Goal: Information Seeking & Learning: Learn about a topic

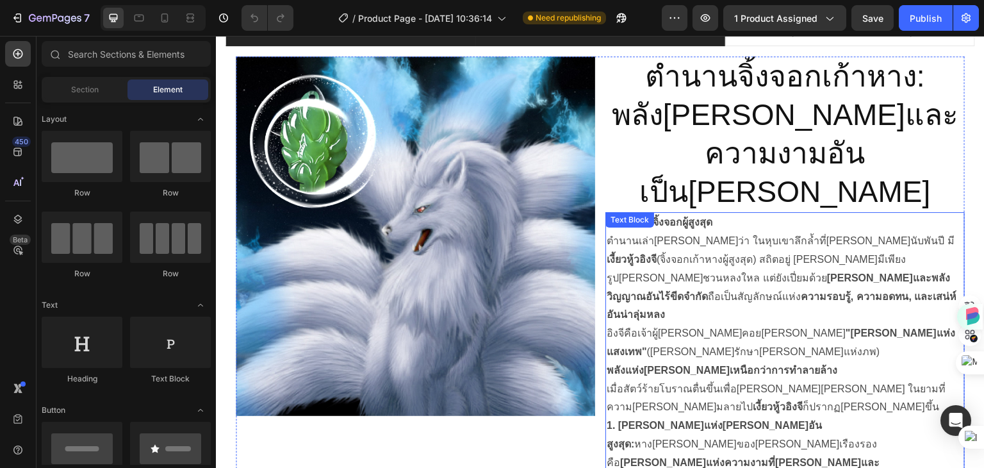
scroll to position [705, 0]
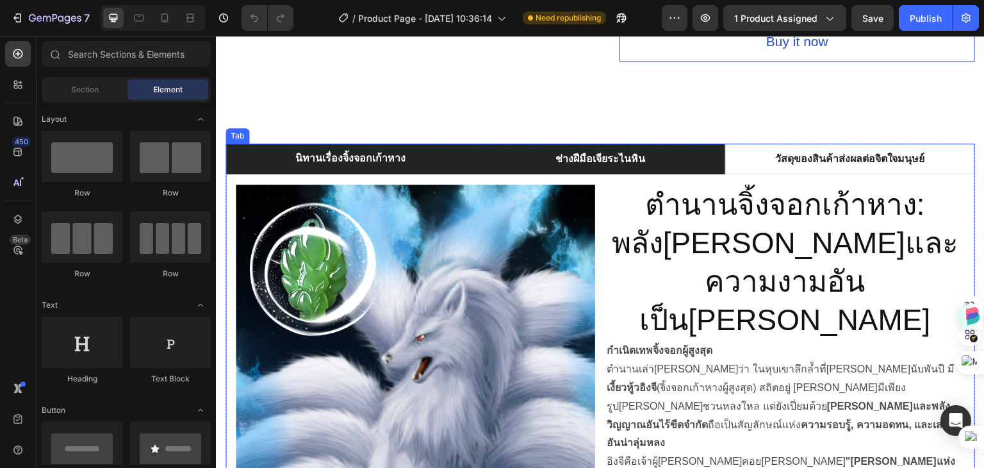
click at [656, 160] on li "ช่างฝีมือเจียระไนหิน" at bounding box center [601, 159] width 250 height 31
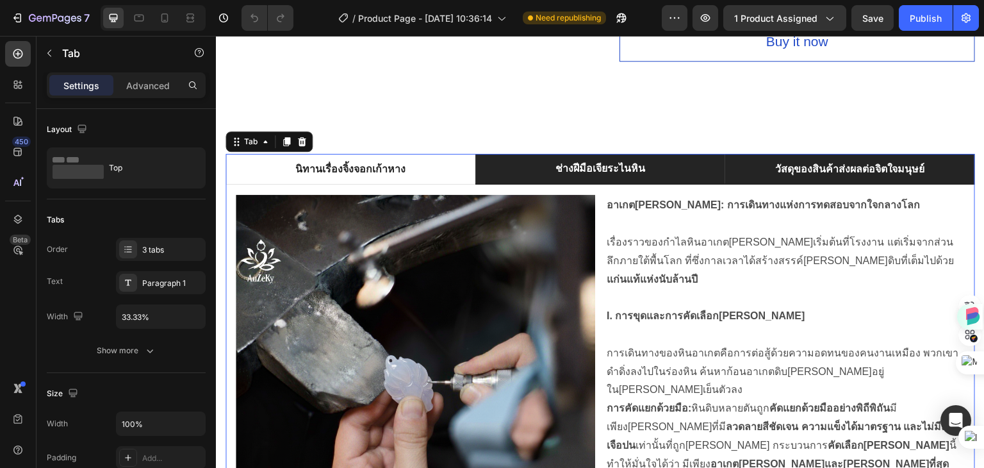
click at [791, 162] on p "วัสดุของสินค้าส่งผลต่อจิตใจมนุษย์" at bounding box center [850, 169] width 150 height 15
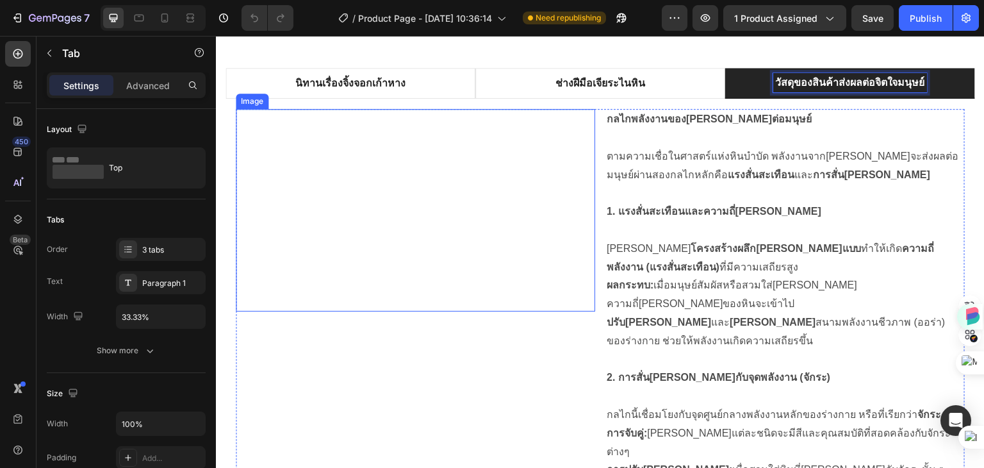
scroll to position [768, 0]
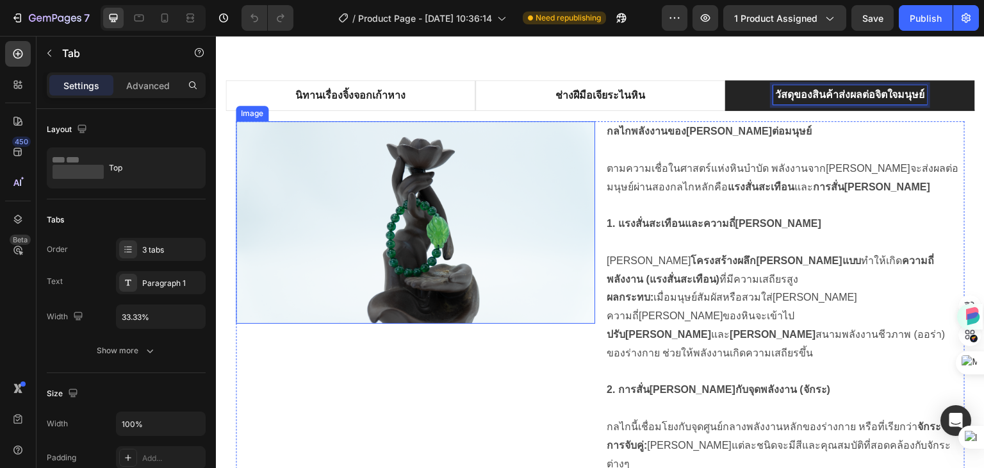
click at [414, 219] on img at bounding box center [416, 222] width 360 height 203
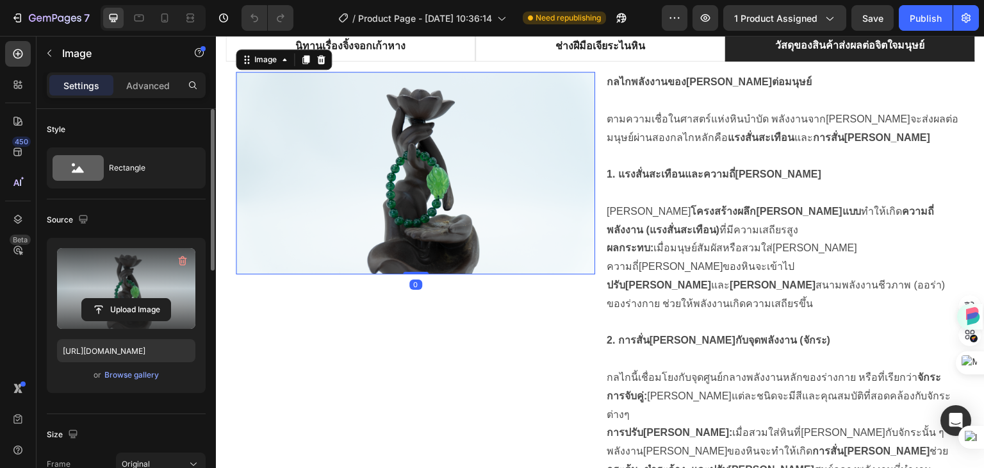
scroll to position [832, 0]
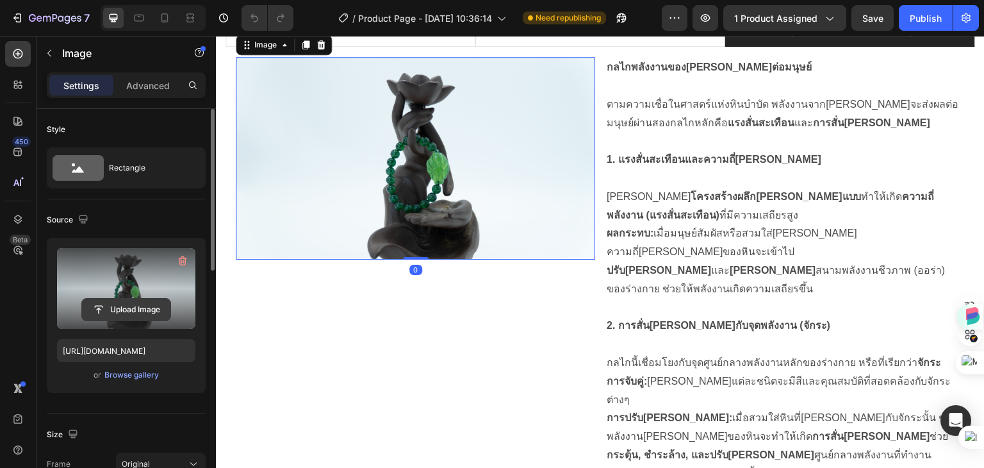
click at [125, 308] on input "file" at bounding box center [126, 310] width 88 height 22
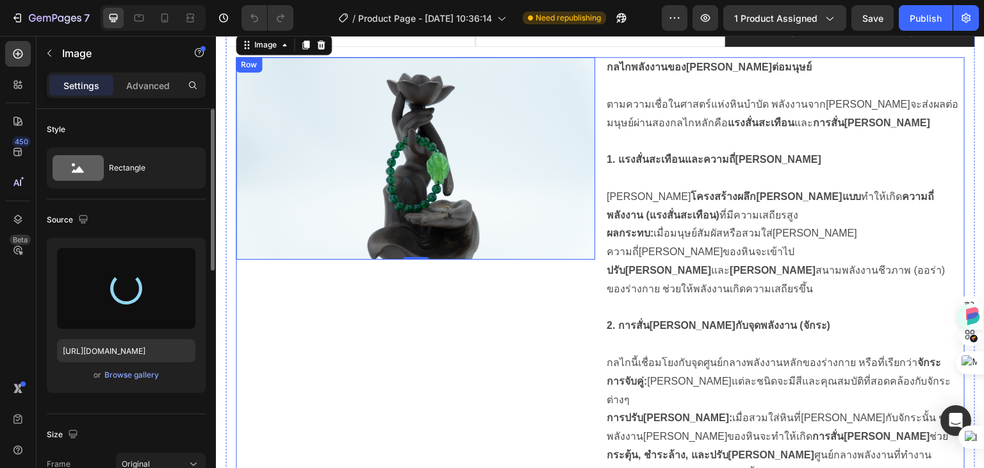
type input "[URL][DOMAIN_NAME]"
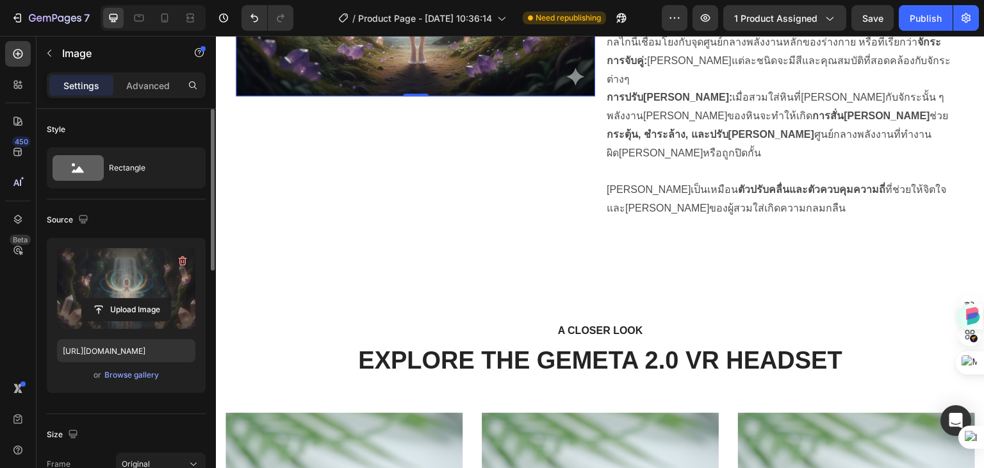
scroll to position [1217, 0]
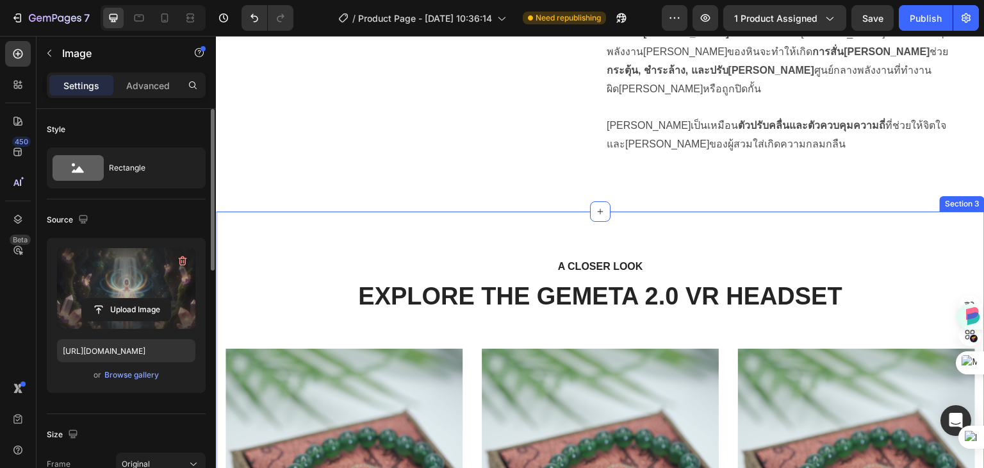
click at [654, 211] on div "A CLOSER LOOK Text block EXPLORE THE GEMETA 2.0 VR HEADSET Heading Row Image Im…" at bounding box center [600, 421] width 769 height 420
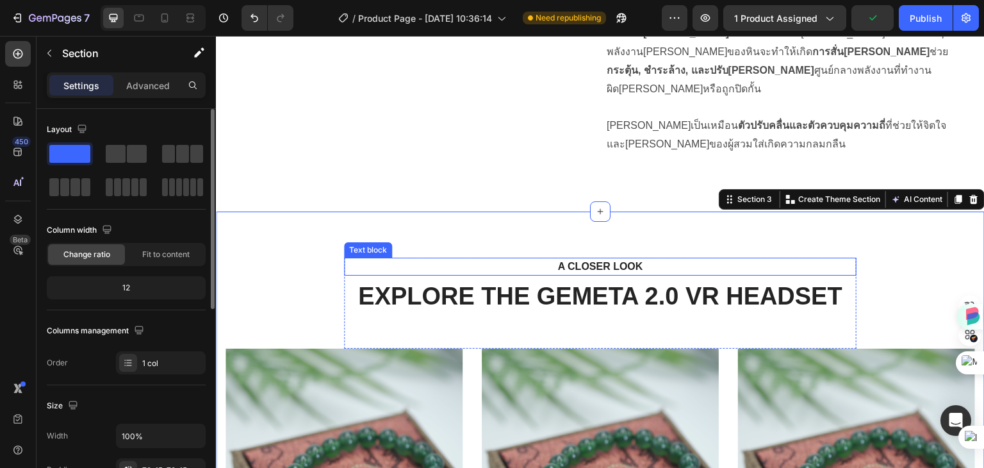
click at [581, 259] on p "A CLOSER LOOK" at bounding box center [601, 266] width 490 height 15
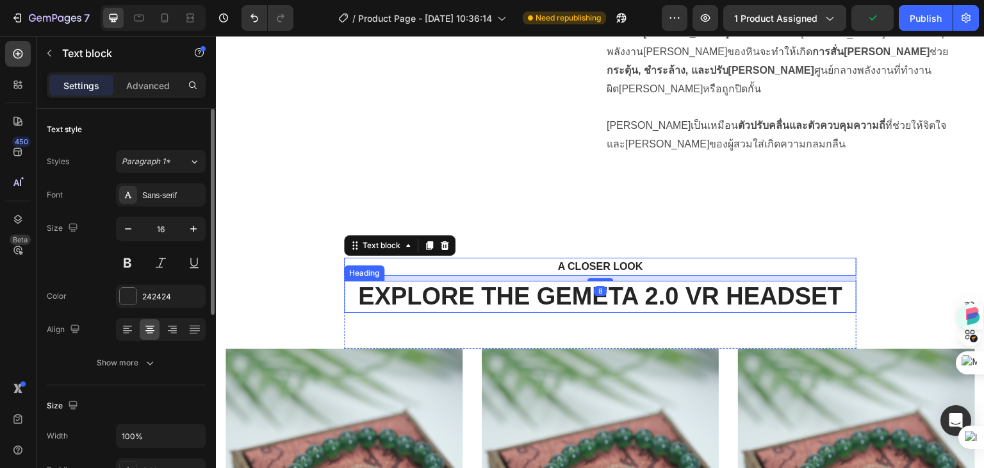
click at [604, 282] on p "EXPLORE THE GEMETA 2.0 VR HEADSET" at bounding box center [600, 296] width 510 height 29
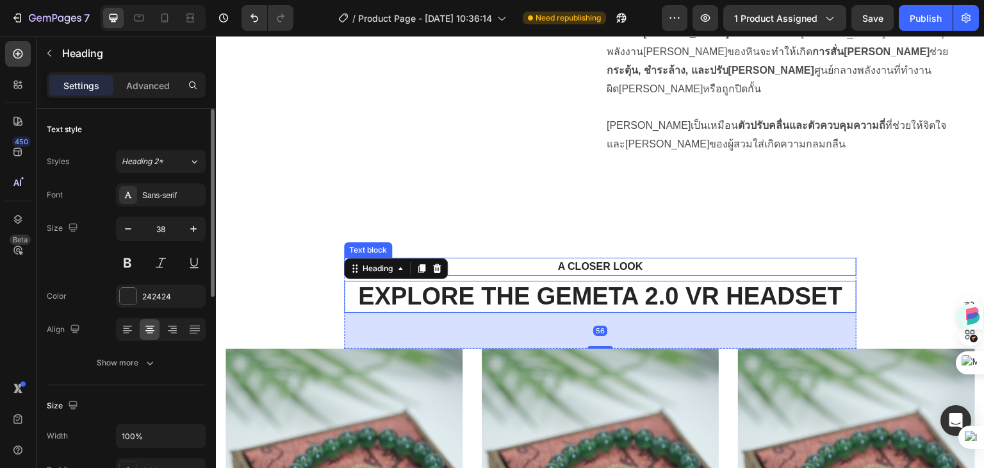
click at [609, 259] on p "A CLOSER LOOK" at bounding box center [601, 266] width 490 height 15
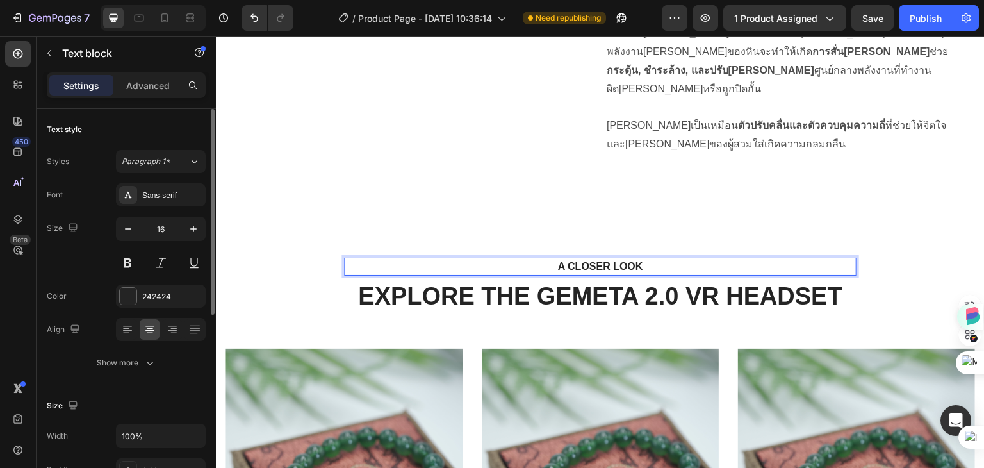
click at [637, 259] on p "A CLOSER LOOK" at bounding box center [601, 266] width 490 height 15
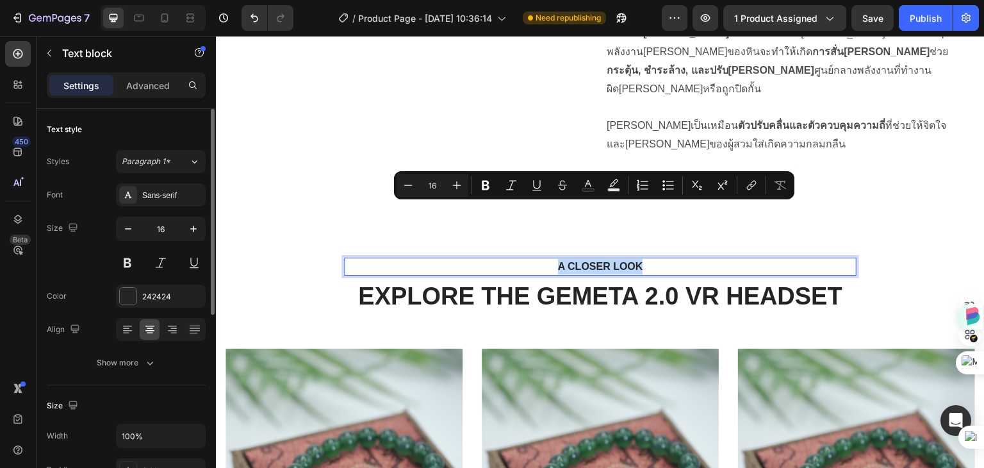
drag, startPoint x: 645, startPoint y: 211, endPoint x: 552, endPoint y: 214, distance: 93.0
click at [552, 259] on p "A CLOSER LOOK" at bounding box center [601, 266] width 490 height 15
copy p "A CLOSER LOOK"
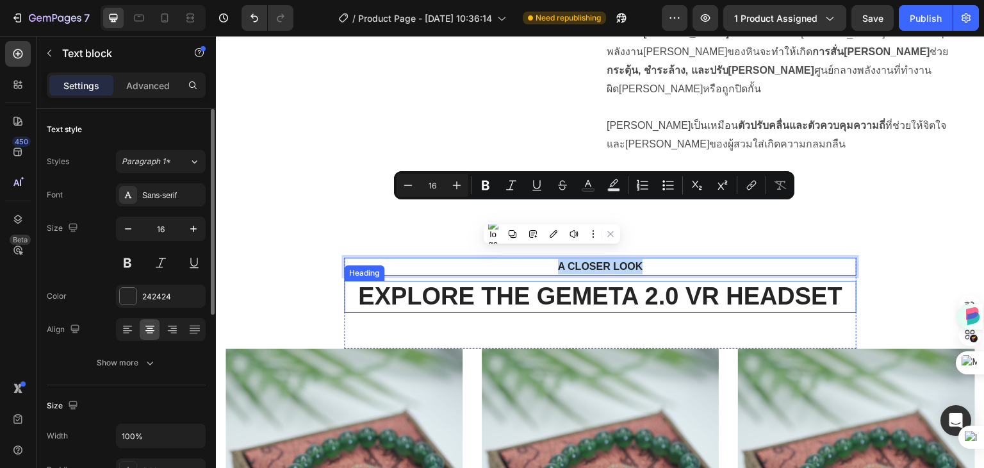
click at [698, 282] on p "EXPLORE THE GEMETA 2.0 VR HEADSET" at bounding box center [600, 296] width 510 height 29
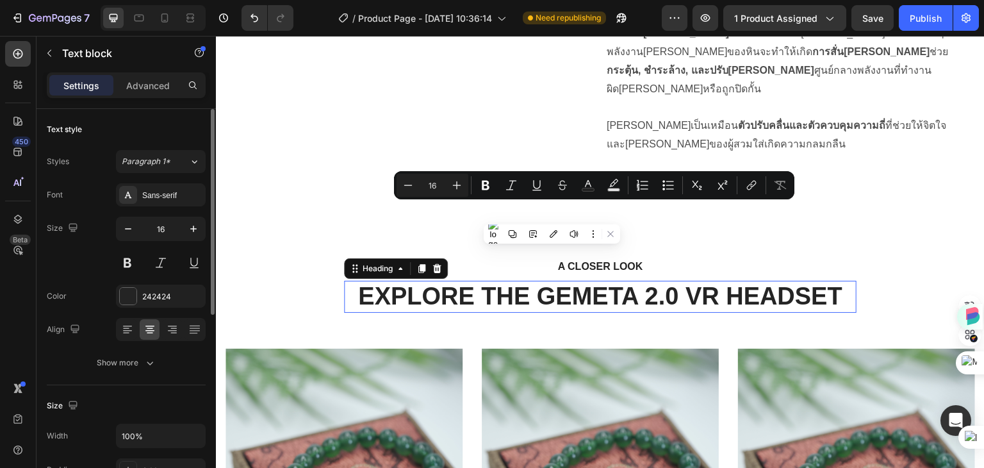
click at [698, 282] on p "EXPLORE THE GEMETA 2.0 VR HEADSET" at bounding box center [600, 296] width 510 height 29
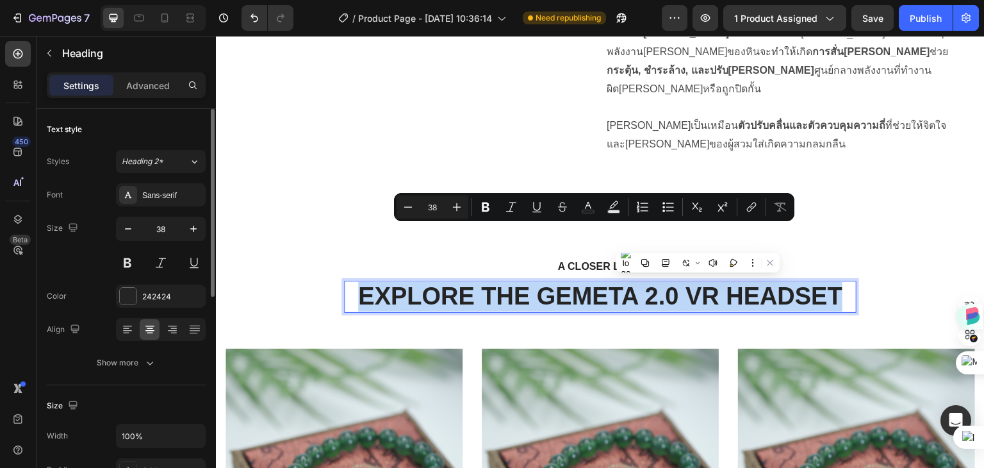
drag, startPoint x: 838, startPoint y: 242, endPoint x: 356, endPoint y: 240, distance: 482.6
click at [356, 282] on p "EXPLORE THE GEMETA 2.0 VR HEADSET" at bounding box center [600, 296] width 510 height 29
copy p "EXPLORE THE GEMETA 2.0 VR HEADSET"
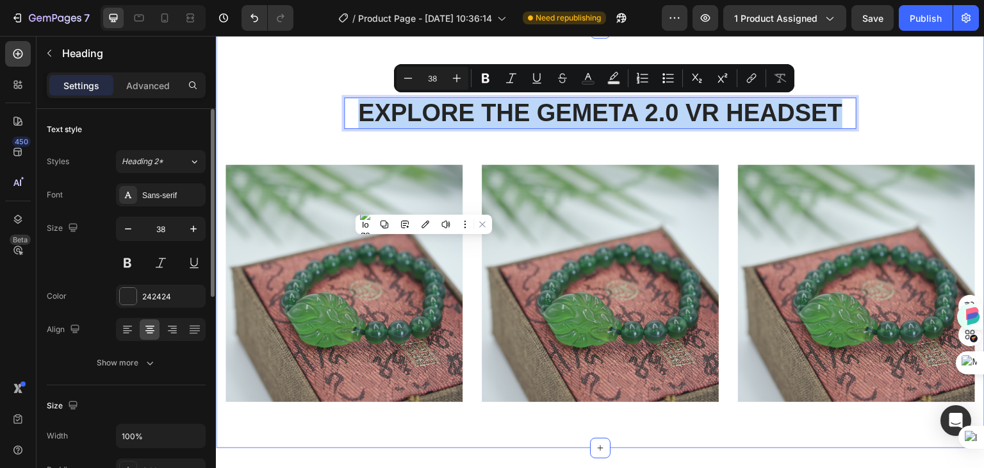
scroll to position [1409, 0]
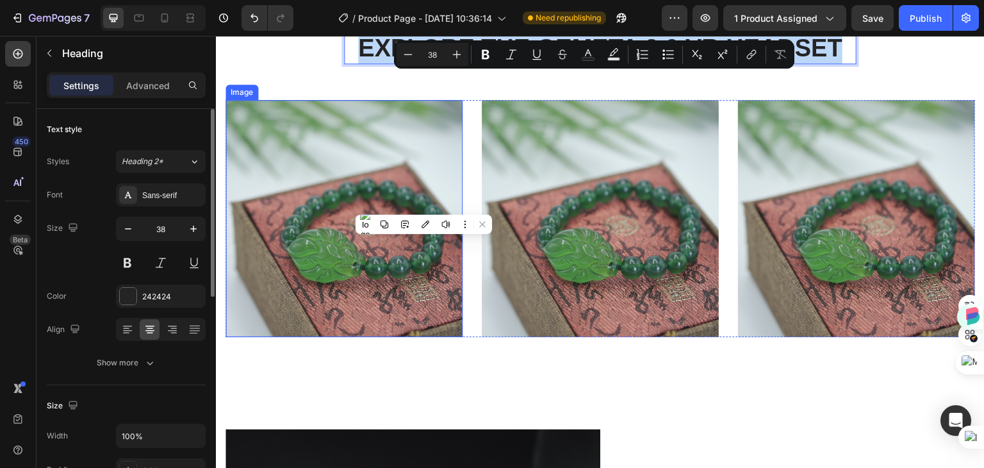
click at [311, 158] on img at bounding box center [344, 218] width 237 height 237
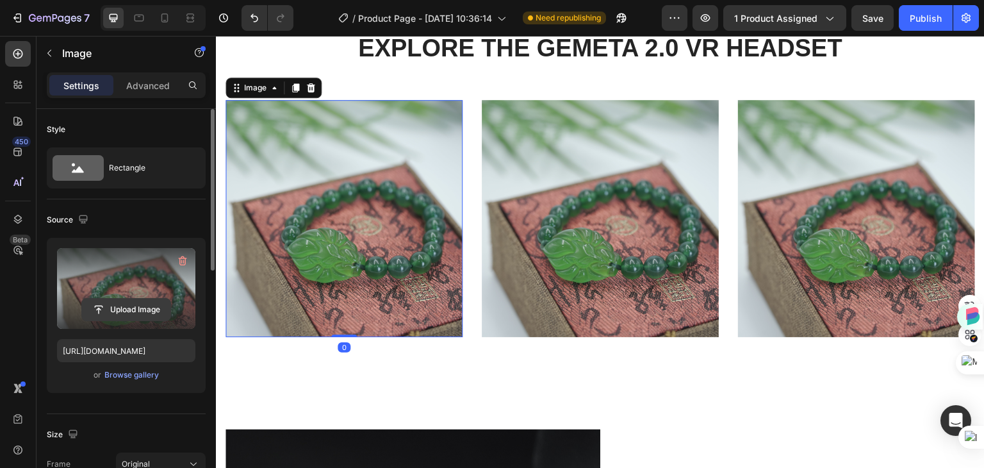
click at [121, 301] on input "file" at bounding box center [126, 310] width 88 height 22
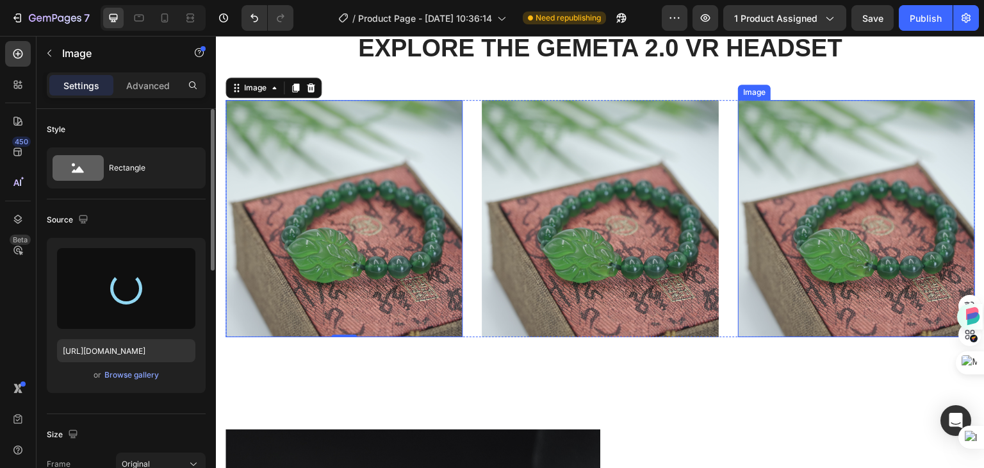
type input "[URL][DOMAIN_NAME]"
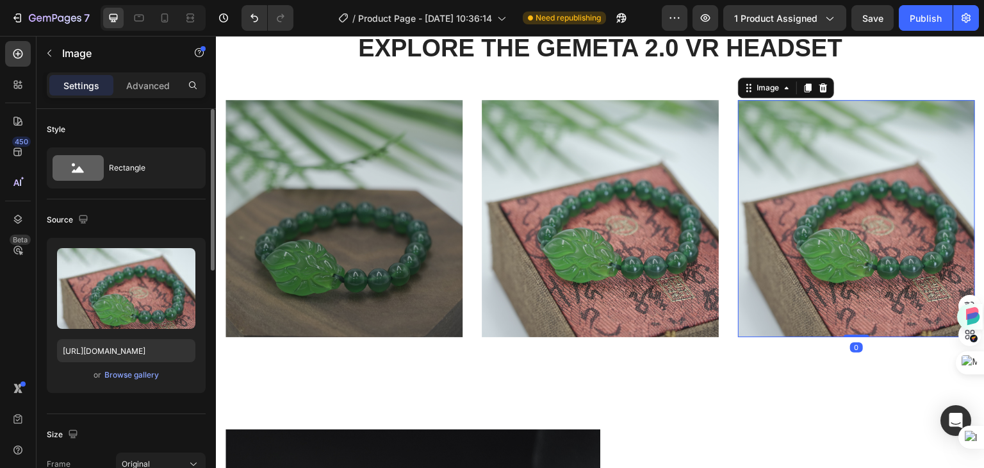
click at [830, 228] on img at bounding box center [856, 218] width 237 height 237
click at [836, 199] on img at bounding box center [856, 218] width 237 height 237
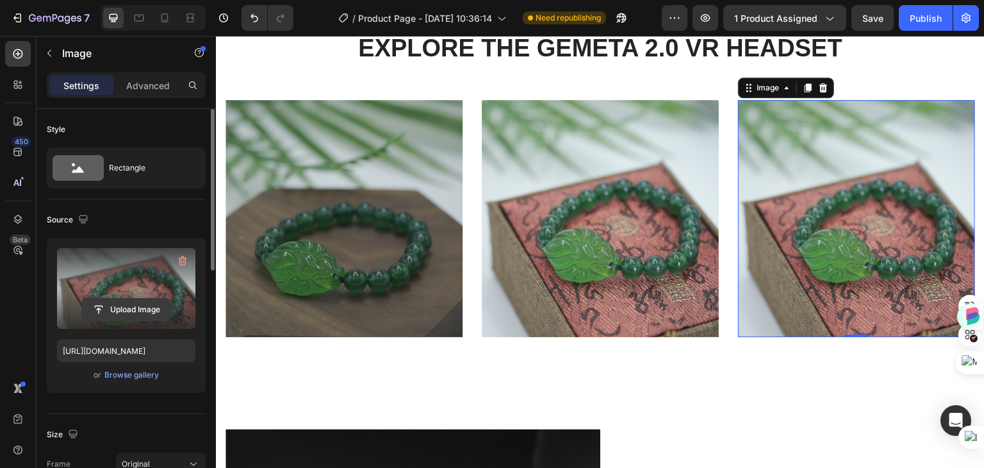
click at [131, 302] on input "file" at bounding box center [126, 310] width 88 height 22
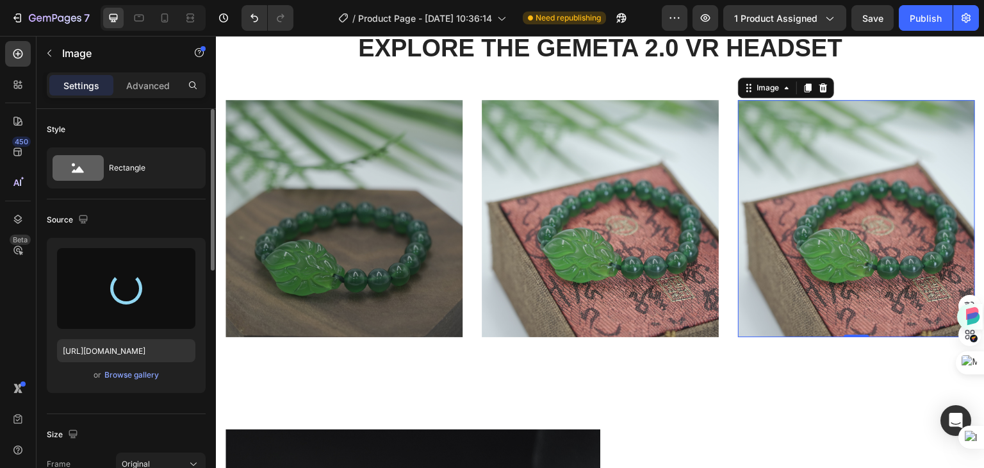
type input "[URL][DOMAIN_NAME]"
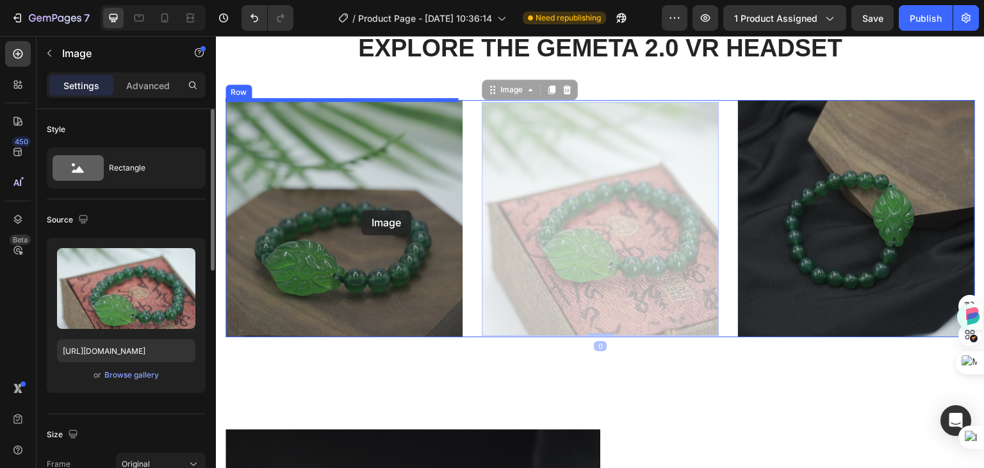
drag, startPoint x: 599, startPoint y: 213, endPoint x: 361, endPoint y: 210, distance: 237.1
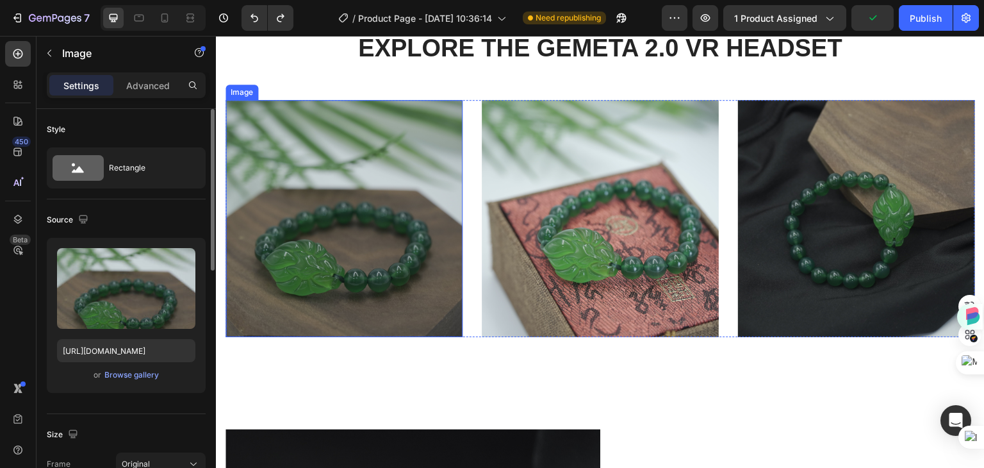
click at [370, 210] on img at bounding box center [344, 218] width 237 height 237
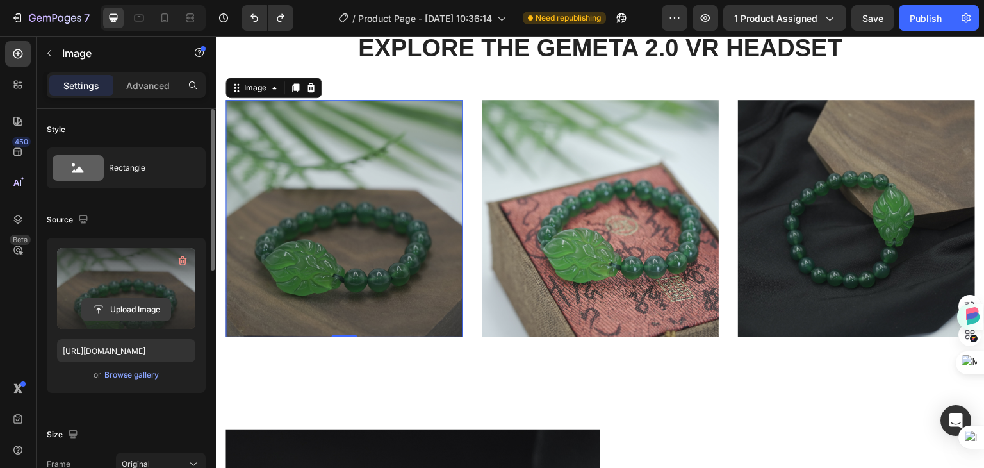
click at [131, 304] on input "file" at bounding box center [126, 310] width 88 height 22
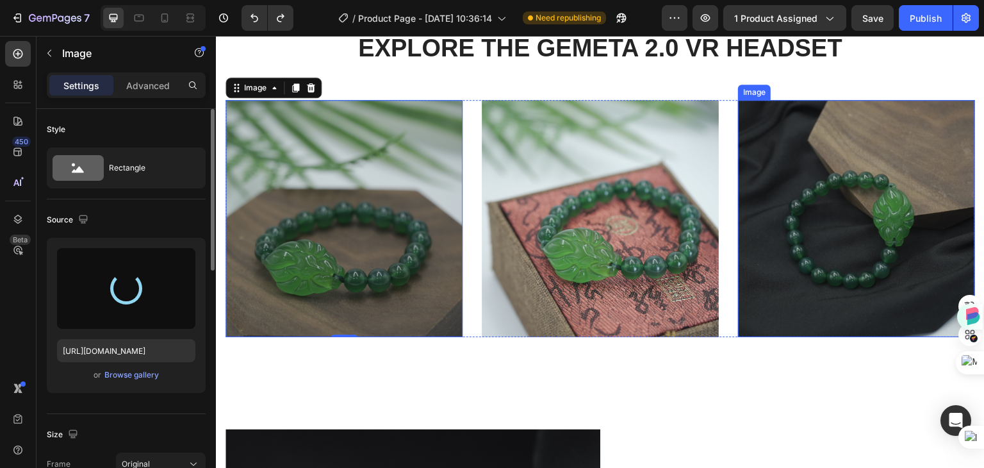
type input "[URL][DOMAIN_NAME]"
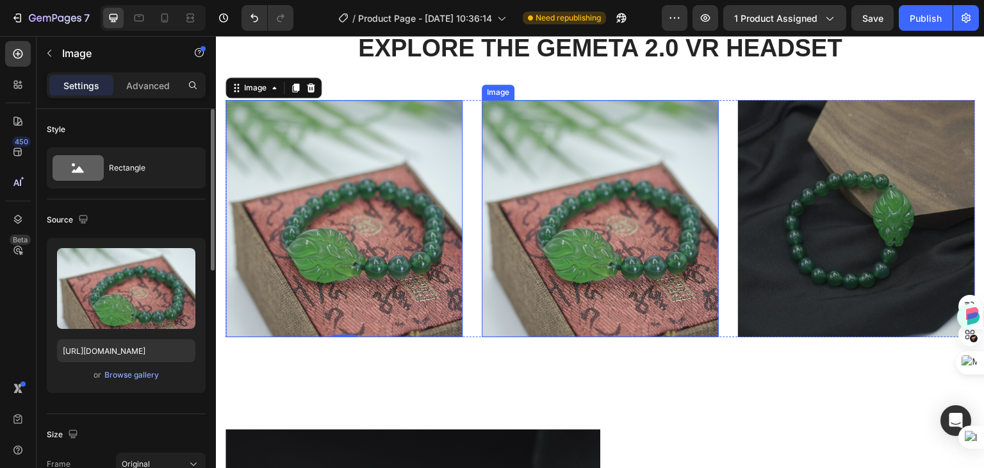
click at [556, 156] on img at bounding box center [600, 218] width 237 height 237
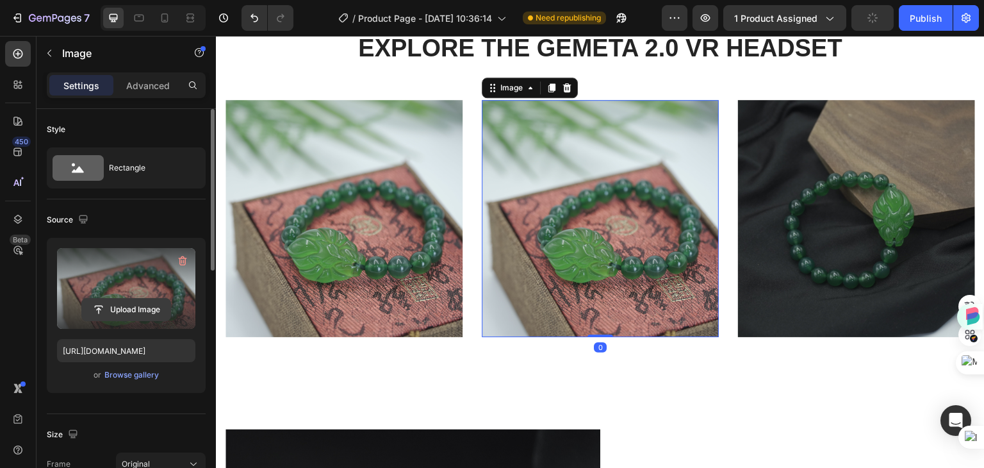
click at [125, 311] on input "file" at bounding box center [126, 310] width 88 height 22
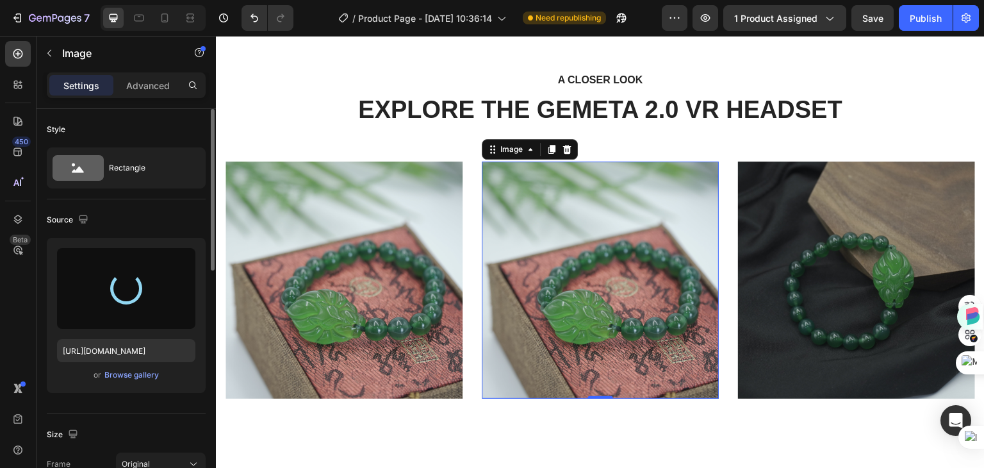
scroll to position [1281, 0]
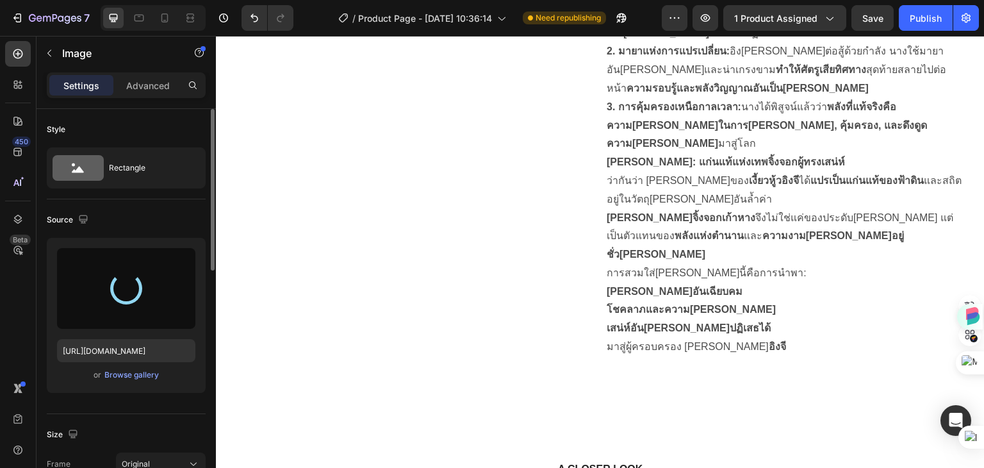
type input "[URL][DOMAIN_NAME]"
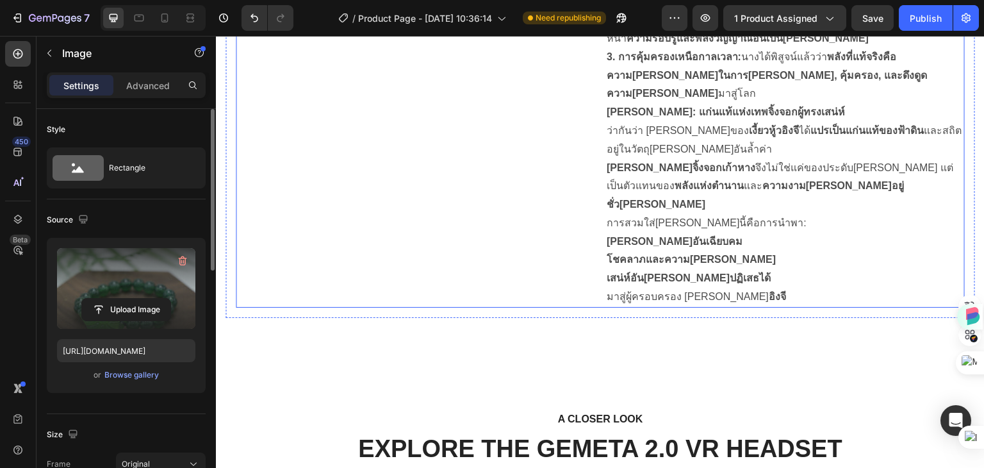
scroll to position [1345, 0]
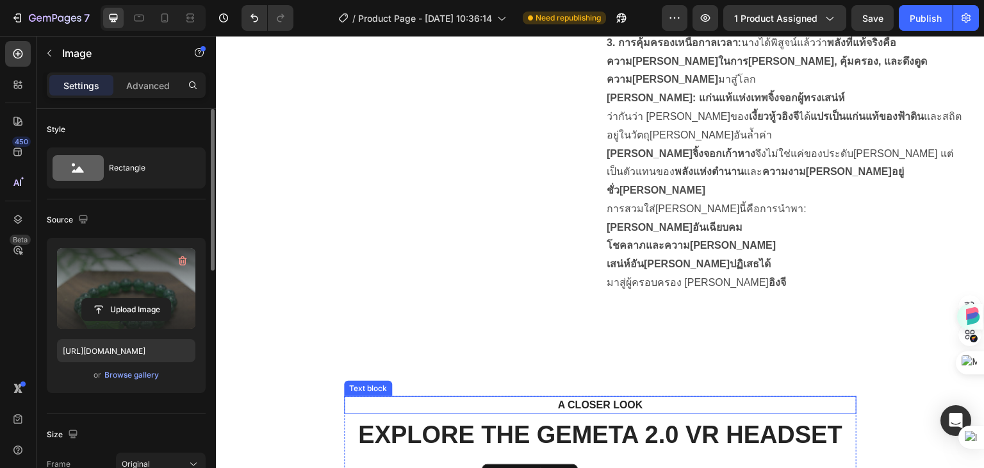
click at [593, 397] on p "A CLOSER LOOK" at bounding box center [601, 404] width 490 height 15
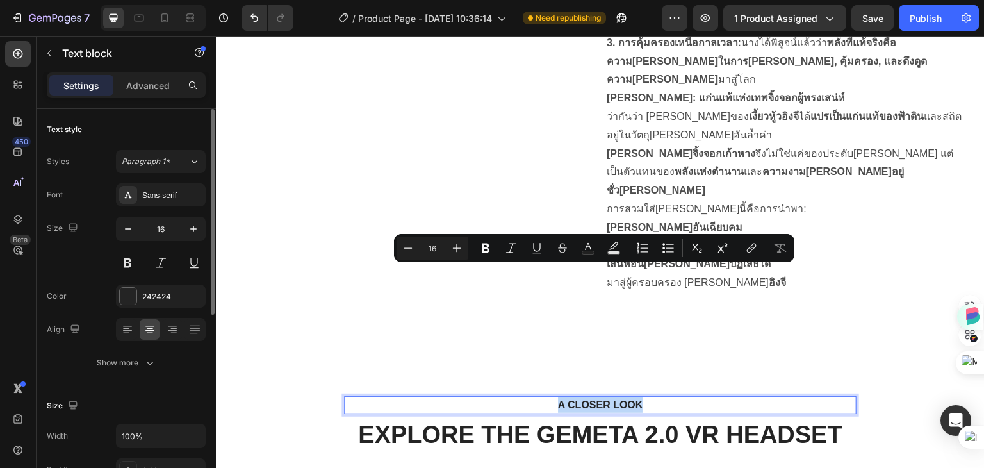
drag, startPoint x: 649, startPoint y: 274, endPoint x: 544, endPoint y: 276, distance: 105.1
click at [544, 397] on p "A CLOSER LOOK" at bounding box center [601, 404] width 490 height 15
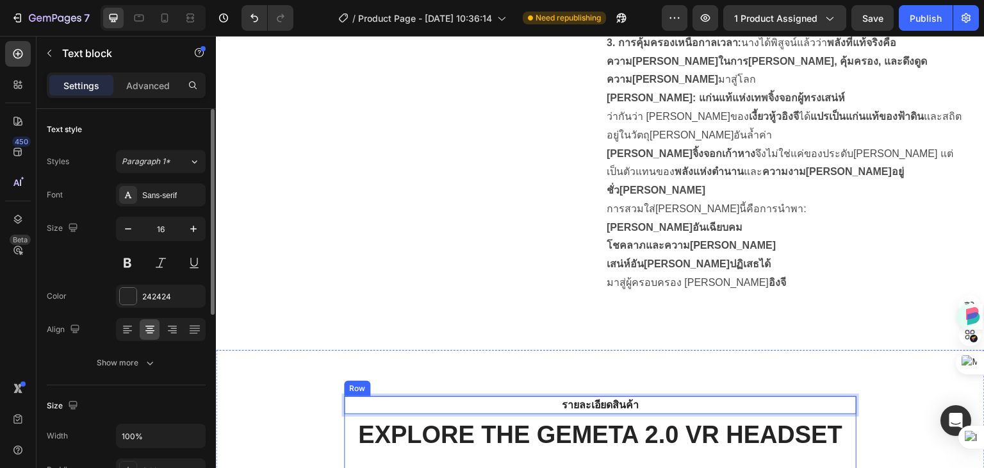
click at [635, 420] on p "EXPLORE THE GEMETA 2.0 VR HEADSET" at bounding box center [600, 434] width 510 height 29
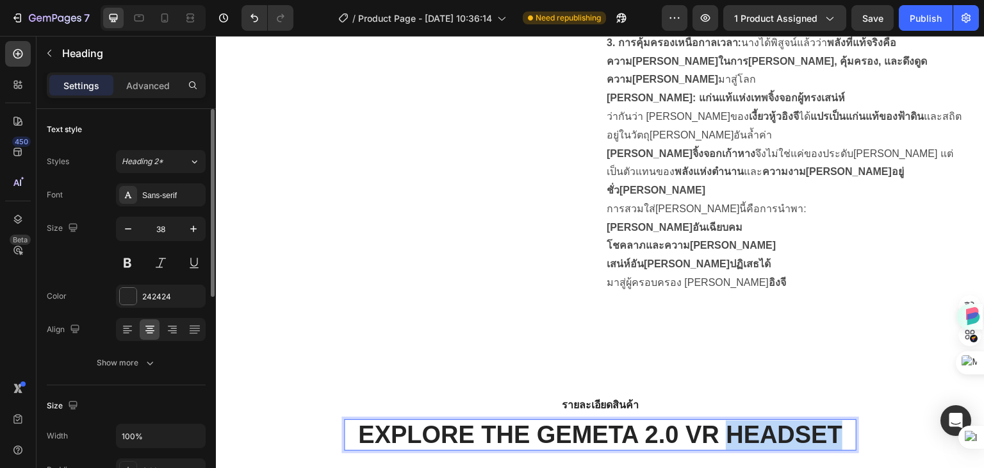
click at [786, 420] on p "EXPLORE THE GEMETA 2.0 VR HEADSET" at bounding box center [600, 434] width 510 height 29
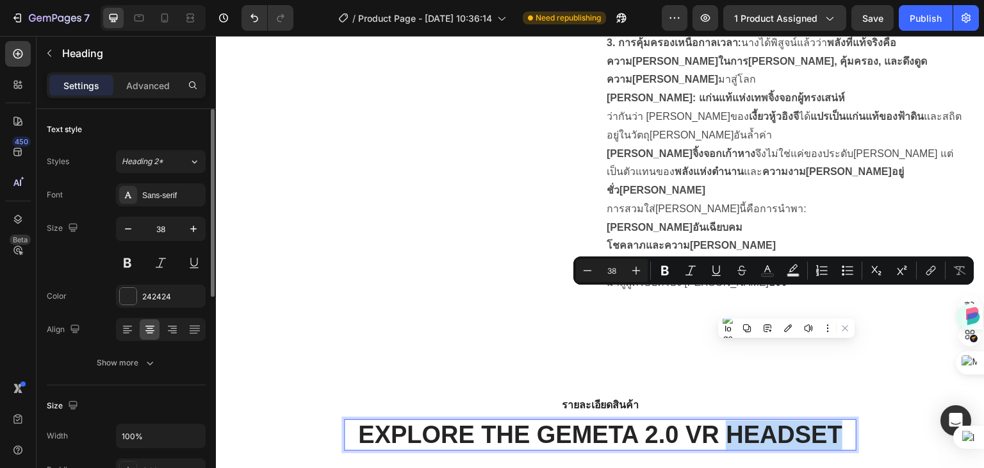
click at [837, 420] on p "EXPLORE THE GEMETA 2.0 VR HEADSET" at bounding box center [600, 434] width 510 height 29
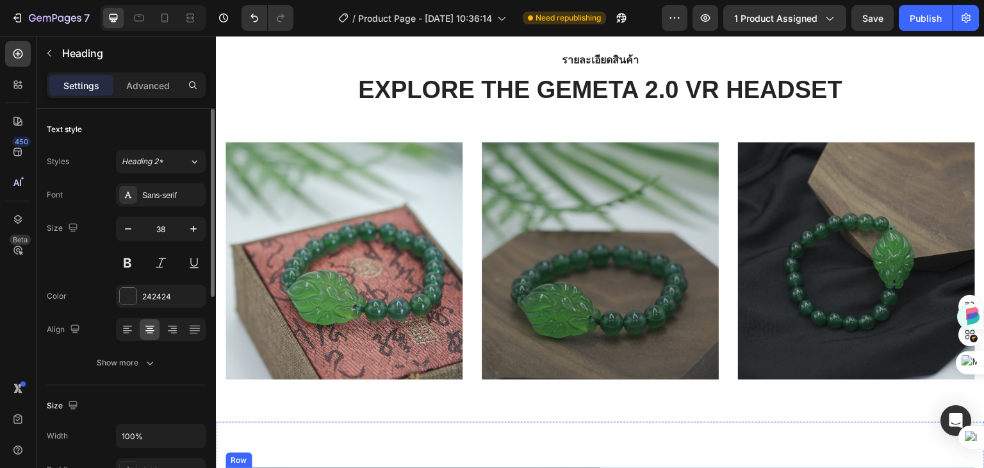
scroll to position [1500, 0]
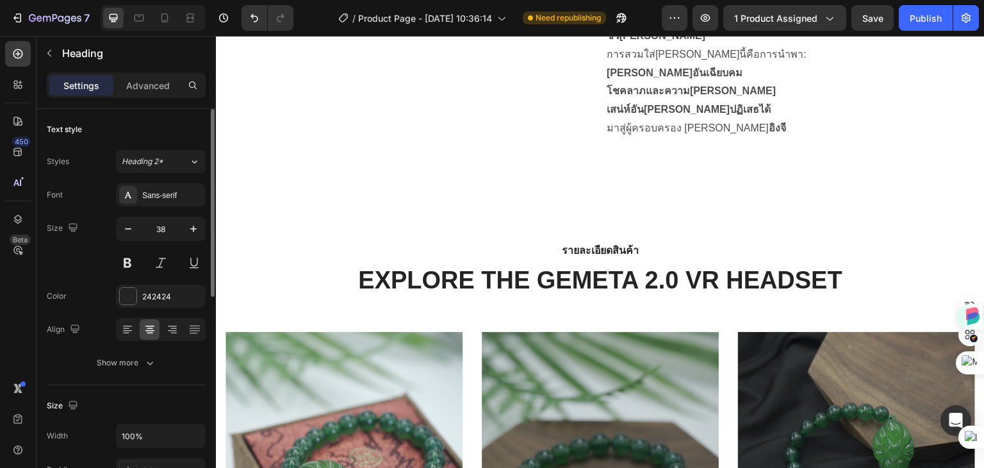
click at [724, 266] on p "EXPLORE THE GEMETA 2.0 VR HEADSET" at bounding box center [600, 280] width 510 height 29
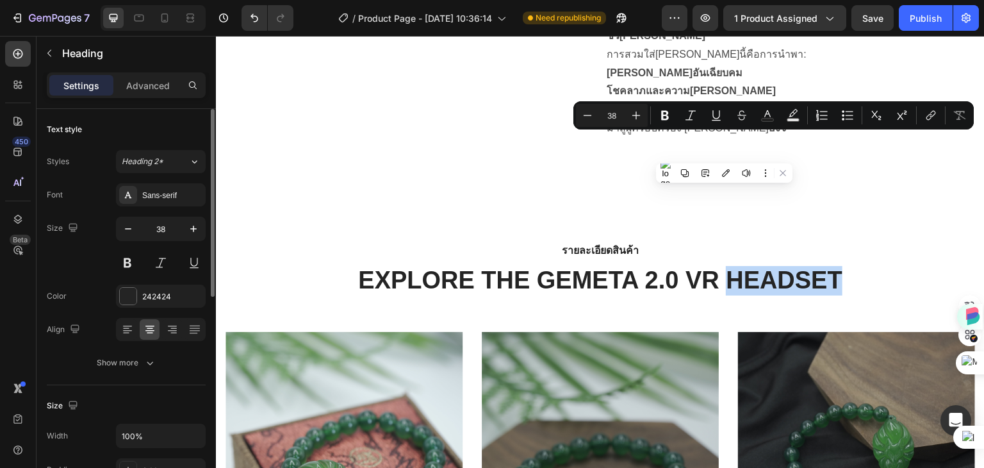
click at [831, 266] on p "EXPLORE THE GEMETA 2.0 VR HEADSET" at bounding box center [600, 280] width 510 height 29
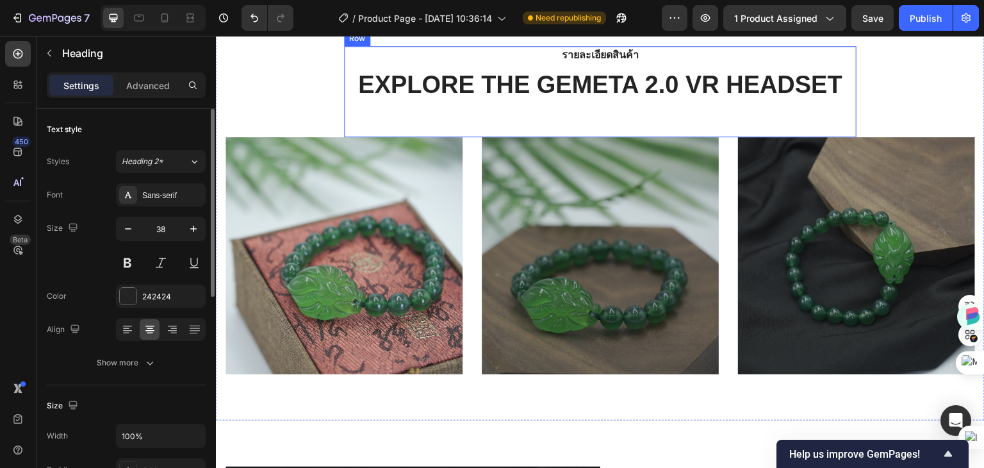
scroll to position [1436, 0]
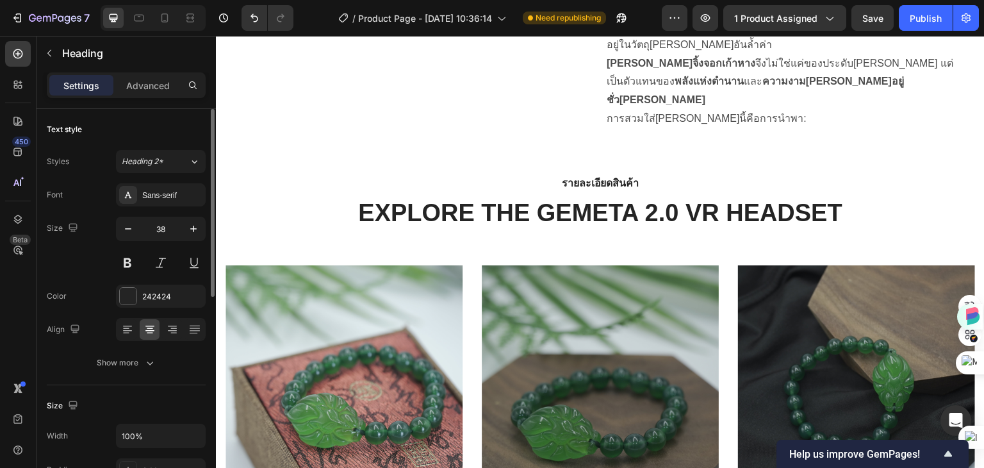
click at [766, 212] on p "EXPLORE THE GEMETA 2.0 VR HEADSET" at bounding box center [600, 213] width 510 height 29
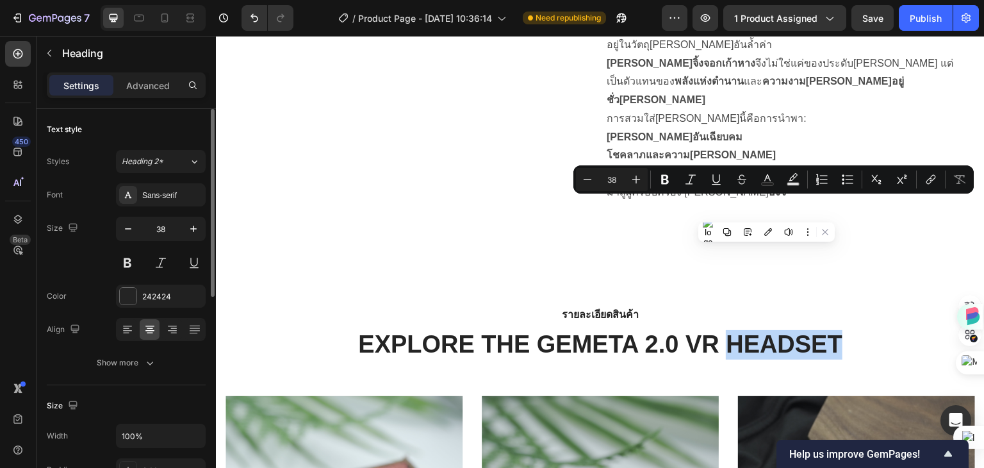
click at [836, 330] on p "EXPLORE THE GEMETA 2.0 VR HEADSET" at bounding box center [600, 344] width 510 height 29
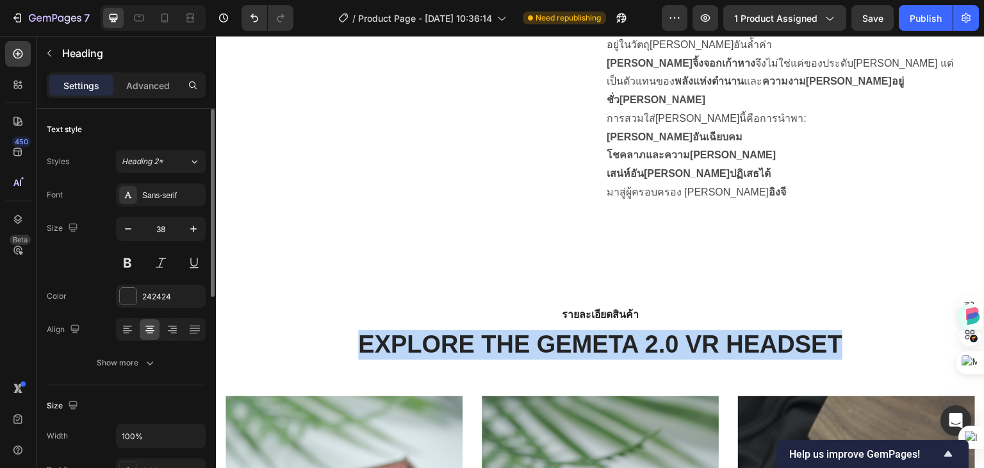
drag, startPoint x: 835, startPoint y: 210, endPoint x: 352, endPoint y: 209, distance: 482.6
click at [352, 330] on p "EXPLORE THE GEMETA 2.0 VR HEADSET" at bounding box center [600, 344] width 510 height 29
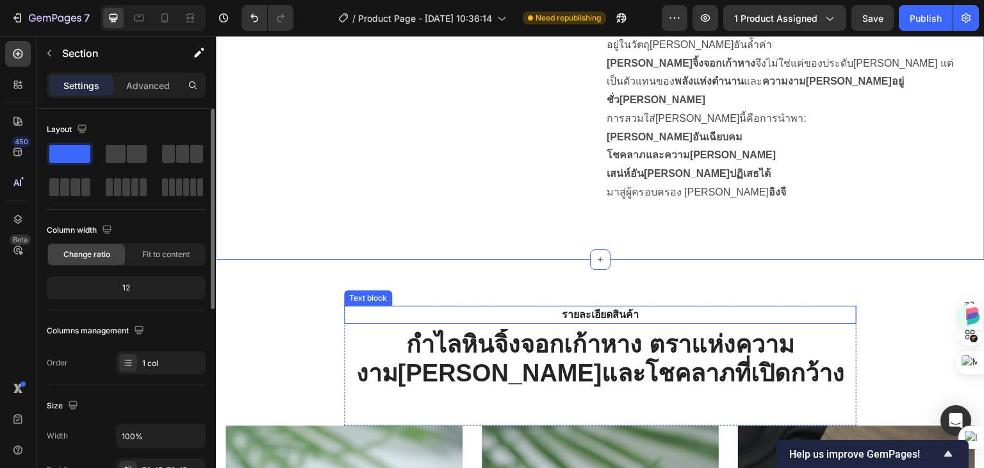
click at [592, 307] on p "รายละเอียดสินค้า" at bounding box center [601, 314] width 490 height 15
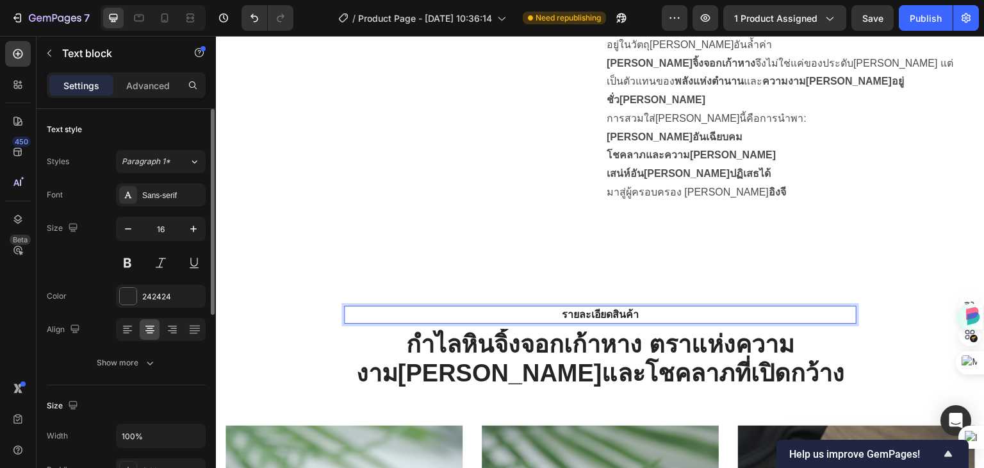
click at [655, 307] on p "รายละเอียดสินค้า" at bounding box center [601, 314] width 490 height 15
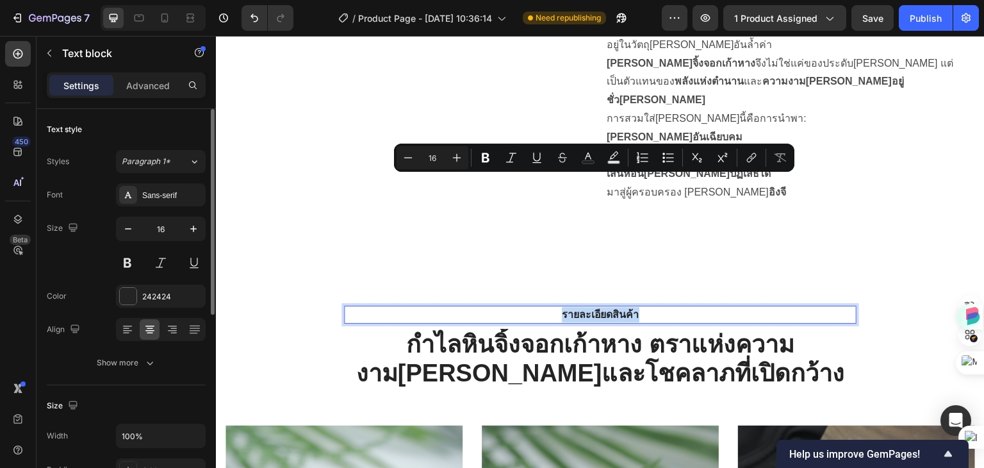
drag, startPoint x: 663, startPoint y: 183, endPoint x: 515, endPoint y: 183, distance: 148.0
click at [515, 307] on p "รายละเอียดสินค้า" at bounding box center [601, 314] width 490 height 15
click at [486, 154] on icon "Editor contextual toolbar" at bounding box center [486, 158] width 8 height 10
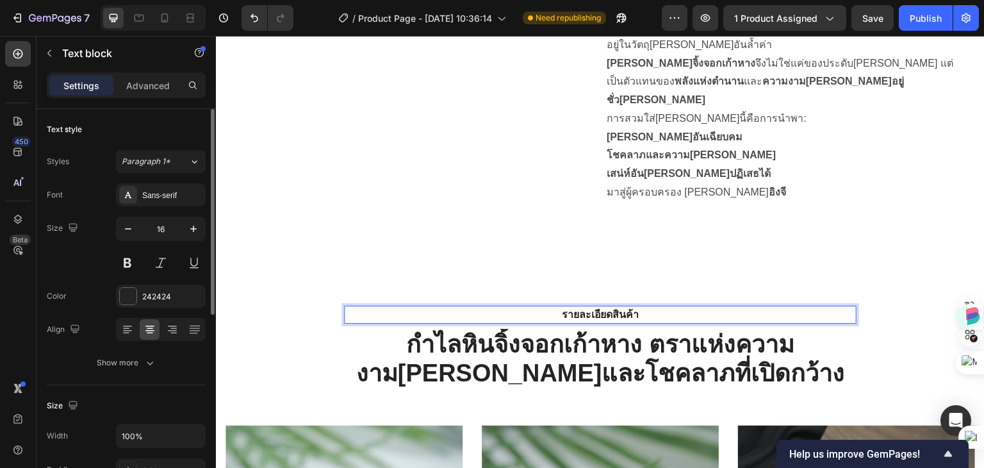
click at [638, 307] on p "รายละเอียดสินค้า" at bounding box center [601, 314] width 490 height 15
drag, startPoint x: 654, startPoint y: 180, endPoint x: 529, endPoint y: 183, distance: 124.4
click at [529, 307] on p "รายละเอียดสินค้า" at bounding box center [601, 314] width 490 height 15
click at [673, 307] on p "รายละเอียดสินค้า" at bounding box center [601, 314] width 490 height 15
click at [663, 307] on p "รายละเอียดสินค้า" at bounding box center [601, 314] width 490 height 15
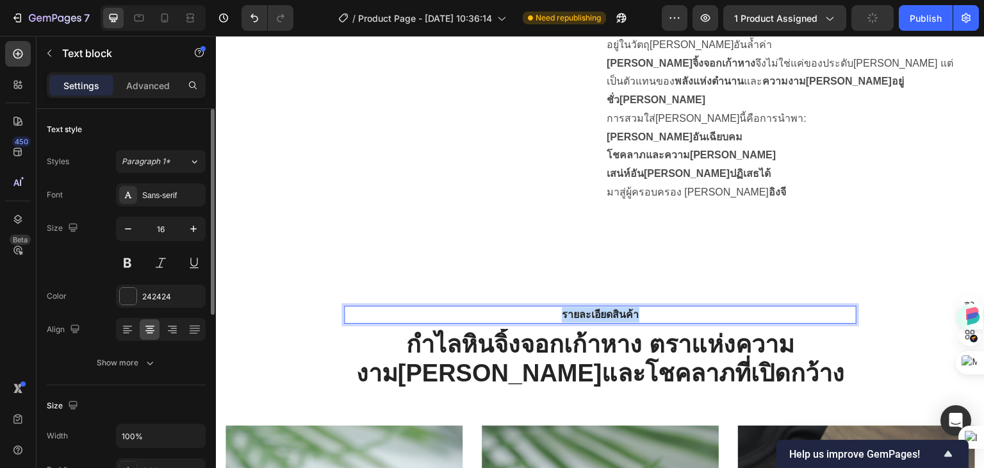
drag, startPoint x: 663, startPoint y: 183, endPoint x: 541, endPoint y: 187, distance: 121.8
click at [541, 307] on p "รายละเอียดสินค้า" at bounding box center [601, 314] width 490 height 15
click at [192, 228] on icon "button" at bounding box center [193, 228] width 13 height 13
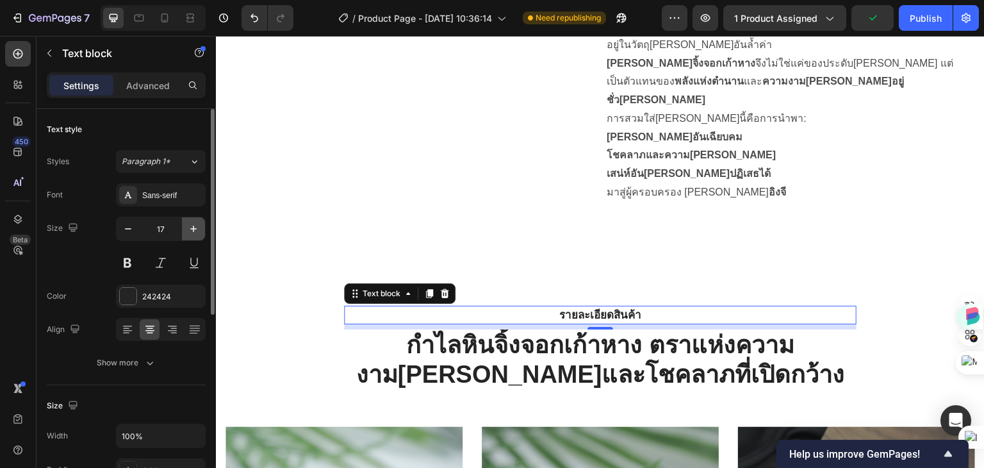
click at [192, 228] on icon "button" at bounding box center [193, 228] width 13 height 13
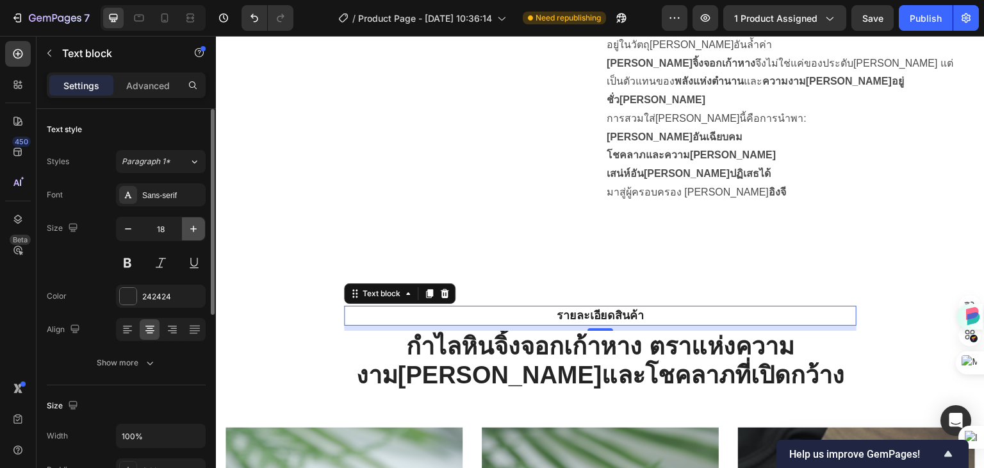
click at [192, 228] on icon "button" at bounding box center [193, 228] width 13 height 13
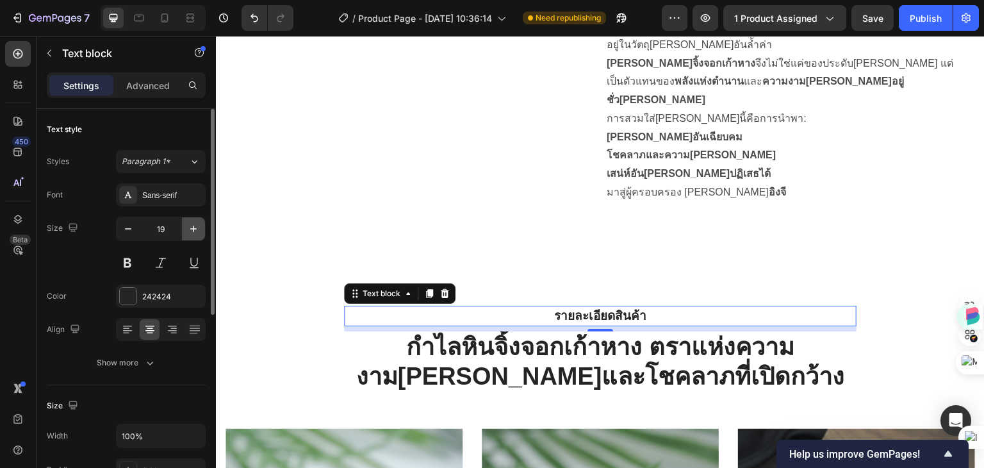
click at [192, 228] on icon "button" at bounding box center [193, 228] width 13 height 13
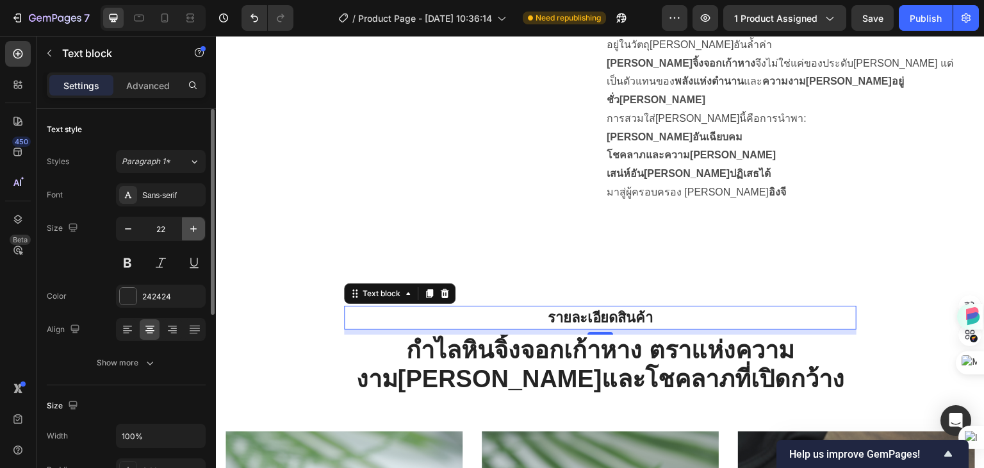
click at [192, 228] on icon "button" at bounding box center [193, 228] width 13 height 13
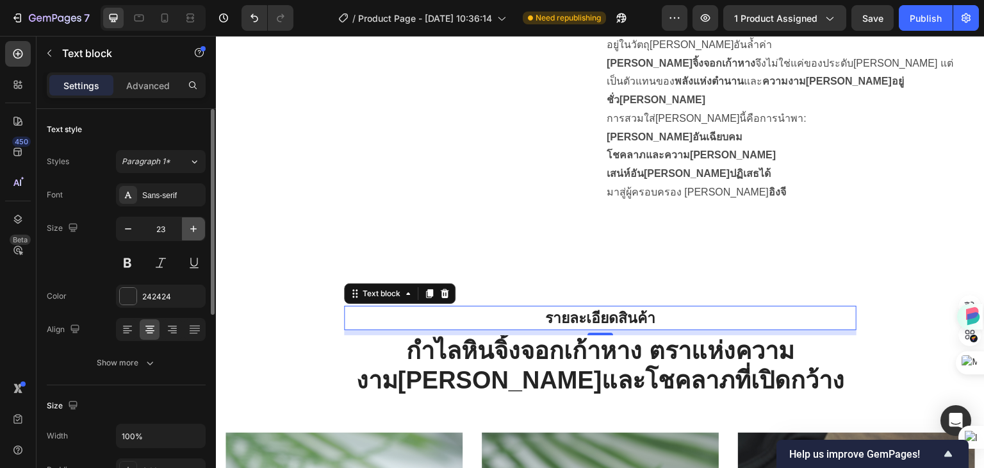
click at [192, 228] on icon "button" at bounding box center [193, 228] width 13 height 13
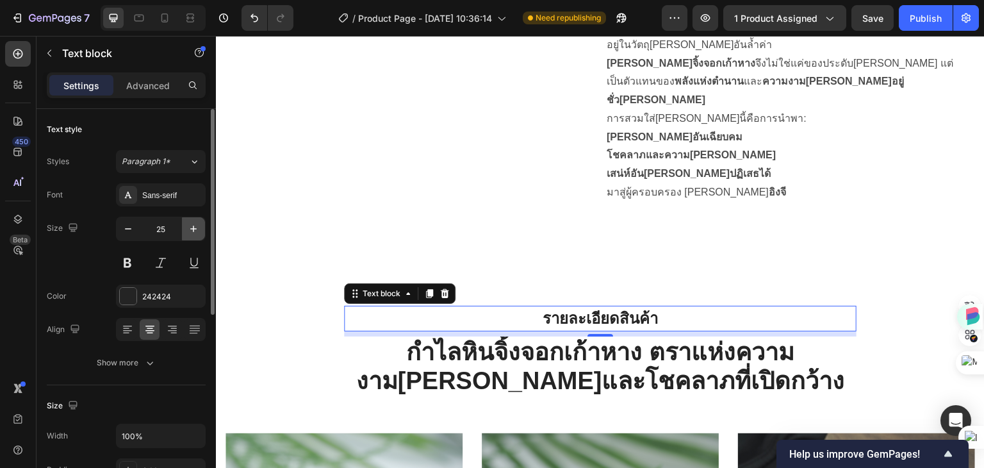
click at [192, 228] on icon "button" at bounding box center [193, 228] width 13 height 13
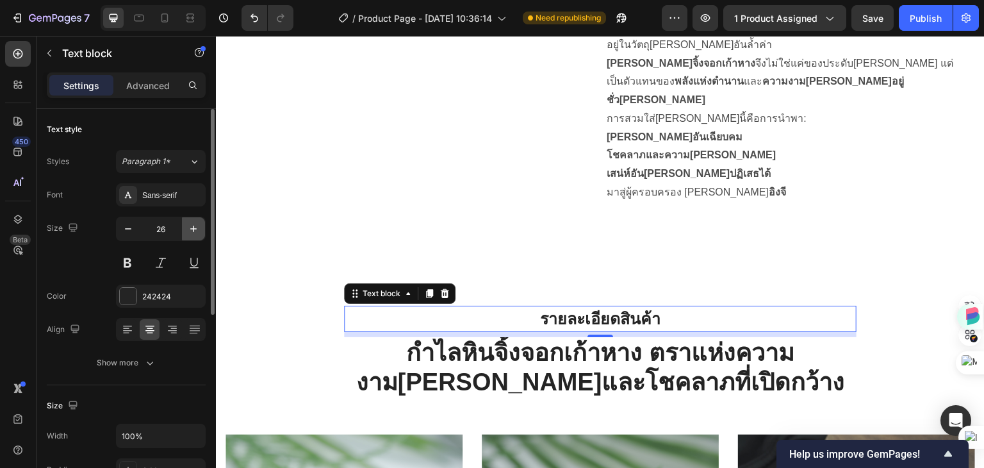
click at [192, 228] on icon "button" at bounding box center [193, 228] width 13 height 13
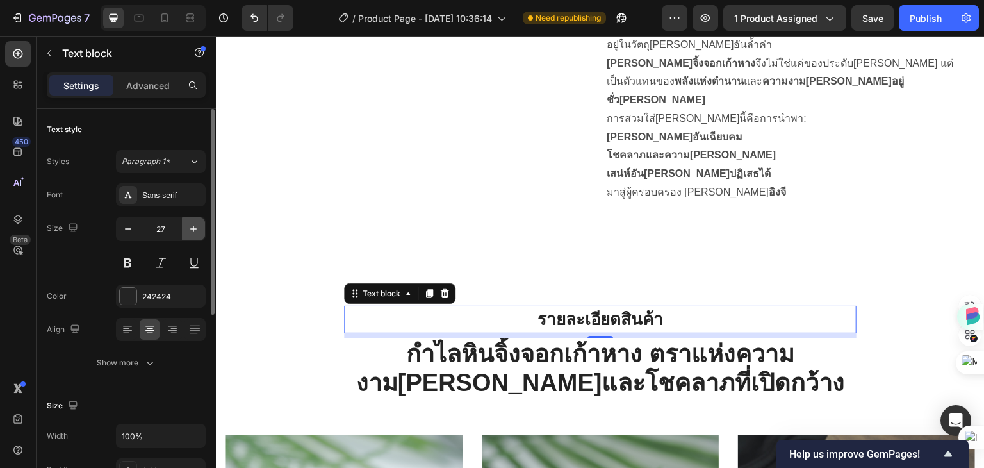
click at [192, 228] on icon "button" at bounding box center [193, 228] width 13 height 13
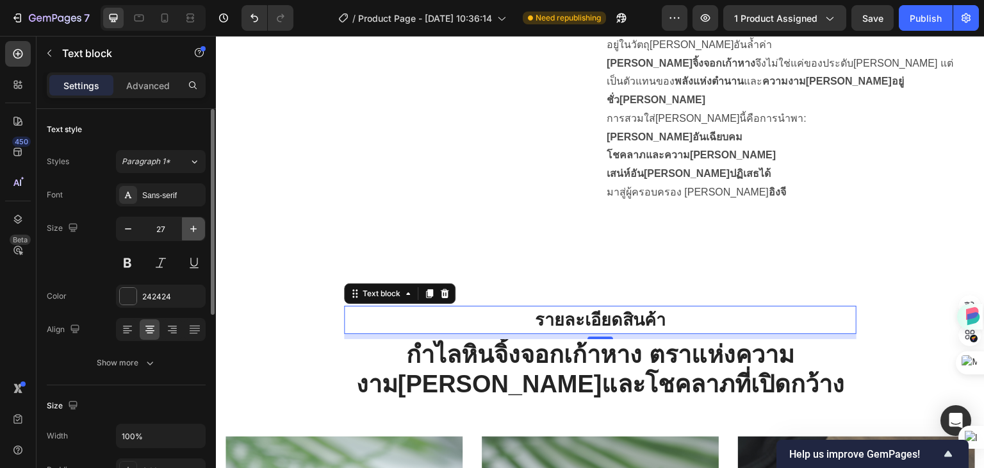
type input "28"
click at [125, 262] on button at bounding box center [127, 262] width 23 height 23
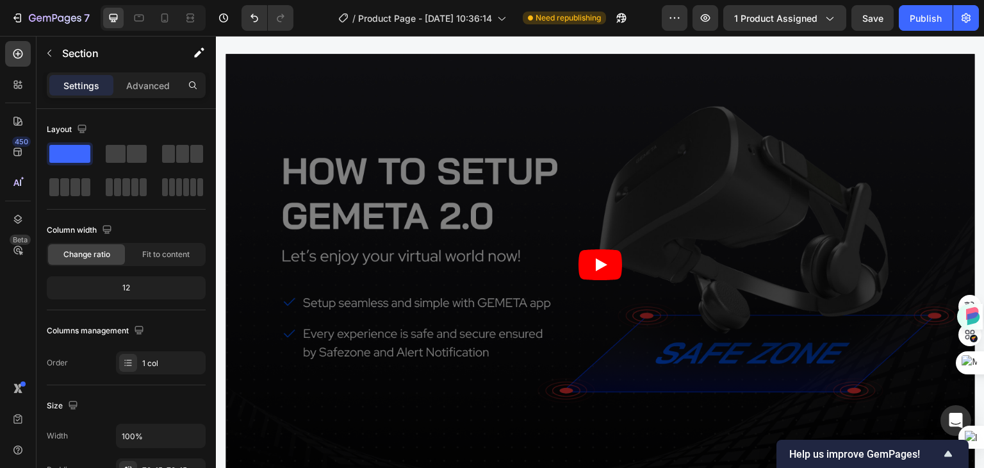
scroll to position [2845, 0]
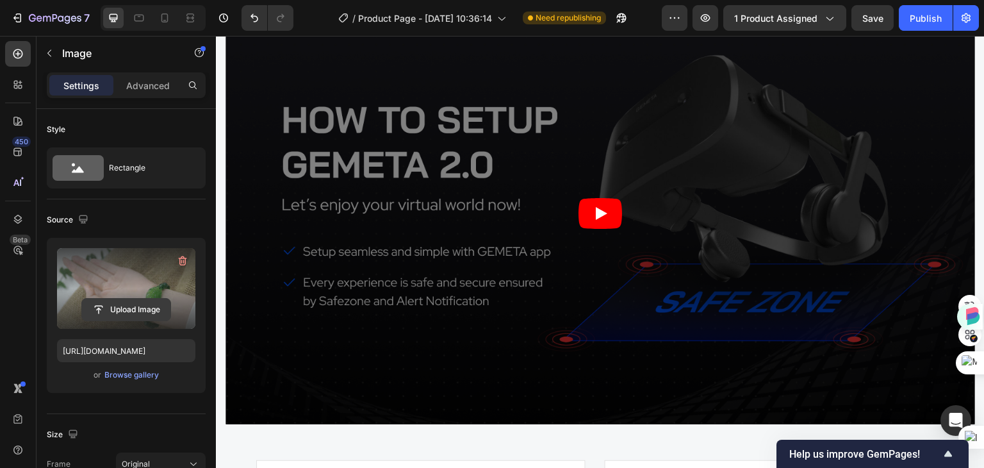
click at [118, 308] on input "file" at bounding box center [126, 310] width 88 height 22
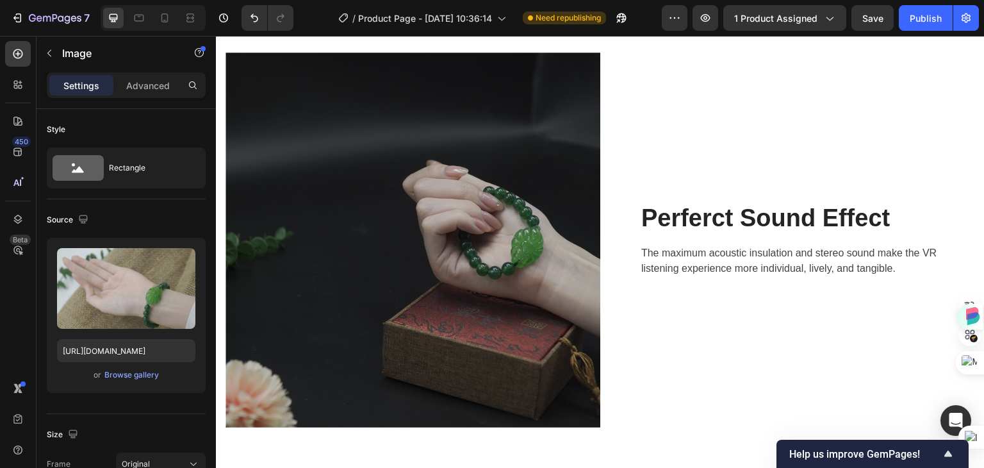
scroll to position [2051, 0]
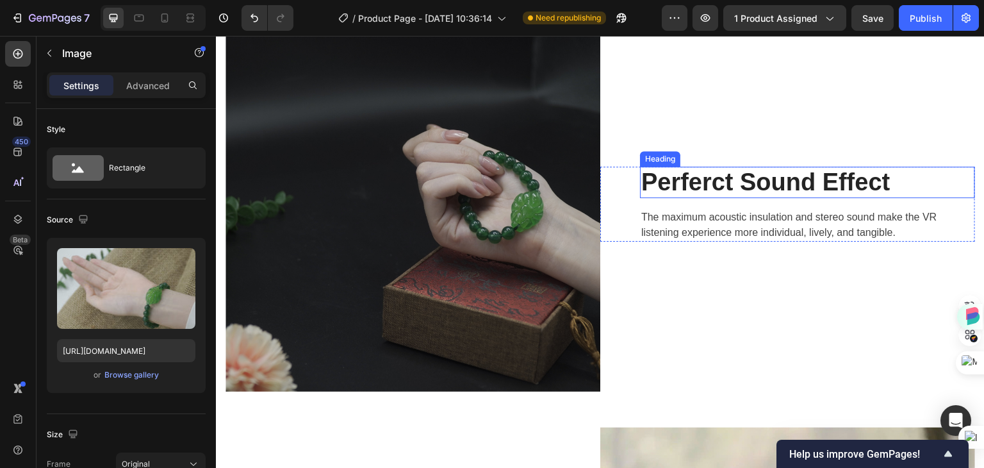
click at [883, 181] on p "Perferct Sound Effect" at bounding box center [808, 182] width 333 height 29
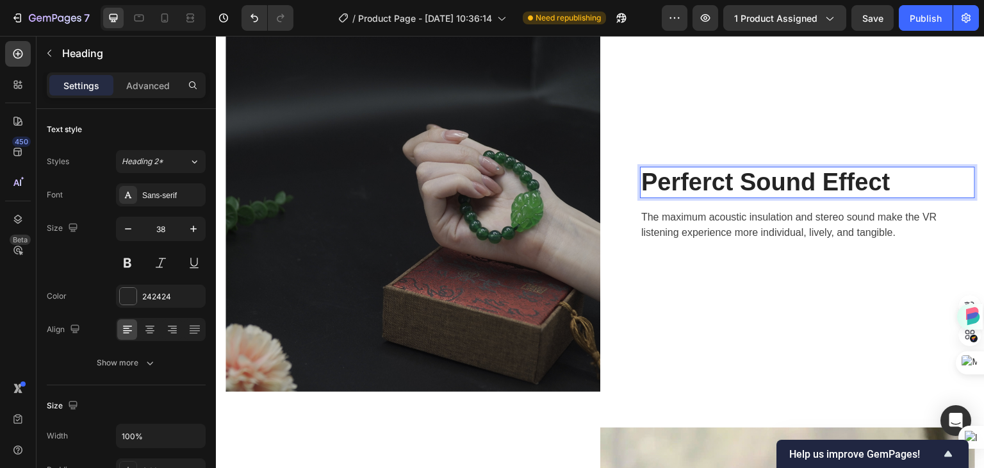
click at [897, 180] on p "Perferct Sound Effect" at bounding box center [808, 182] width 333 height 29
click at [895, 179] on p "Perferct Sound Effect" at bounding box center [808, 182] width 333 height 29
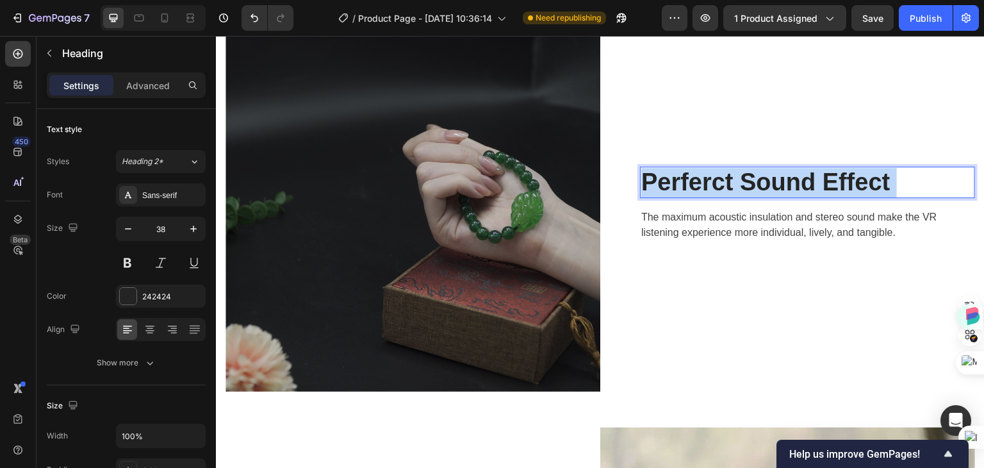
drag, startPoint x: 907, startPoint y: 178, endPoint x: 798, endPoint y: 181, distance: 109.7
click at [798, 181] on p "Perferct Sound Effect" at bounding box center [808, 182] width 333 height 29
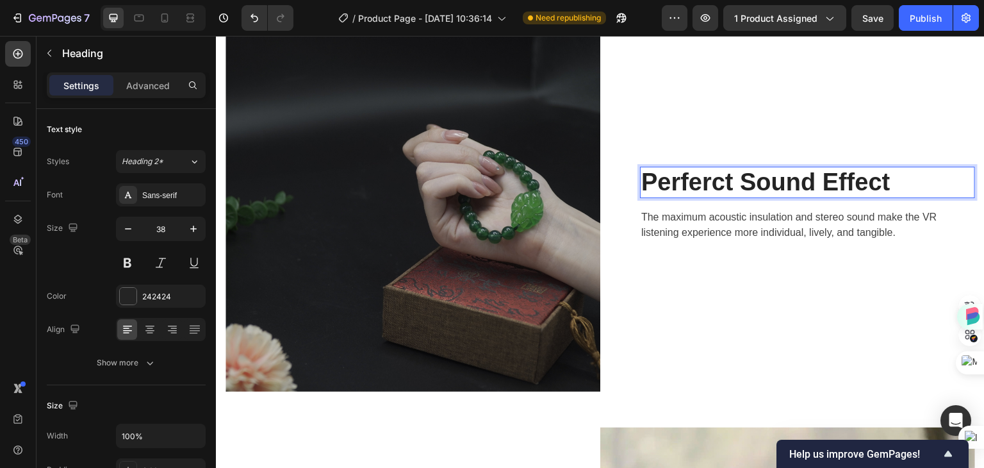
click at [899, 183] on p "Perferct Sound Effect" at bounding box center [808, 182] width 333 height 29
click at [894, 183] on p "Perferct Sound Effect" at bounding box center [808, 182] width 333 height 29
click at [643, 179] on p "Perferct Sound Effect" at bounding box center [808, 182] width 333 height 29
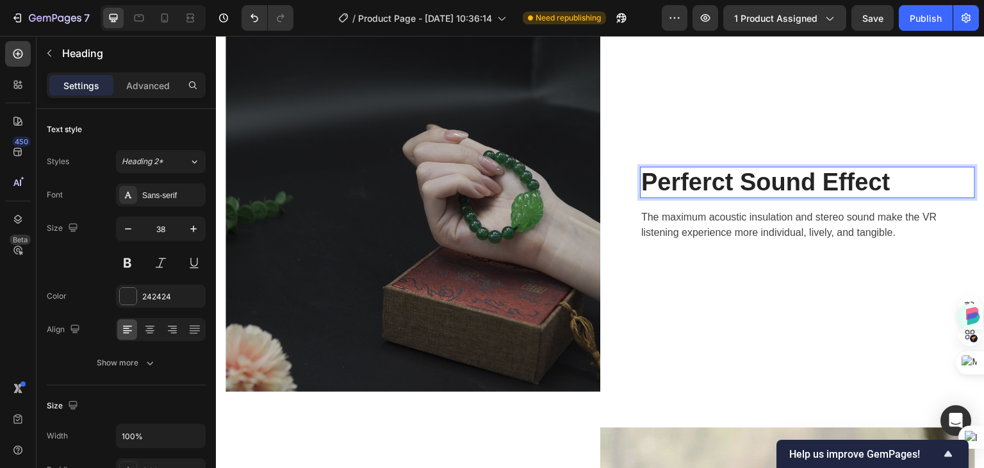
click at [881, 183] on p "Perferct Sound Effect" at bounding box center [808, 182] width 333 height 29
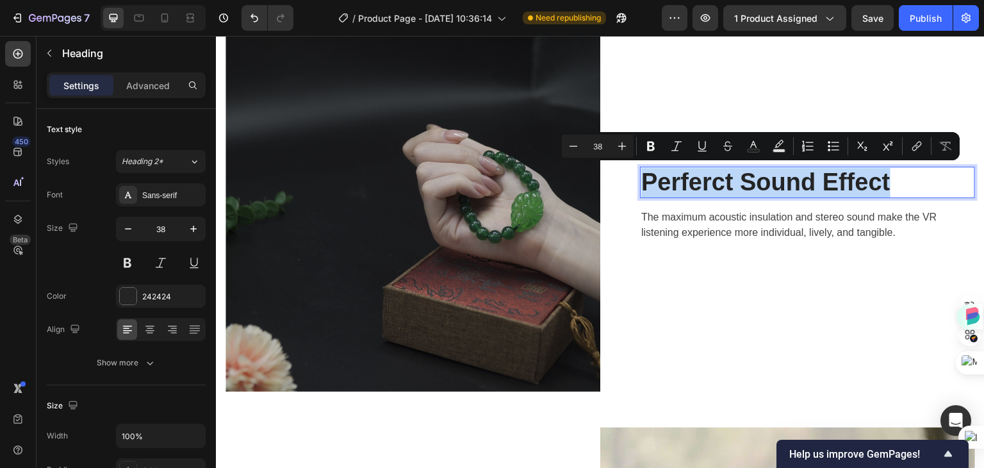
drag, startPoint x: 883, startPoint y: 181, endPoint x: 642, endPoint y: 184, distance: 241.0
click at [642, 184] on p "Perferct Sound Effect" at bounding box center [808, 182] width 333 height 29
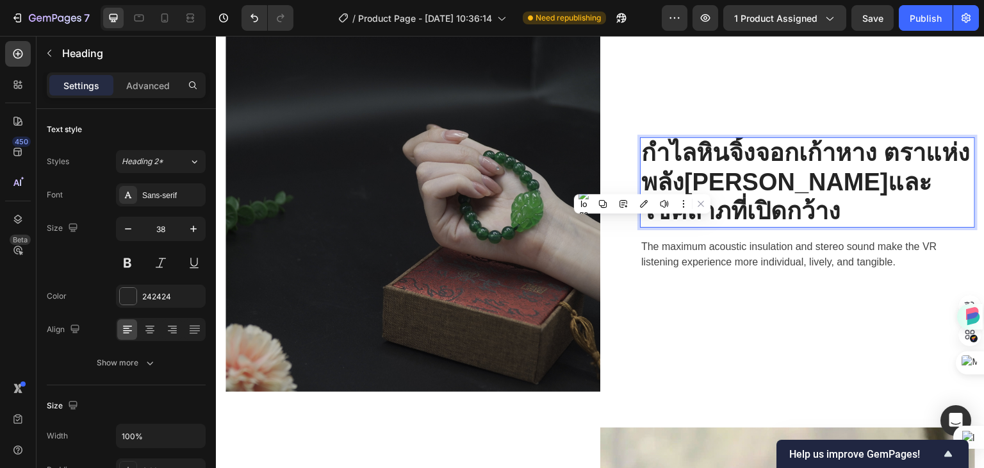
scroll to position [2021, 0]
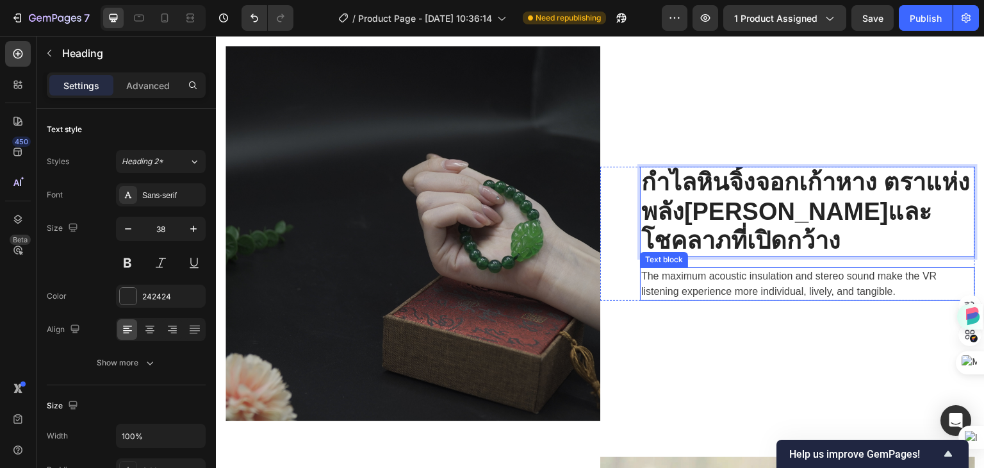
click at [766, 286] on p "The maximum acoustic insulation and stereo sound make the VR listening experien…" at bounding box center [808, 284] width 333 height 31
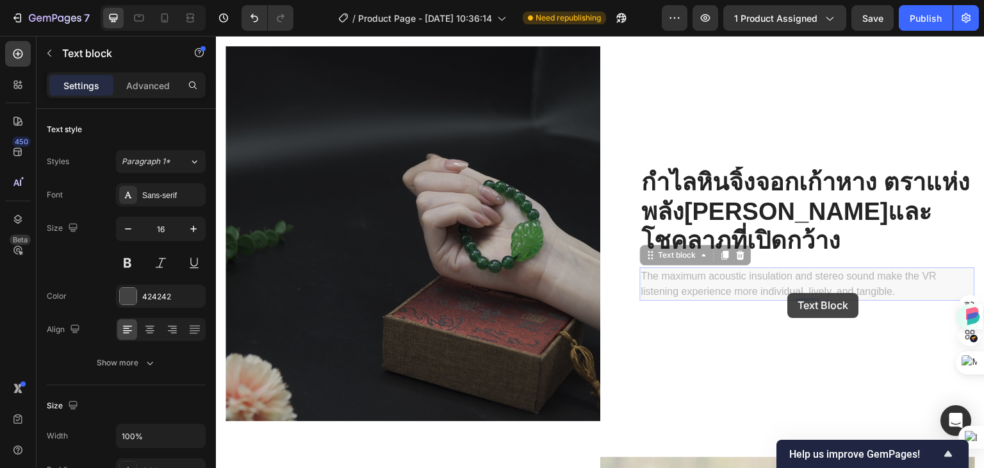
scroll to position [2005, 0]
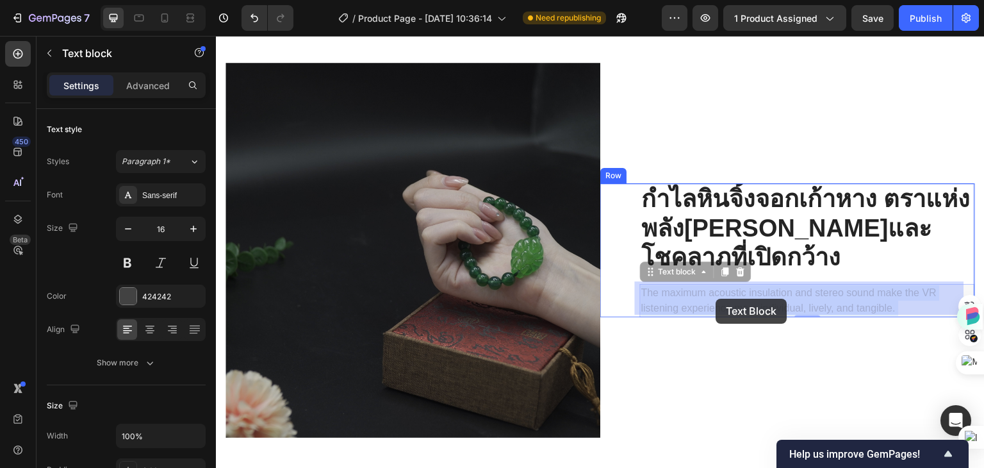
drag, startPoint x: 896, startPoint y: 290, endPoint x: 716, endPoint y: 299, distance: 179.7
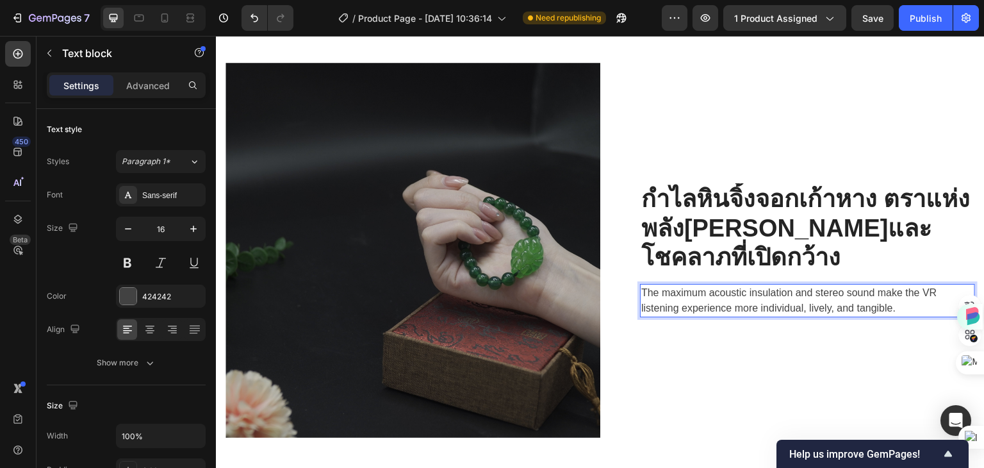
click at [910, 306] on p "The maximum acoustic insulation and stereo sound make the VR listening experien…" at bounding box center [808, 300] width 333 height 31
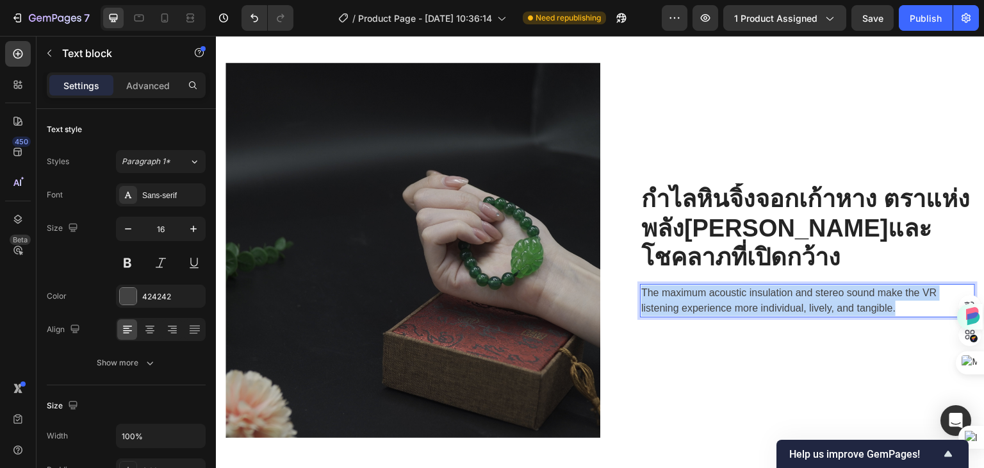
drag, startPoint x: 900, startPoint y: 303, endPoint x: 635, endPoint y: 291, distance: 265.0
click at [640, 291] on div "The maximum acoustic insulation and stereo sound make the VR listening experien…" at bounding box center [807, 300] width 335 height 33
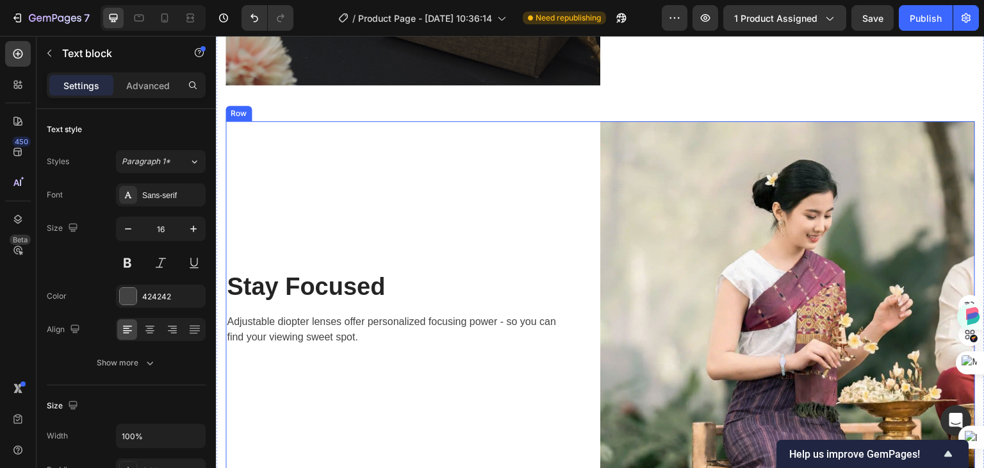
scroll to position [2358, 0]
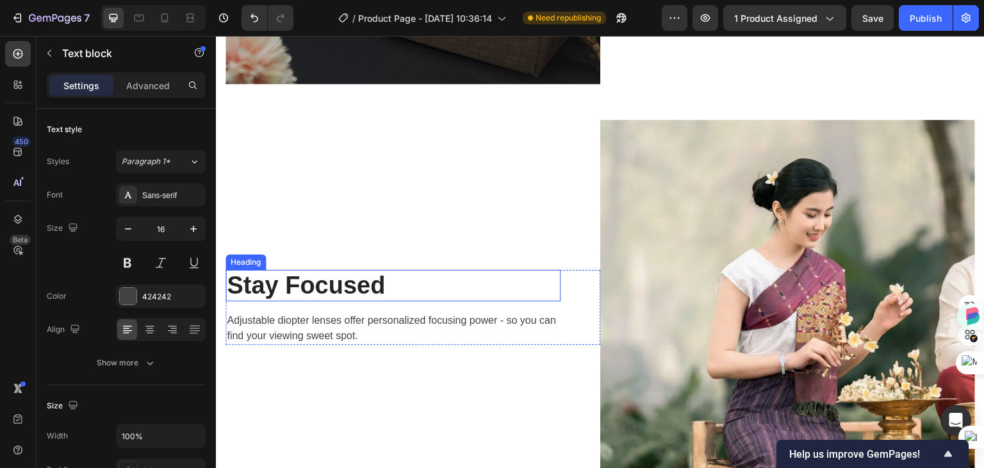
click at [352, 271] on p "Stay Focused" at bounding box center [393, 285] width 333 height 29
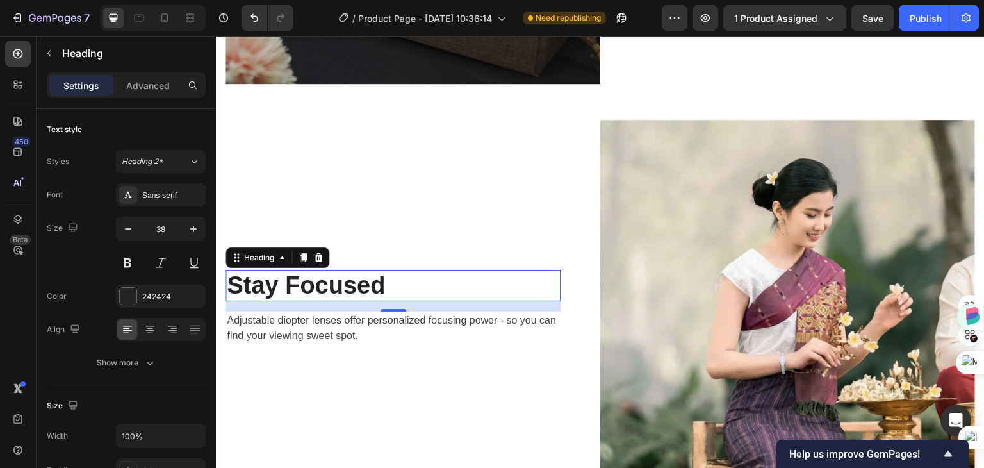
click at [402, 277] on p "Stay Focused" at bounding box center [393, 285] width 333 height 29
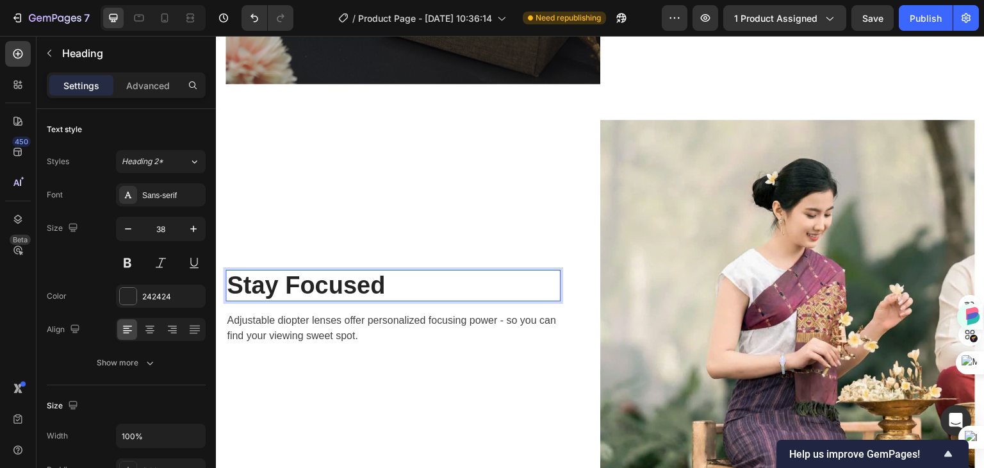
click at [402, 277] on p "Stay Focused" at bounding box center [393, 285] width 333 height 29
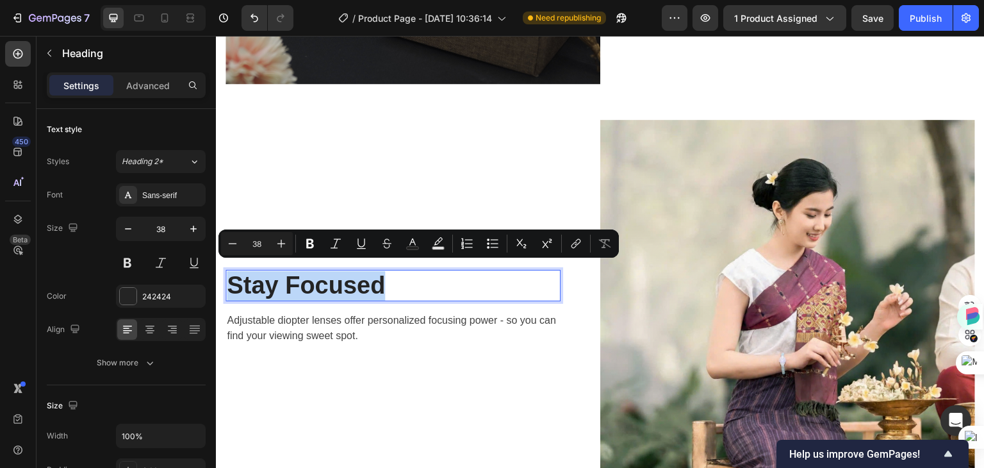
drag, startPoint x: 418, startPoint y: 276, endPoint x: 231, endPoint y: 278, distance: 187.2
click at [231, 278] on p "Stay Focused" at bounding box center [393, 285] width 333 height 29
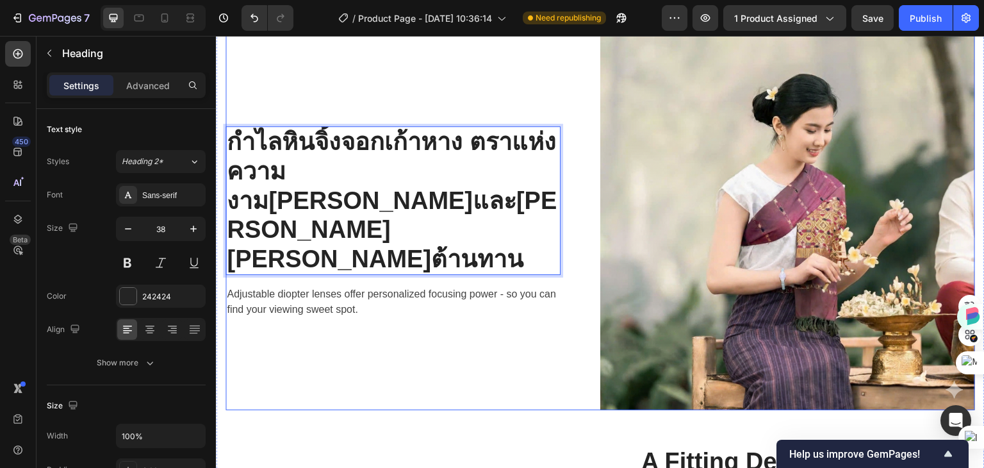
scroll to position [2458, 0]
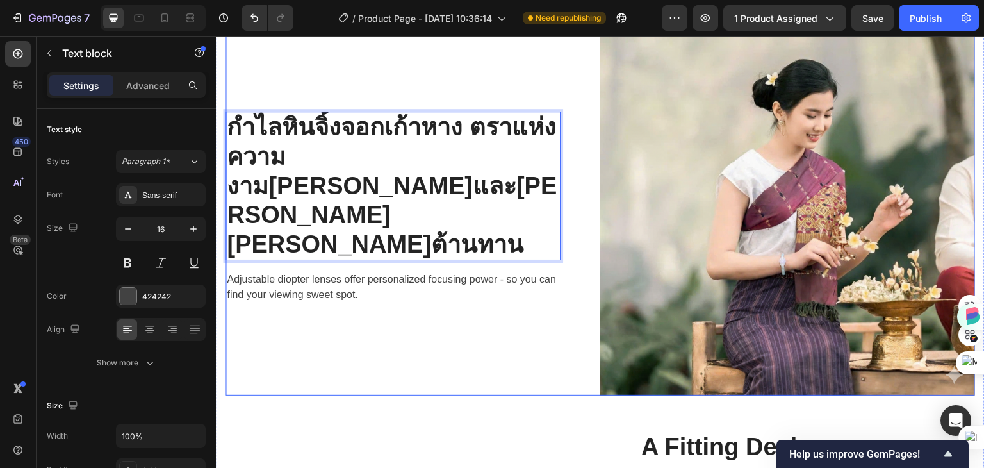
click at [365, 272] on p "Adjustable diopter lenses offer personalized focusing power - so you can find y…" at bounding box center [393, 287] width 333 height 31
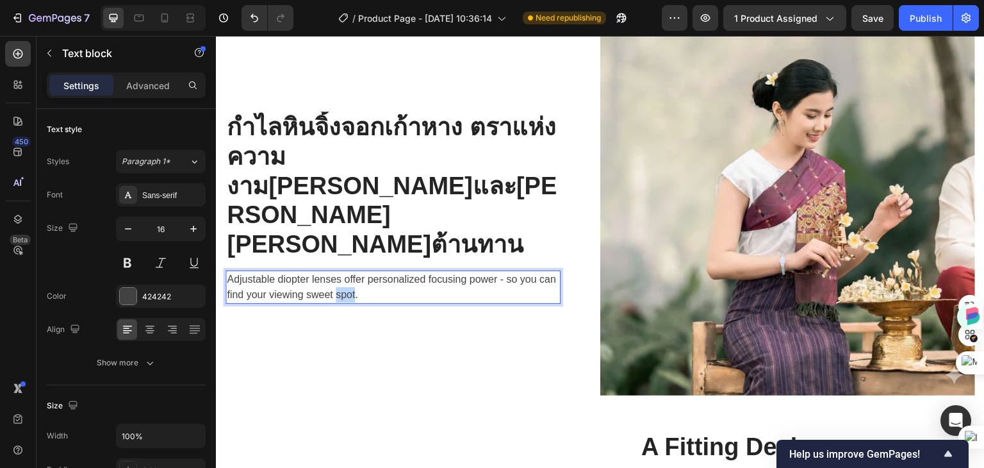
click at [365, 272] on p "Adjustable diopter lenses offer personalized focusing power - so you can find y…" at bounding box center [393, 287] width 333 height 31
click at [401, 272] on p "Adjustable diopter lenses offer personalized focusing power - so you can find y…" at bounding box center [393, 287] width 333 height 31
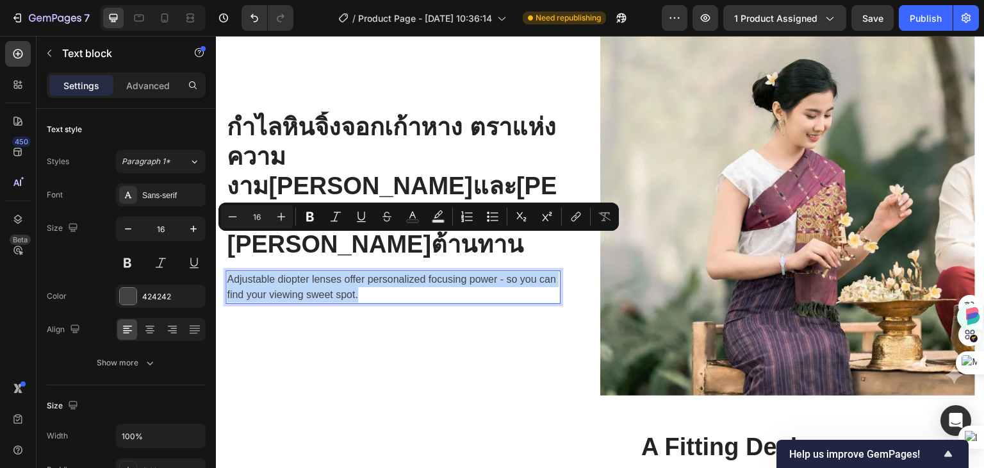
drag, startPoint x: 410, startPoint y: 256, endPoint x: 227, endPoint y: 244, distance: 183.7
click at [227, 272] on p "Adjustable diopter lenses offer personalized focusing power - so you can find y…" at bounding box center [393, 287] width 333 height 31
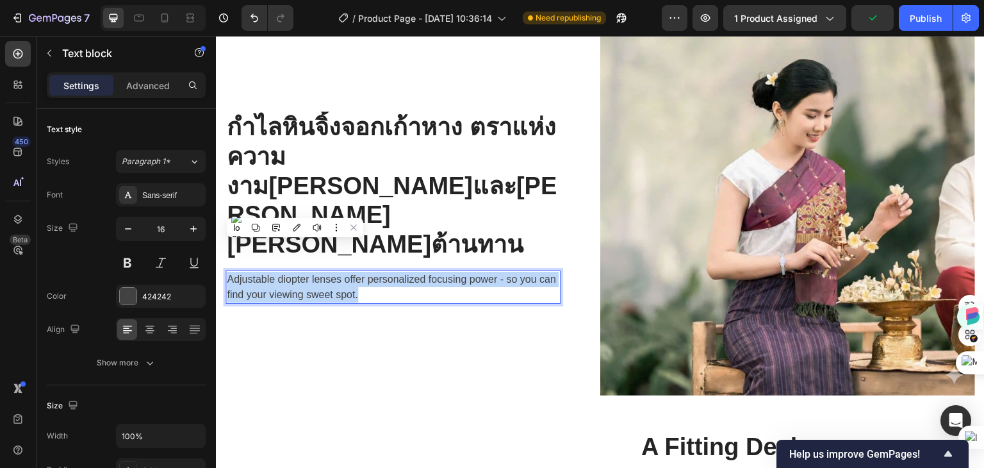
scroll to position [2419, 0]
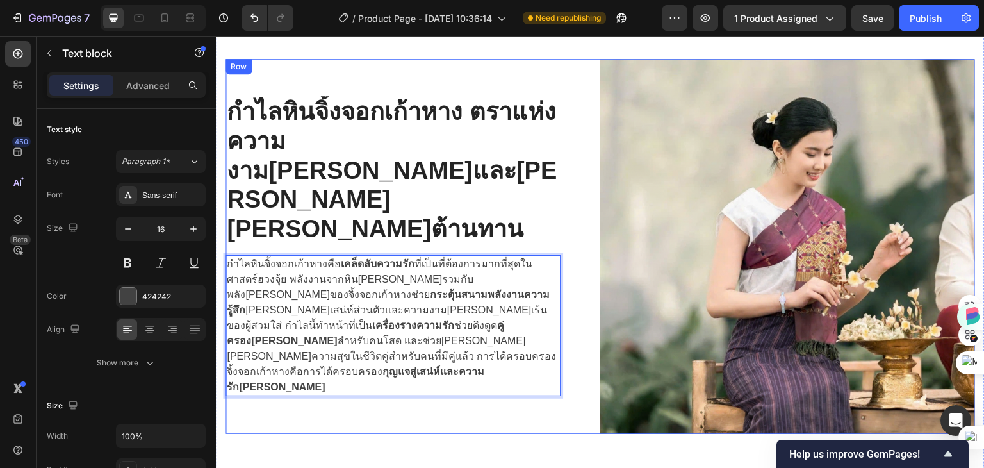
click at [401, 369] on div "กำไลหินจิ้งจอกเก้าหาง ตราแห่งความงาม[PERSON_NAME]และ[PERSON_NAME][PERSON_NAME]ต…" at bounding box center [413, 246] width 375 height 375
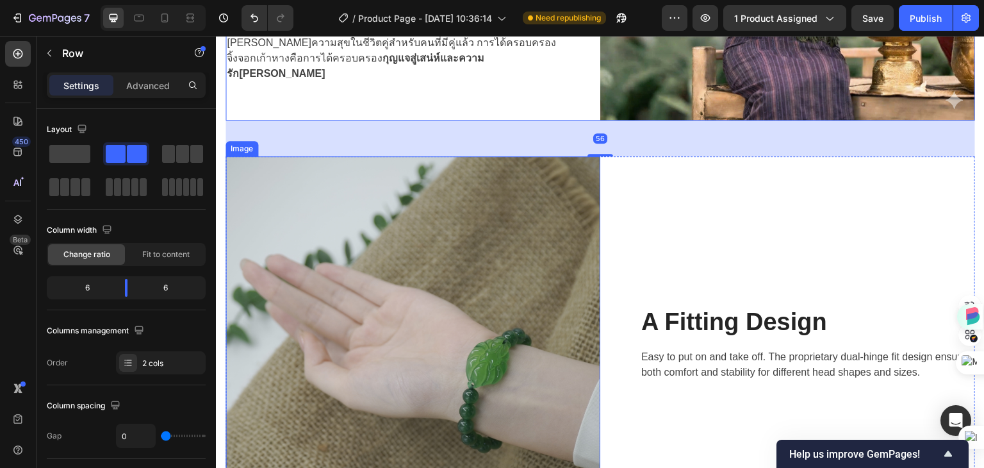
scroll to position [2804, 0]
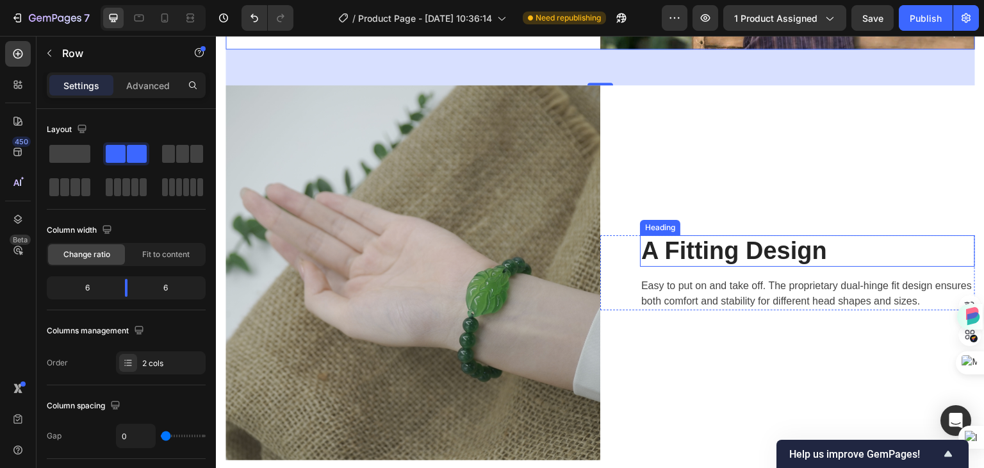
click at [790, 244] on p "A Fitting Design" at bounding box center [808, 250] width 333 height 29
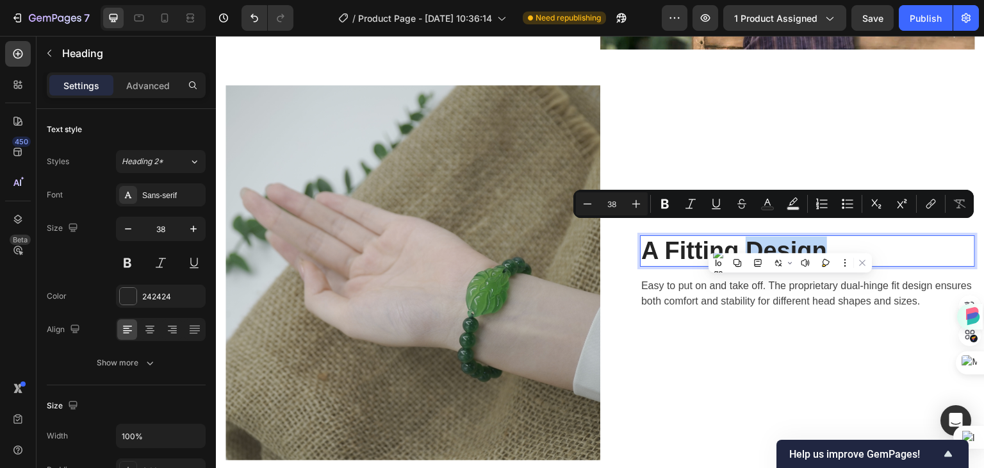
click at [836, 242] on p "A Fitting Design" at bounding box center [808, 250] width 333 height 29
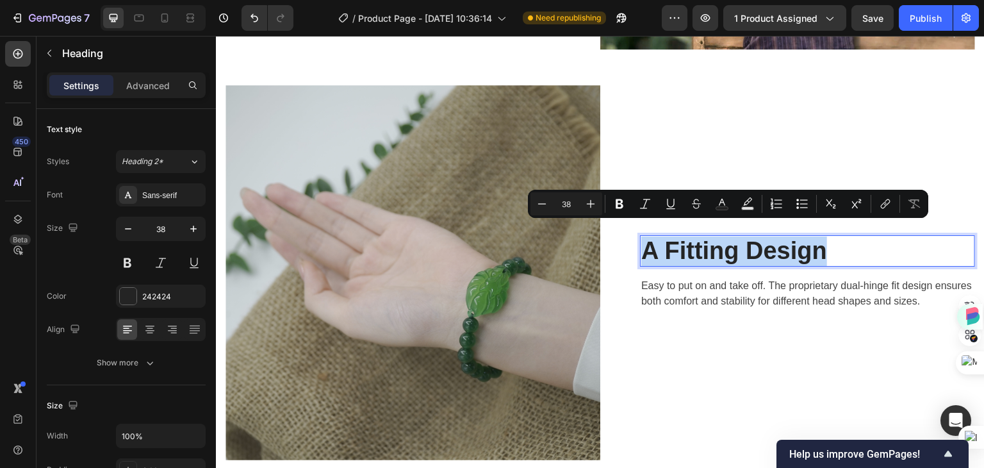
drag, startPoint x: 847, startPoint y: 238, endPoint x: 636, endPoint y: 244, distance: 210.9
click at [642, 244] on p "A Fitting Design" at bounding box center [808, 250] width 333 height 29
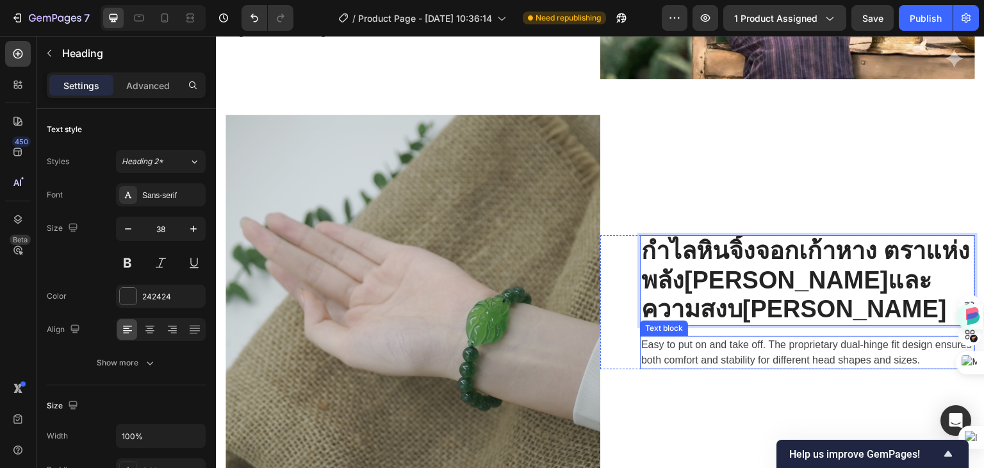
scroll to position [2903, 0]
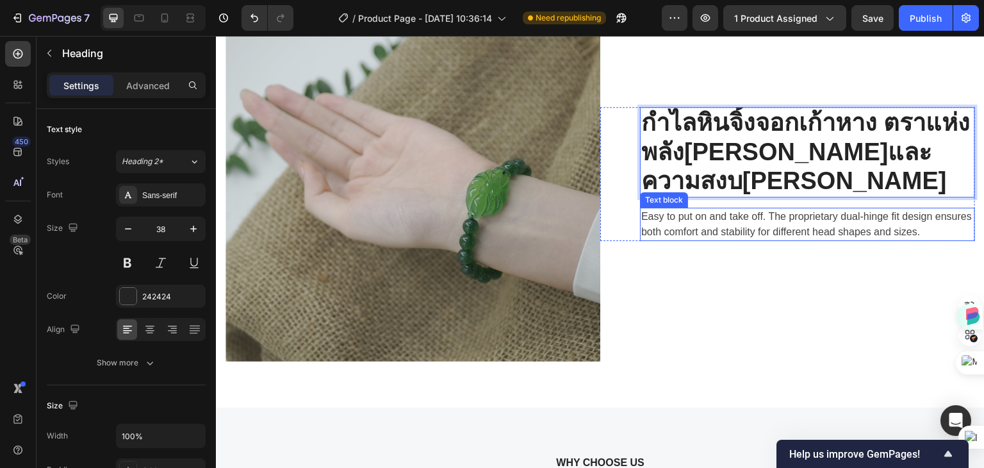
click at [776, 216] on p "Easy to put on and take off. The proprietary dual-hinge fit design ensures both…" at bounding box center [808, 224] width 333 height 31
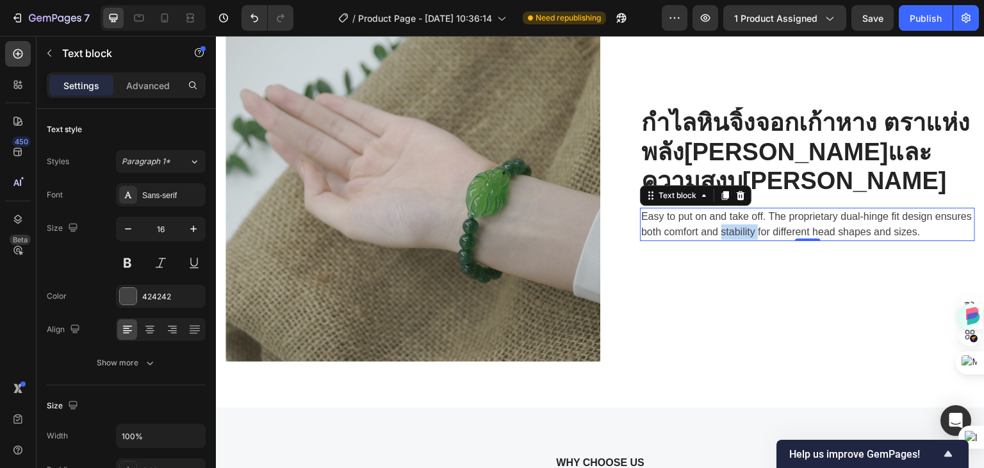
click at [776, 216] on p "Easy to put on and take off. The proprietary dual-hinge fit design ensures both…" at bounding box center [808, 224] width 333 height 31
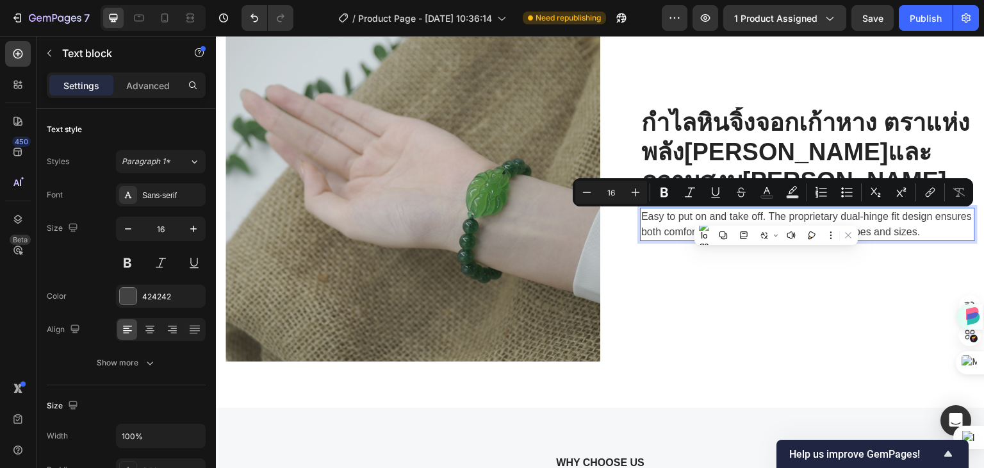
click at [920, 216] on p "Easy to put on and take off. The proprietary dual-hinge fit design ensures both…" at bounding box center [808, 224] width 333 height 31
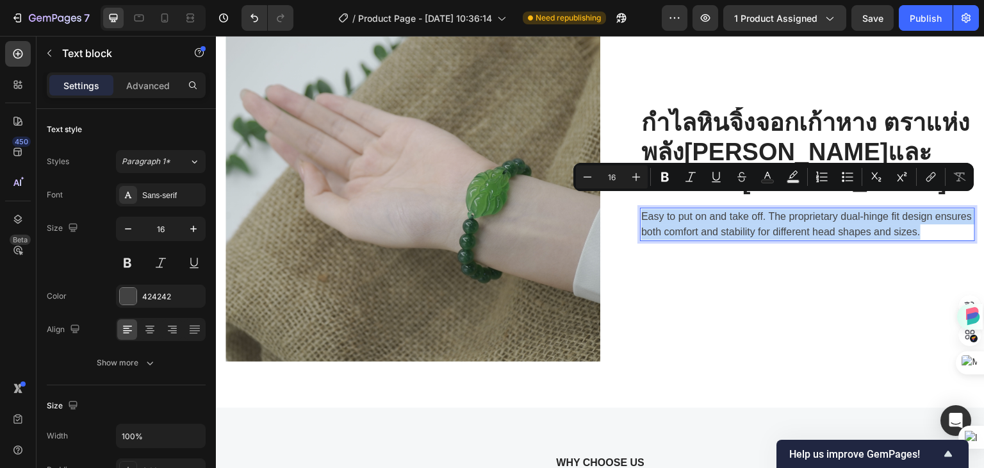
drag, startPoint x: 637, startPoint y: 202, endPoint x: 954, endPoint y: 222, distance: 317.9
click at [954, 222] on p "Easy to put on and take off. The proprietary dual-hinge fit design ensures both…" at bounding box center [808, 224] width 333 height 31
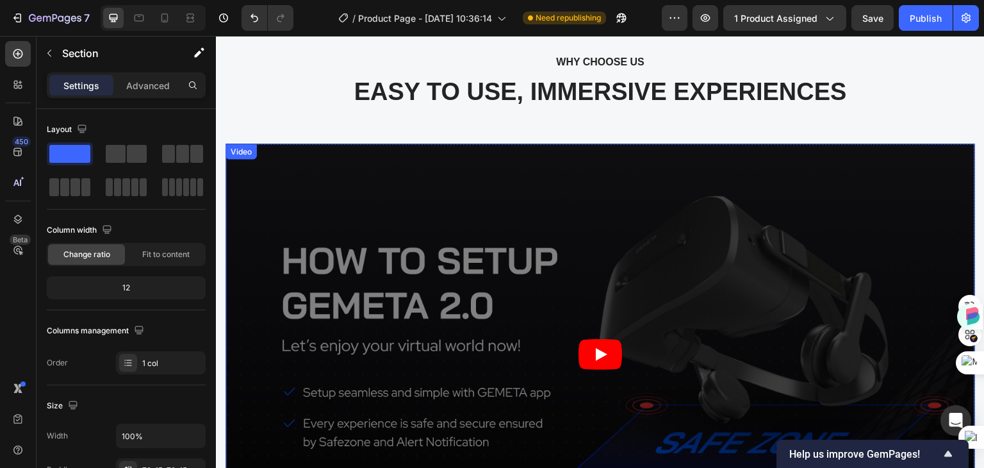
scroll to position [3223, 0]
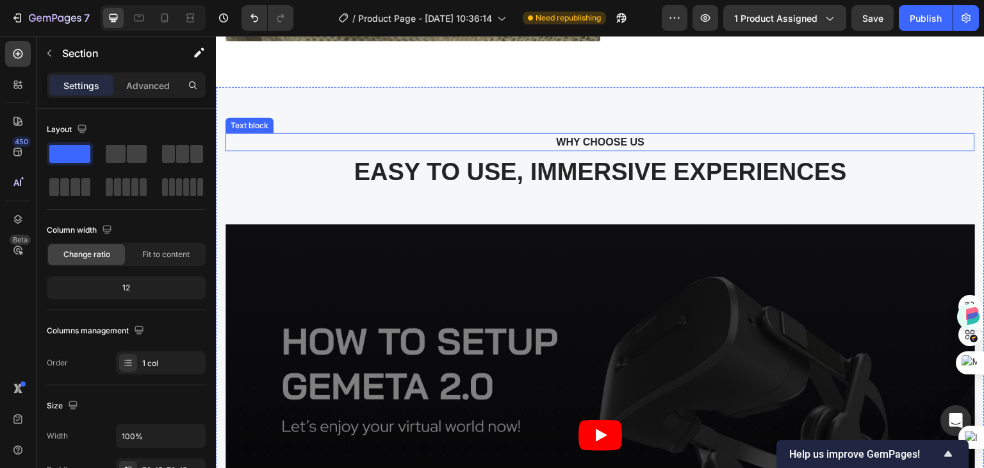
click at [647, 135] on p "WHY CHOOSE US" at bounding box center [600, 142] width 727 height 15
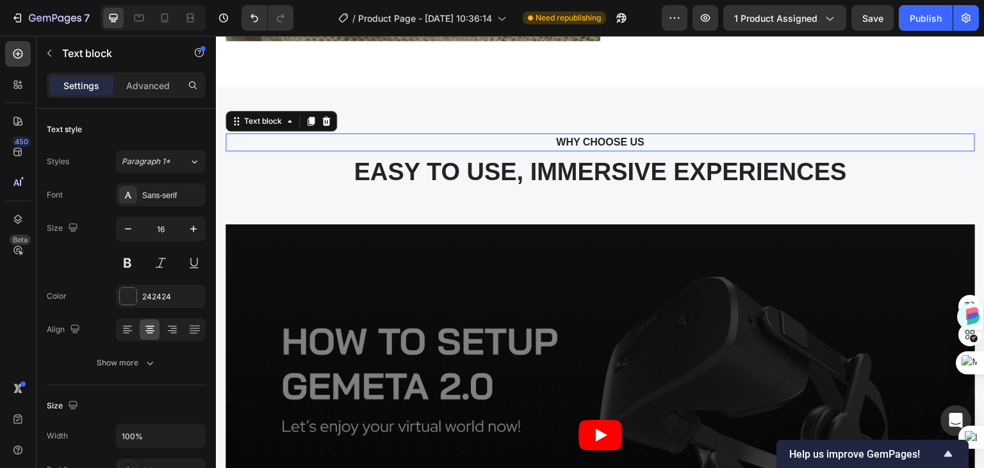
click at [647, 135] on p "WHY CHOOSE US" at bounding box center [600, 142] width 727 height 15
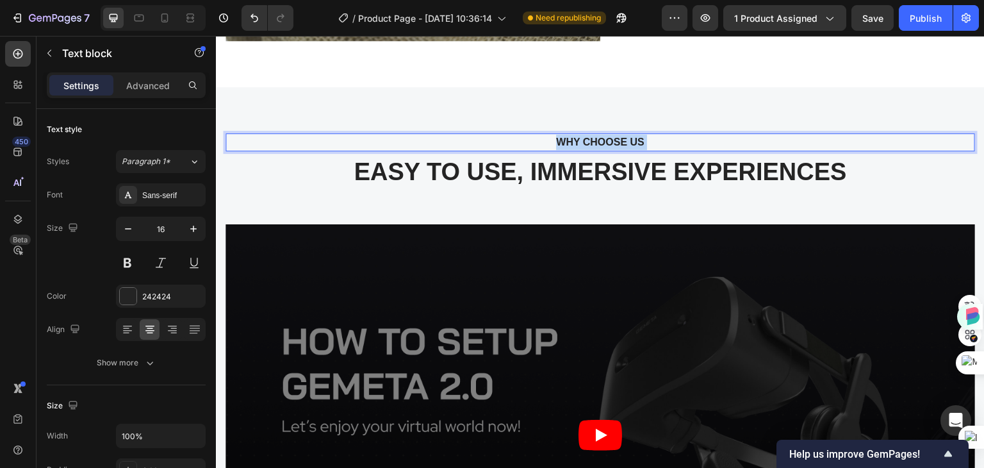
drag, startPoint x: 670, startPoint y: 125, endPoint x: 554, endPoint y: 128, distance: 115.4
click at [554, 135] on p "WHY CHOOSE US" at bounding box center [600, 142] width 727 height 15
click at [544, 135] on p "WHY CHOOSE US" at bounding box center [600, 142] width 727 height 15
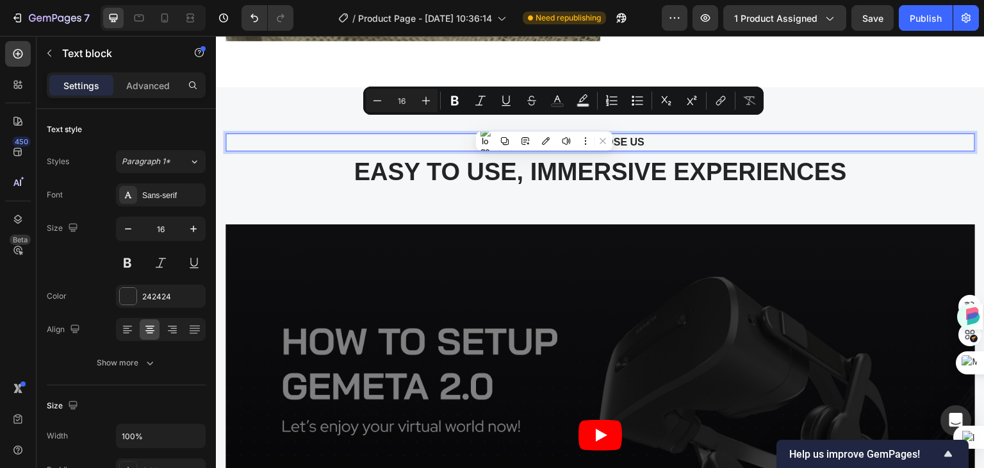
click at [645, 135] on p "WHY CHOOSE US" at bounding box center [600, 142] width 727 height 15
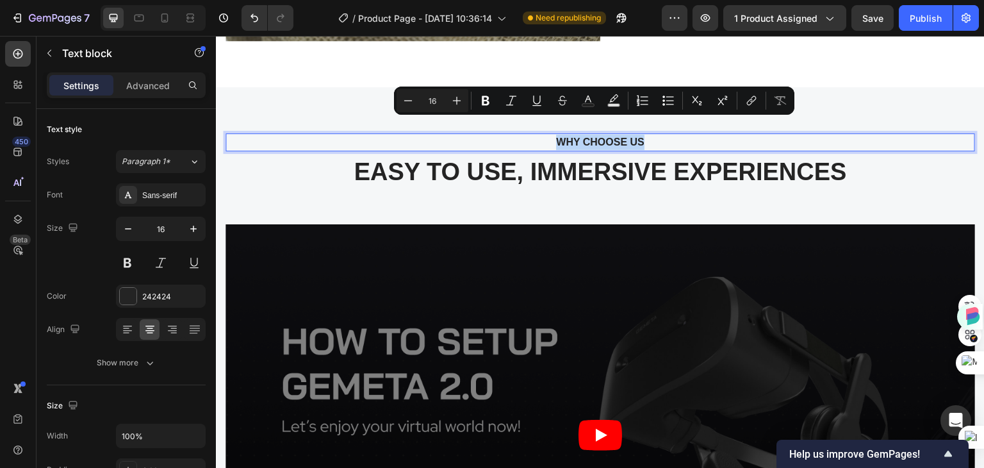
drag, startPoint x: 645, startPoint y: 126, endPoint x: 538, endPoint y: 124, distance: 107.7
click at [538, 135] on p "WHY CHOOSE US" at bounding box center [600, 142] width 727 height 15
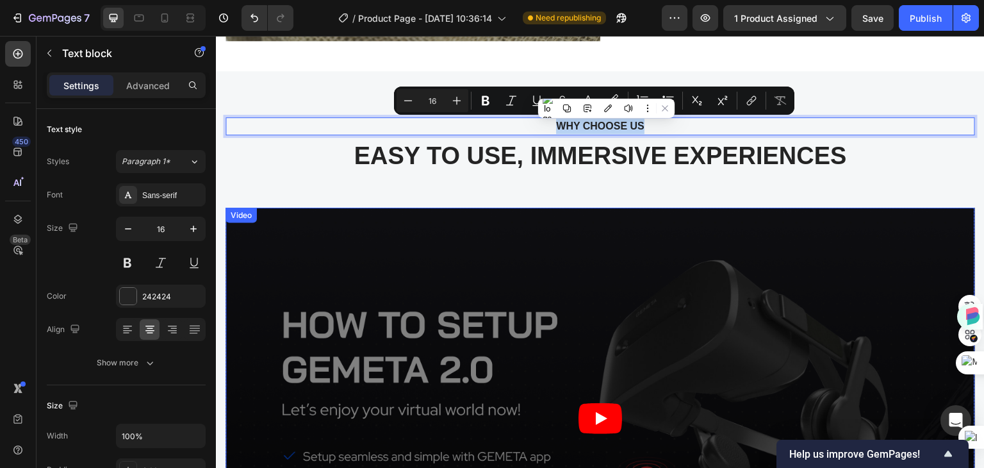
copy p "WHY CHOOSE US"
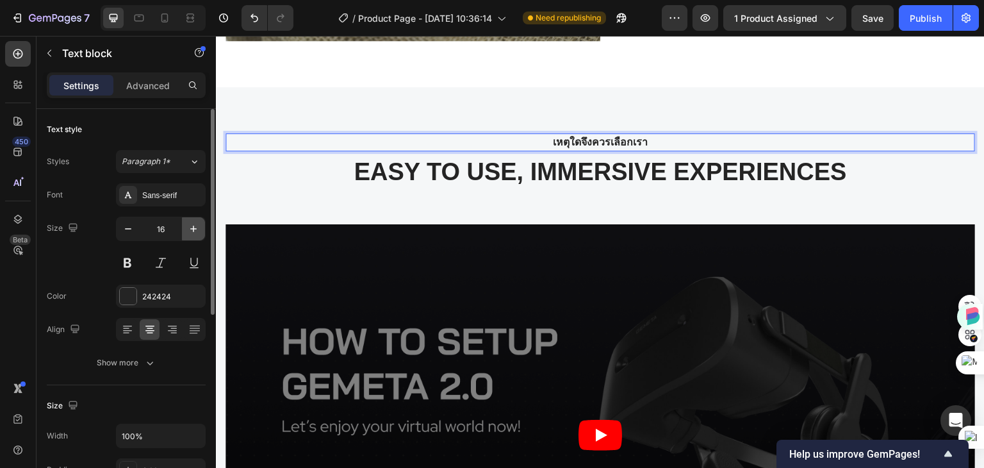
click at [188, 231] on icon "button" at bounding box center [193, 228] width 13 height 13
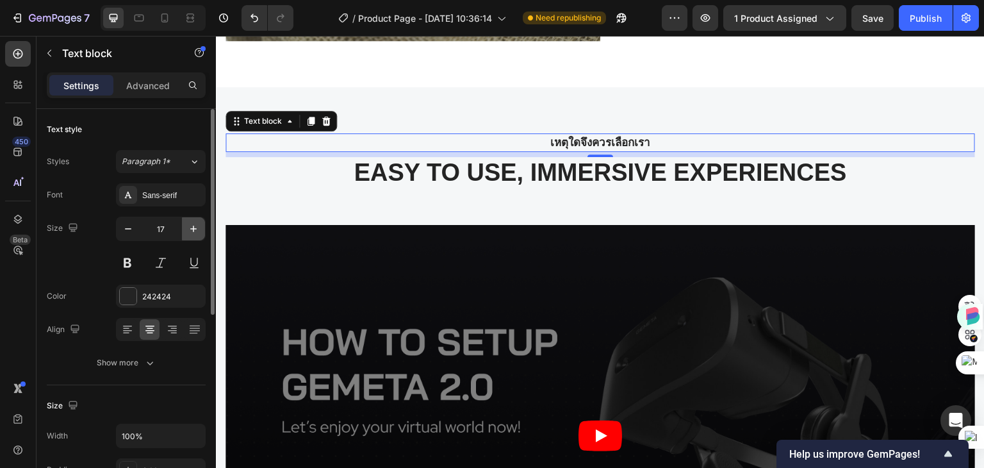
click at [188, 231] on icon "button" at bounding box center [193, 228] width 13 height 13
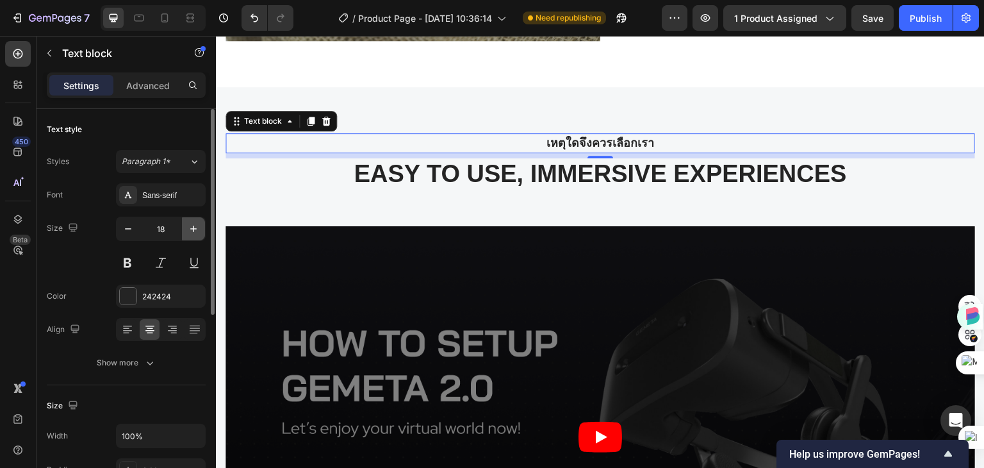
click at [188, 231] on icon "button" at bounding box center [193, 228] width 13 height 13
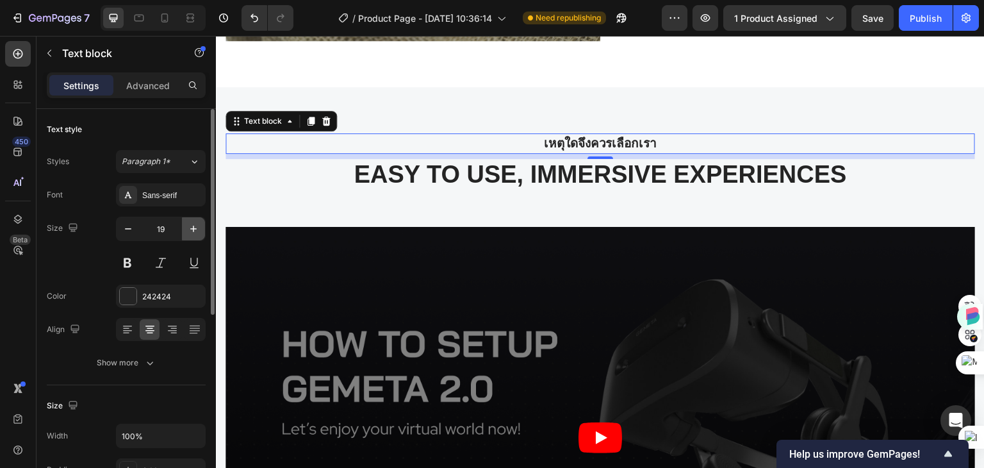
click at [188, 231] on icon "button" at bounding box center [193, 228] width 13 height 13
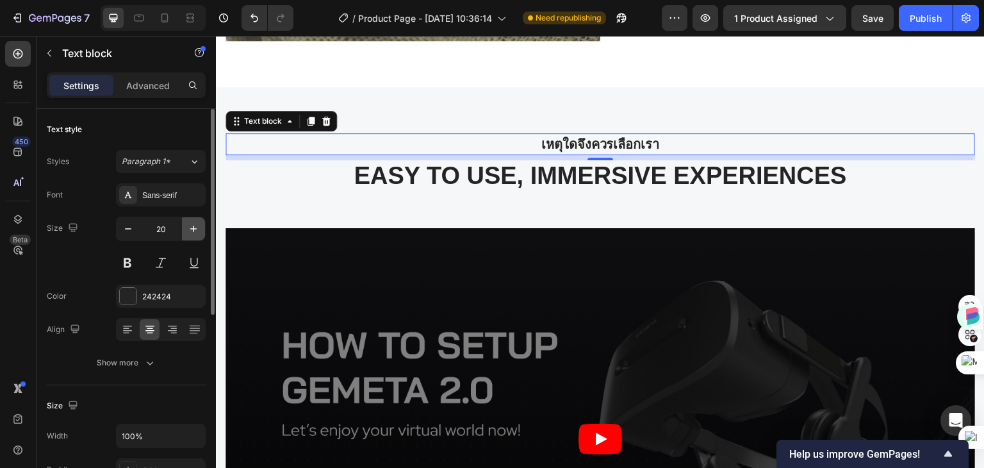
click at [188, 231] on icon "button" at bounding box center [193, 228] width 13 height 13
click at [187, 231] on icon "button" at bounding box center [193, 228] width 13 height 13
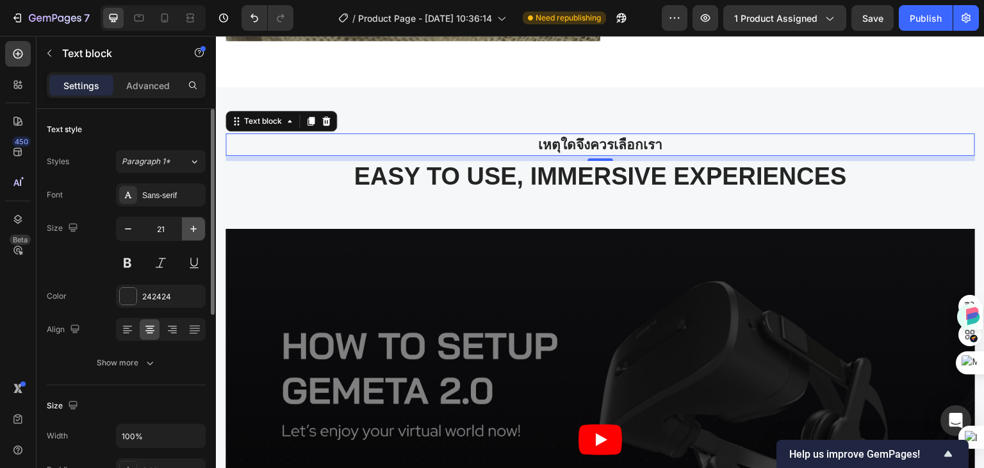
click at [187, 231] on icon "button" at bounding box center [193, 228] width 13 height 13
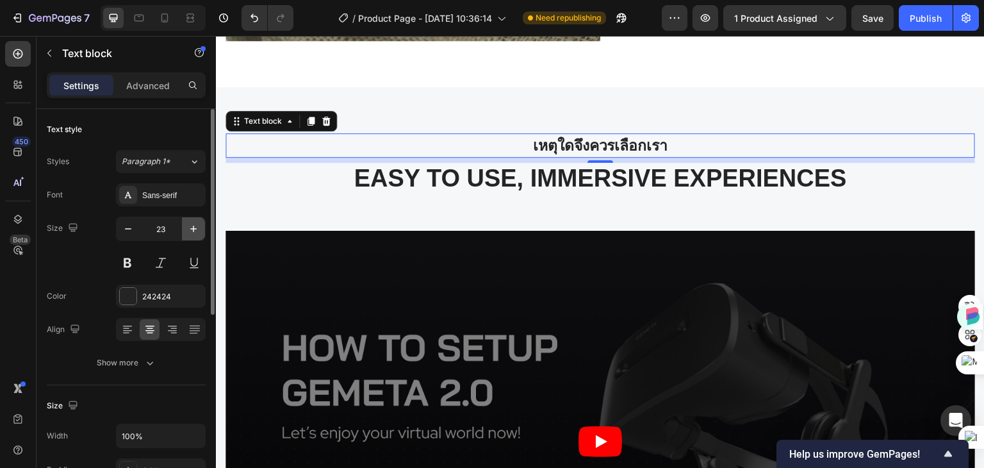
click at [187, 231] on icon "button" at bounding box center [193, 228] width 13 height 13
type input "24"
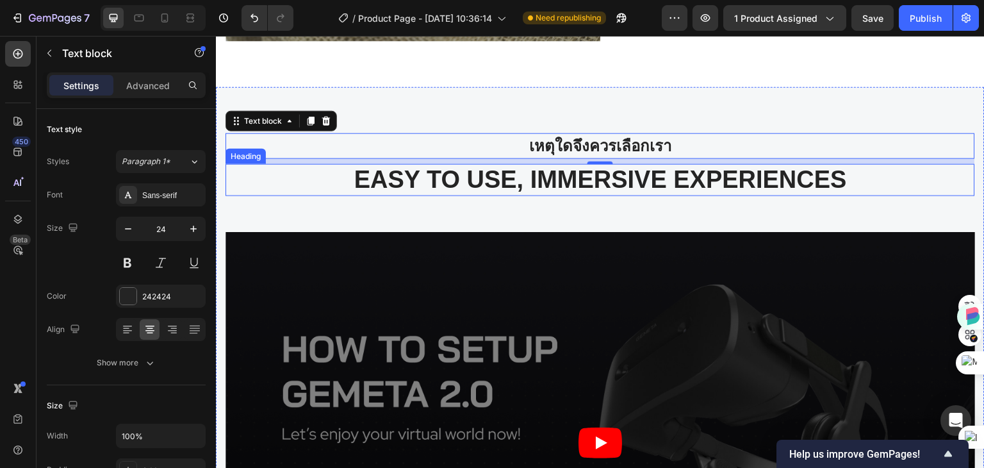
click at [538, 172] on p "EASY TO USE, IMMERSIVE EXPERIENCES" at bounding box center [600, 179] width 747 height 29
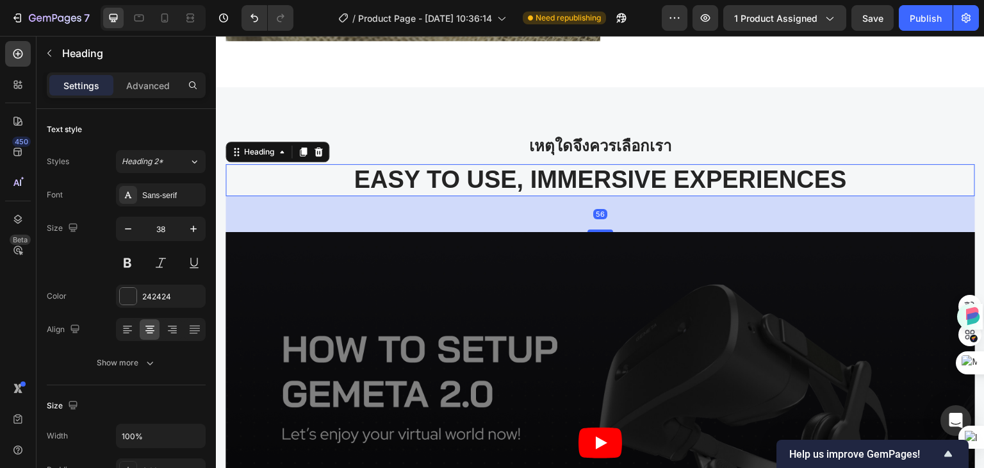
click at [844, 165] on p "EASY TO USE, IMMERSIVE EXPERIENCES" at bounding box center [600, 179] width 747 height 29
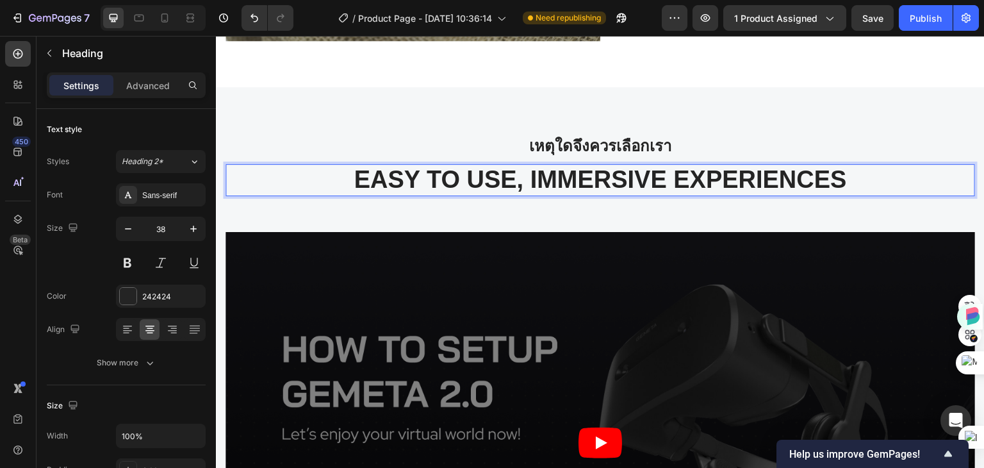
click at [844, 165] on p "EASY TO USE, IMMERSIVE EXPERIENCES" at bounding box center [600, 179] width 747 height 29
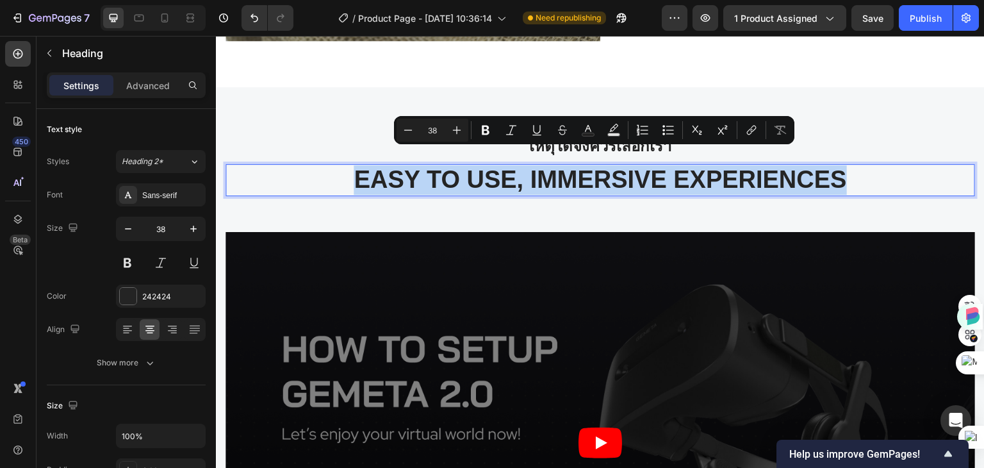
drag, startPoint x: 856, startPoint y: 162, endPoint x: 342, endPoint y: 167, distance: 514.6
click at [342, 167] on p "EASY TO USE, IMMERSIVE EXPERIENCES" at bounding box center [600, 179] width 747 height 29
copy p "EASY TO USE, IMMERSIVE EXPERIENCES"
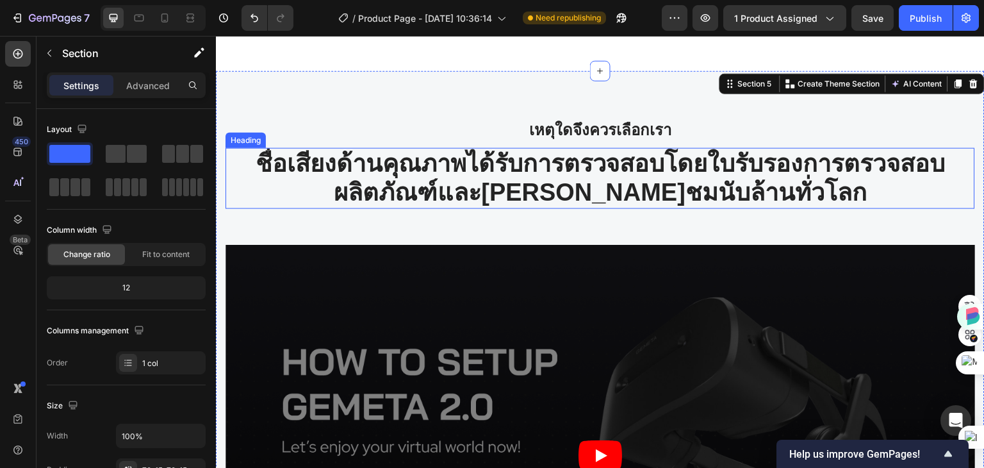
scroll to position [3351, 0]
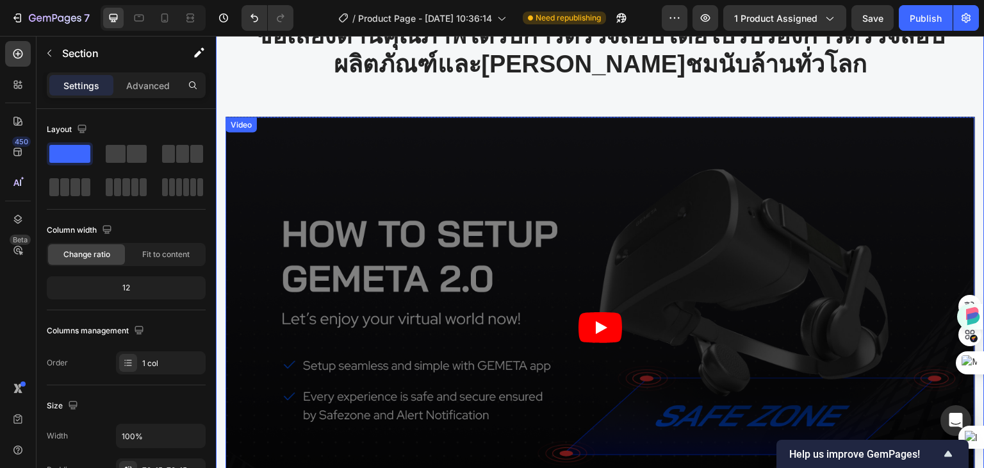
click at [592, 261] on article at bounding box center [601, 328] width 750 height 422
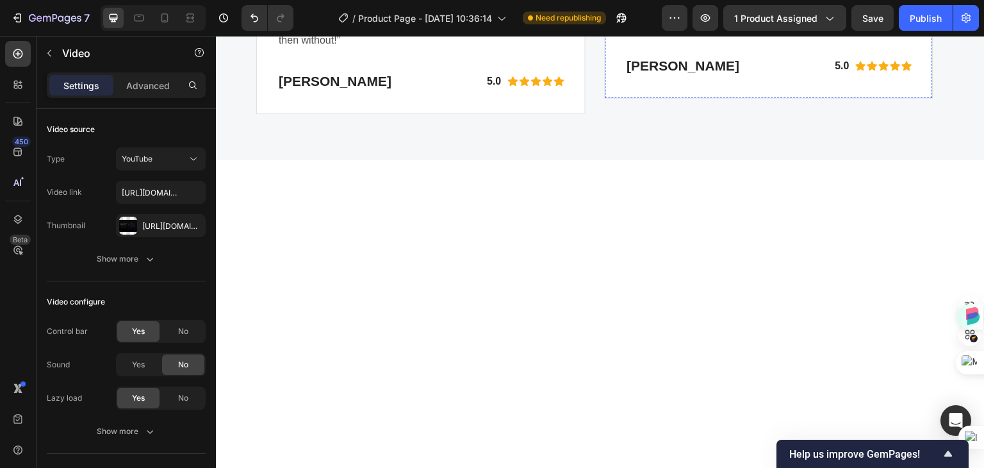
scroll to position [3992, 0]
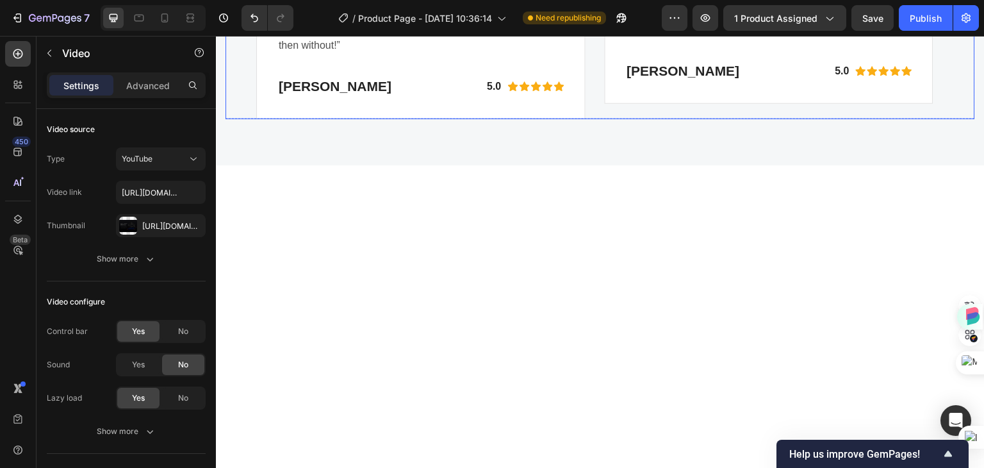
click at [956, 34] on icon "Carousel Next Arrow" at bounding box center [963, 26] width 15 height 15
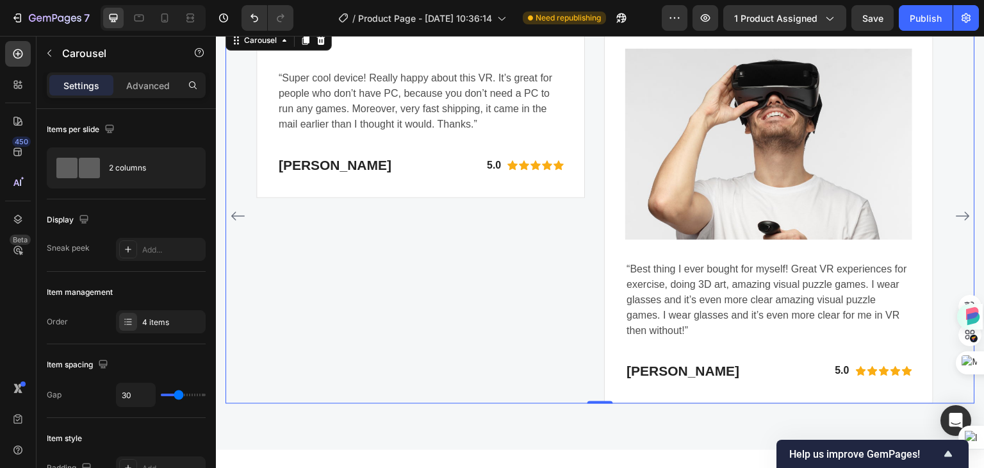
scroll to position [3928, 0]
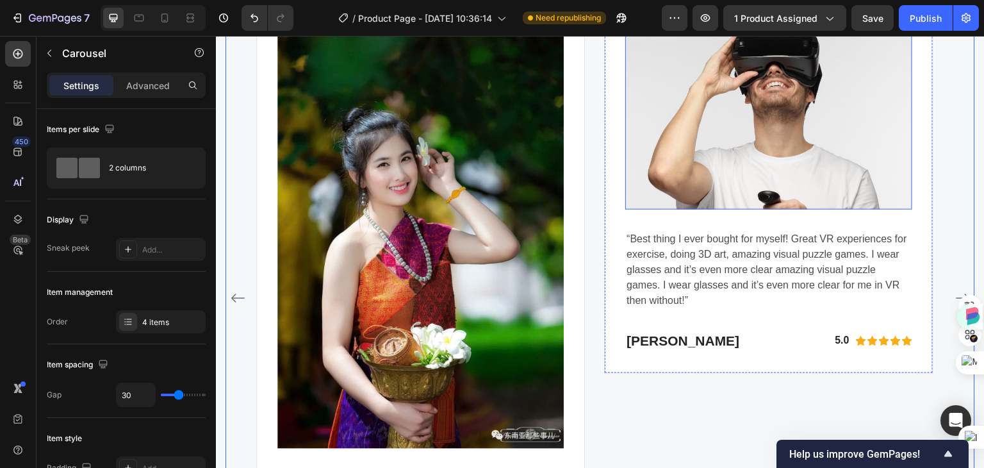
click at [750, 133] on img at bounding box center [769, 114] width 287 height 191
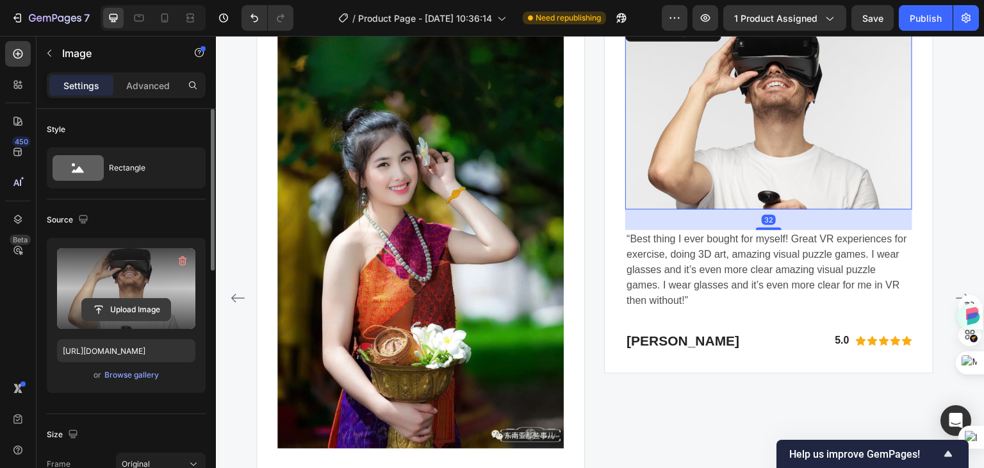
click at [120, 311] on input "file" at bounding box center [126, 310] width 88 height 22
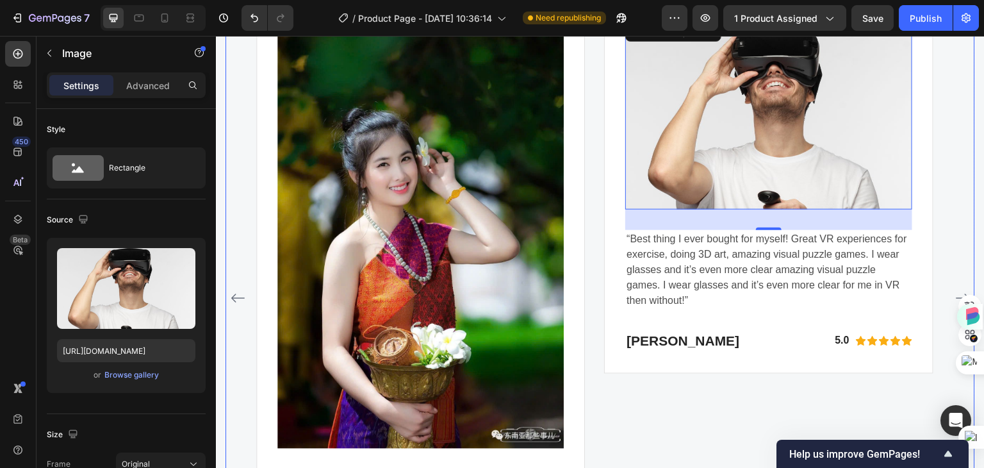
click at [236, 294] on icon "Carousel Back Arrow" at bounding box center [237, 297] width 15 height 15
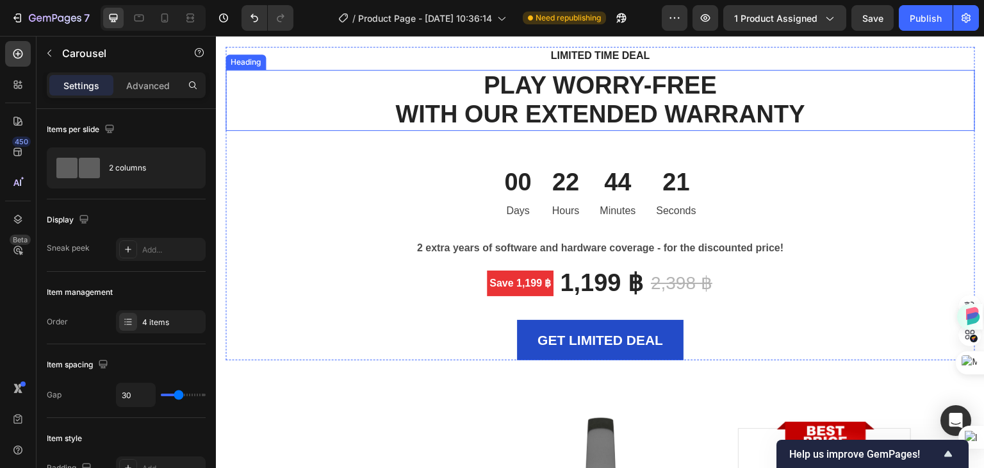
scroll to position [4441, 0]
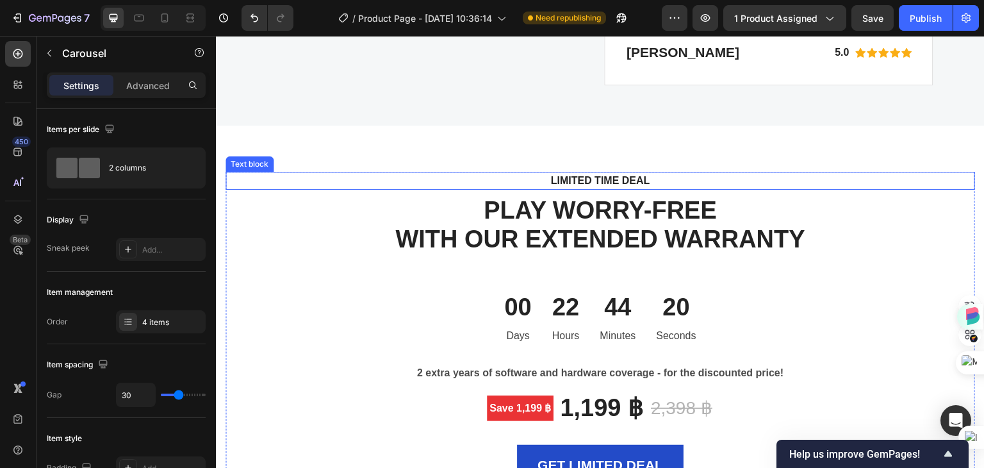
click at [579, 181] on p "LIMITED TIME DEAL" at bounding box center [600, 180] width 727 height 15
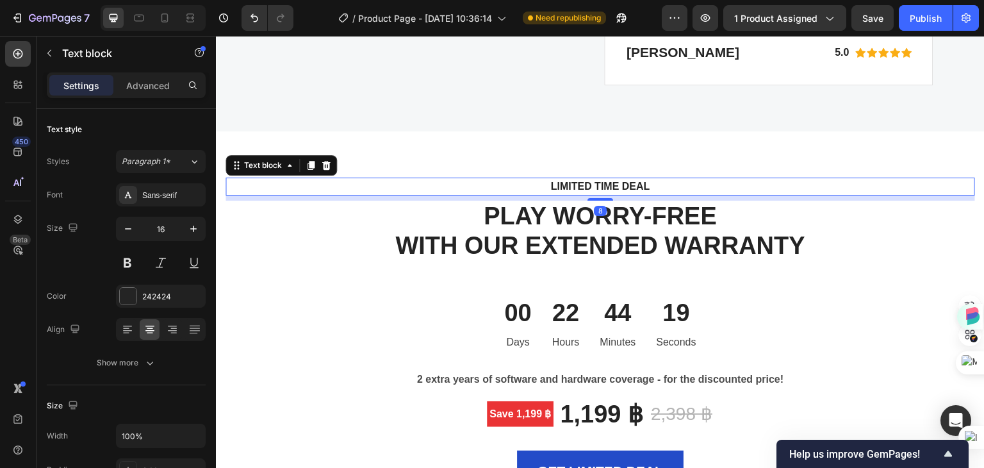
click at [645, 179] on p "LIMITED TIME DEAL" at bounding box center [600, 186] width 727 height 15
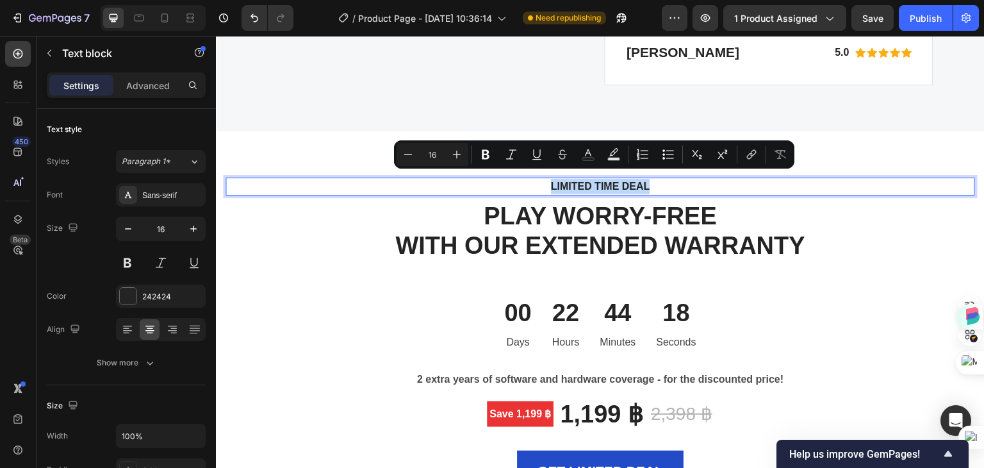
drag, startPoint x: 672, startPoint y: 179, endPoint x: 518, endPoint y: 188, distance: 153.4
click at [518, 188] on div "LIMITED TIME DEAL" at bounding box center [600, 187] width 729 height 18
copy p "LIMITED TIME DEAL"
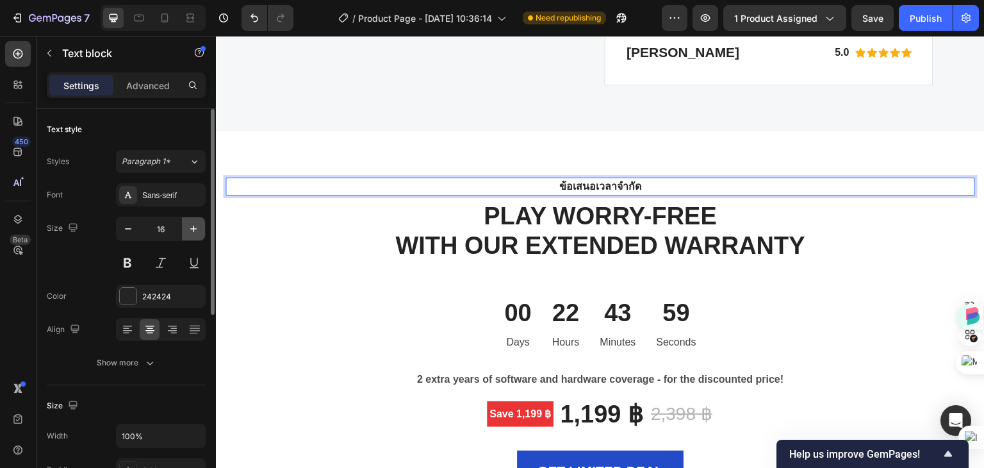
click at [190, 231] on icon "button" at bounding box center [193, 228] width 13 height 13
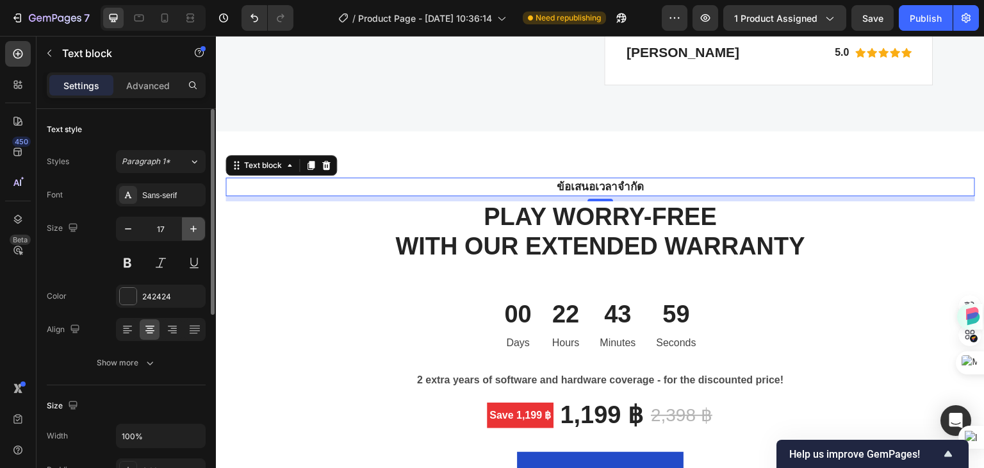
click at [190, 231] on icon "button" at bounding box center [193, 228] width 13 height 13
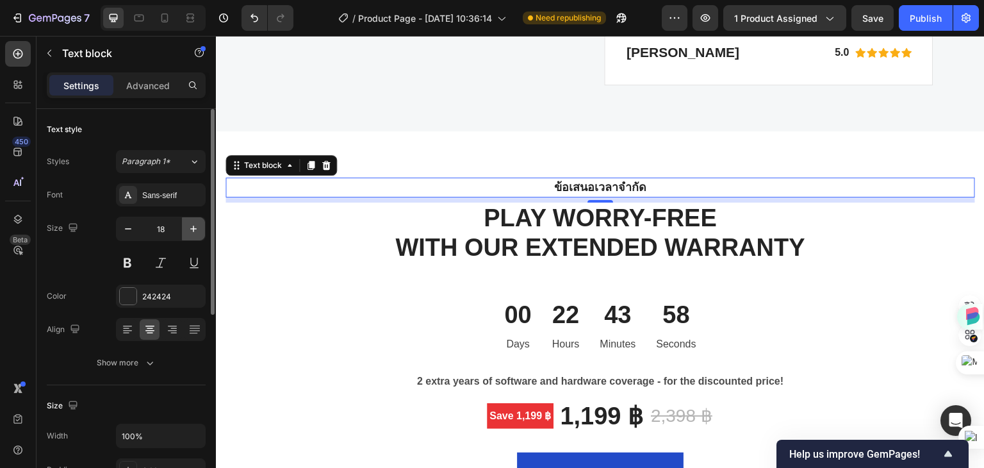
click at [190, 231] on icon "button" at bounding box center [193, 228] width 13 height 13
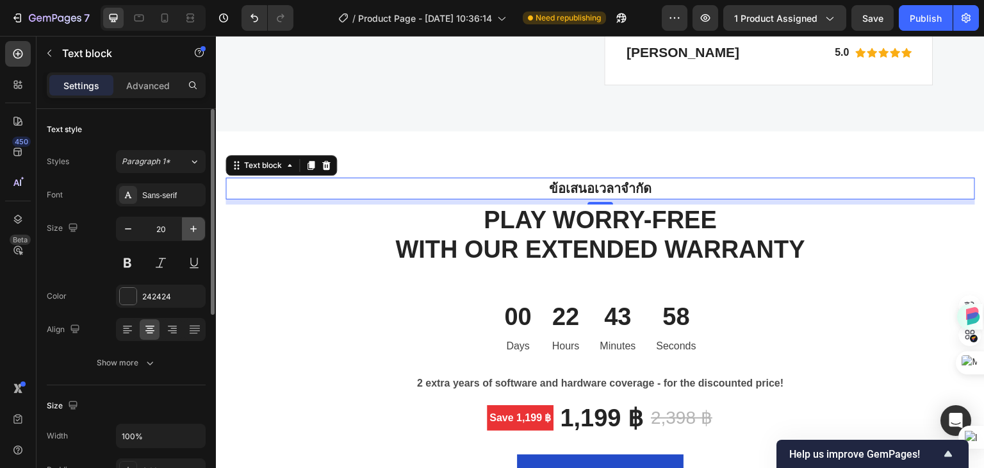
click at [190, 231] on icon "button" at bounding box center [193, 228] width 13 height 13
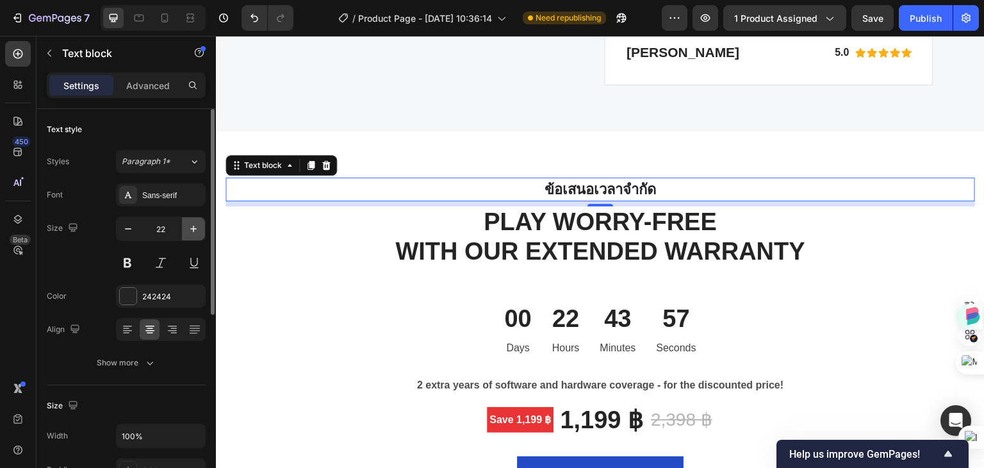
click at [190, 231] on icon "button" at bounding box center [193, 228] width 13 height 13
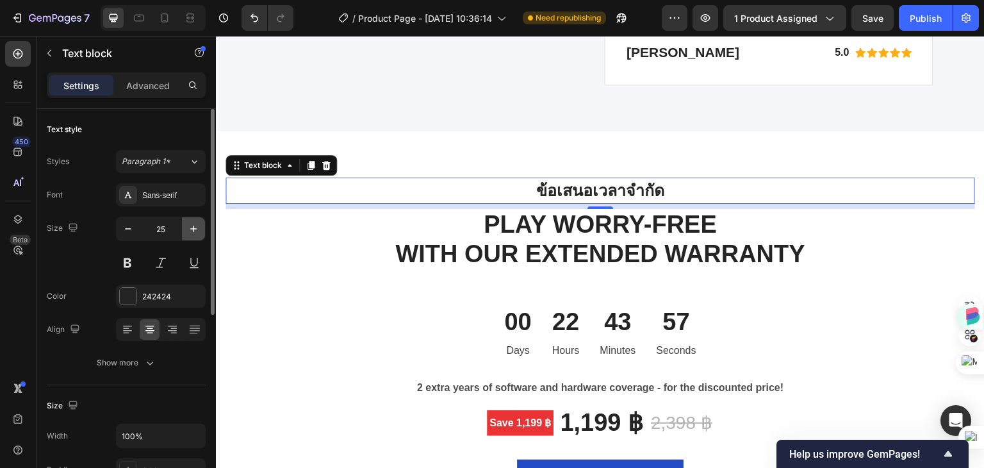
click at [190, 231] on icon "button" at bounding box center [193, 228] width 13 height 13
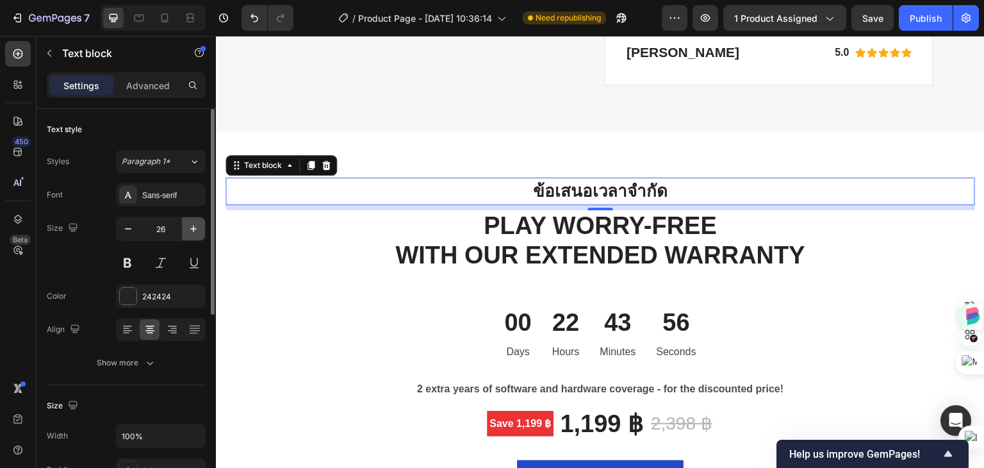
click at [190, 231] on icon "button" at bounding box center [193, 228] width 13 height 13
click at [190, 230] on icon "button" at bounding box center [193, 228] width 13 height 13
type input "28"
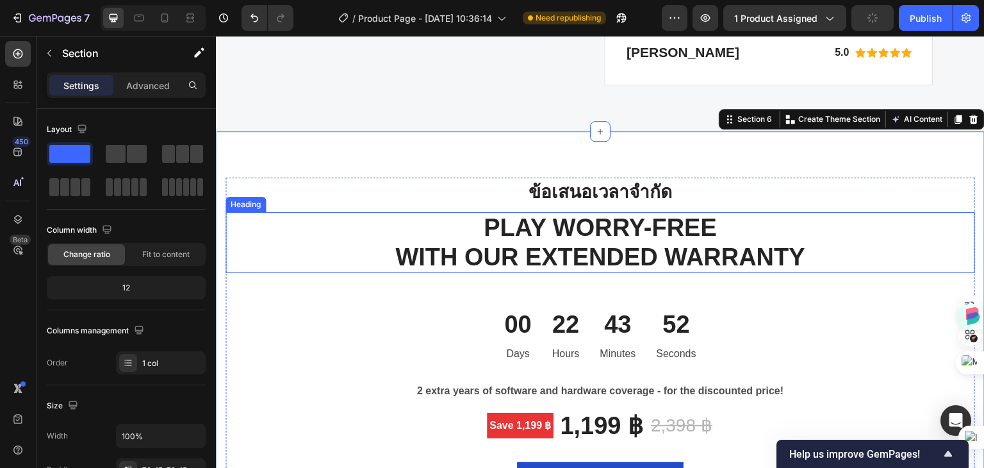
click at [610, 230] on p "PLAY WORRY-FREE WITH OUR EXTENDED WARRANTY" at bounding box center [600, 242] width 747 height 58
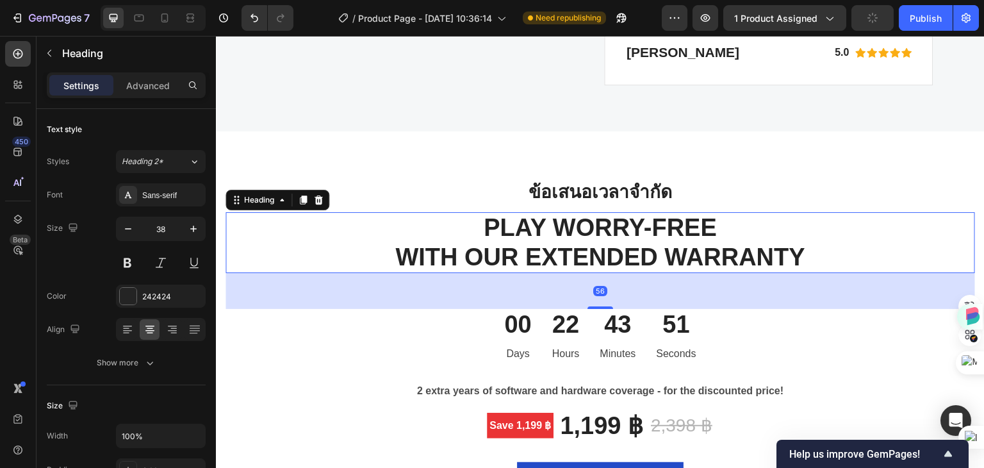
click at [800, 250] on p "PLAY WORRY-FREE WITH OUR EXTENDED WARRANTY" at bounding box center [600, 242] width 747 height 58
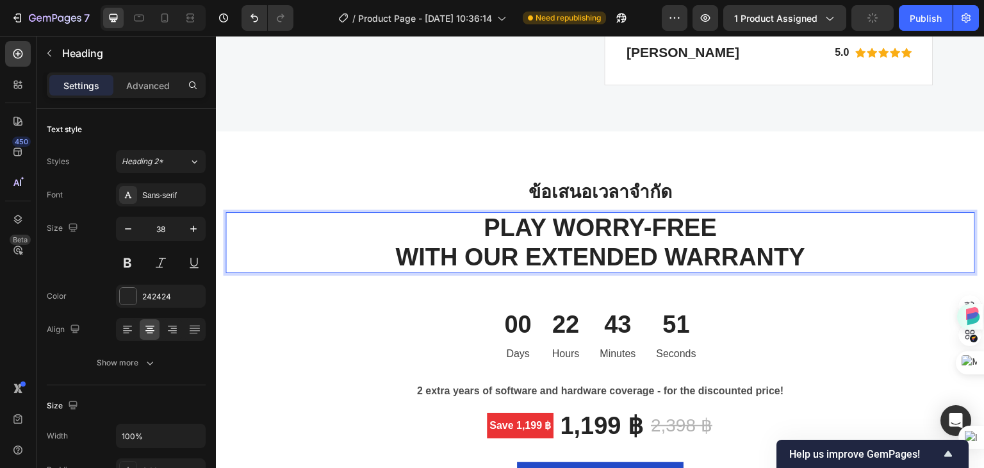
click at [800, 250] on p "PLAY WORRY-FREE WITH OUR EXTENDED WARRANTY" at bounding box center [600, 242] width 747 height 58
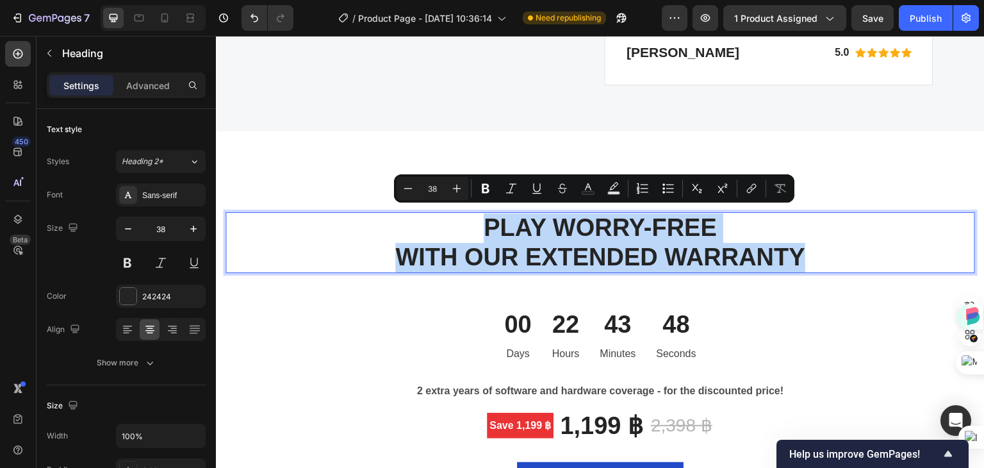
drag, startPoint x: 810, startPoint y: 250, endPoint x: 400, endPoint y: 227, distance: 410.8
click at [400, 227] on p "PLAY WORRY-FREE WITH OUR EXTENDED WARRANTY" at bounding box center [600, 242] width 747 height 58
copy p "PLAY WORRY-FREE WITH OUR EXTENDED WARRANTY"
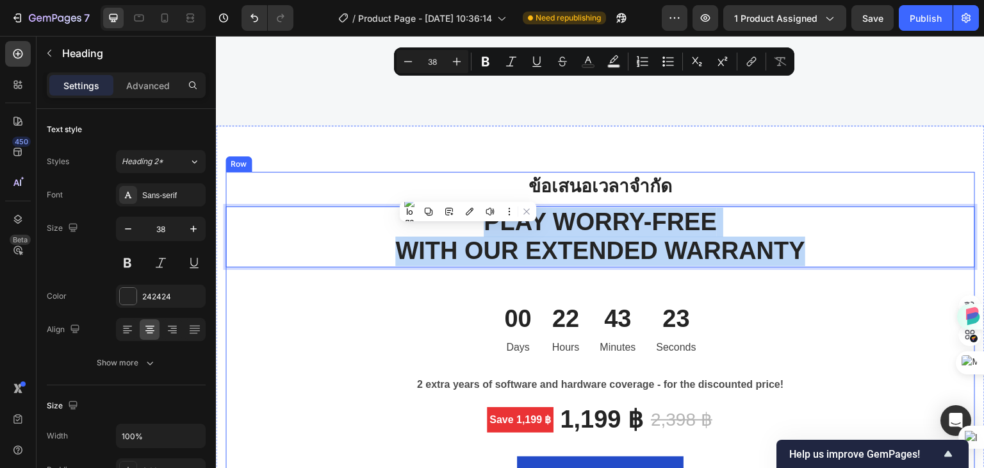
scroll to position [4633, 0]
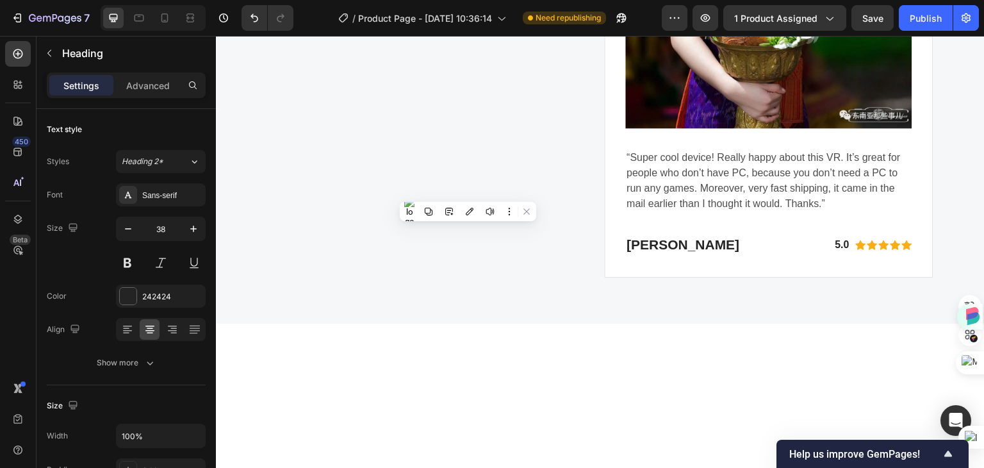
type input "16"
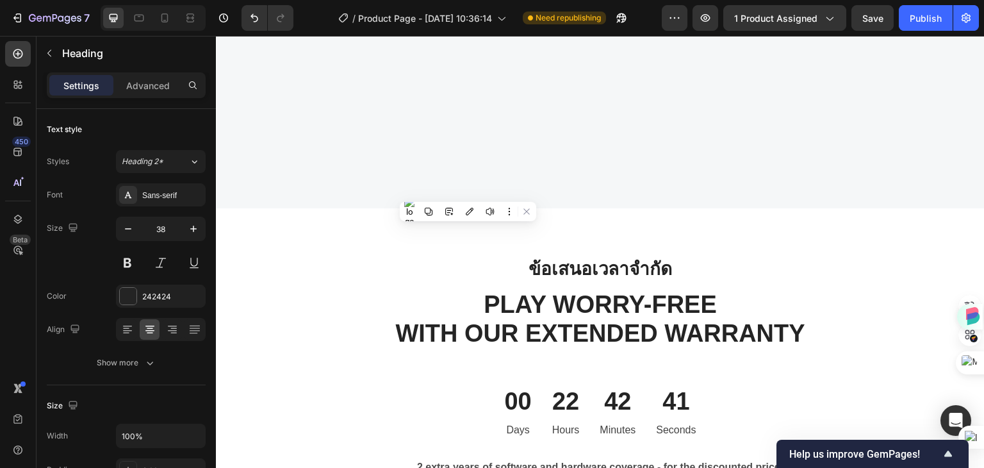
scroll to position [4550, 0]
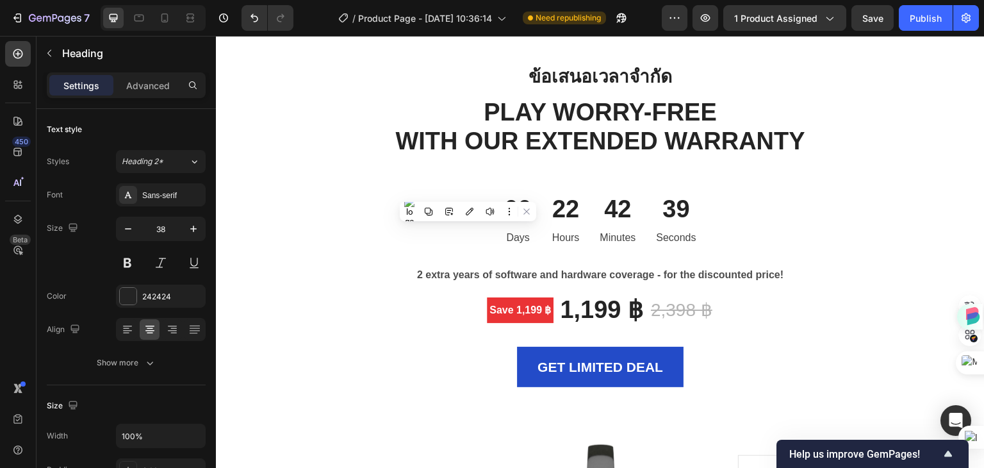
click at [609, 129] on p "PLAY WORRY-FREE WITH OUR EXTENDED WARRANTY" at bounding box center [600, 127] width 747 height 58
click at [802, 143] on p "PLAY WORRY-FREE WITH OUR EXTENDED WARRANTY" at bounding box center [600, 127] width 747 height 58
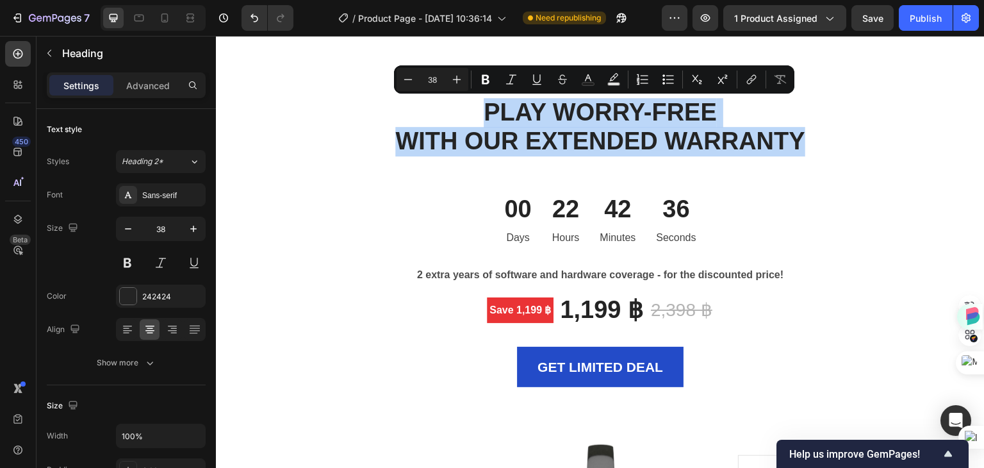
drag, startPoint x: 802, startPoint y: 140, endPoint x: 418, endPoint y: 116, distance: 384.0
click at [418, 116] on p "PLAY WORRY-FREE WITH OUR EXTENDED WARRANTY" at bounding box center [600, 127] width 747 height 58
copy p "PLAY WORRY-FREE WITH OUR EXTENDED WARRANTY"
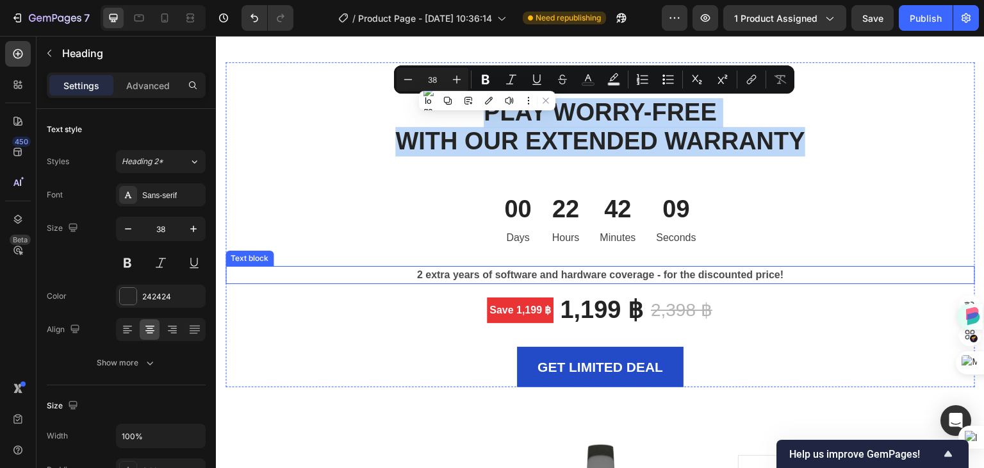
click at [601, 273] on p "2 extra years of software and hardware coverage - for the discounted price!" at bounding box center [600, 274] width 747 height 15
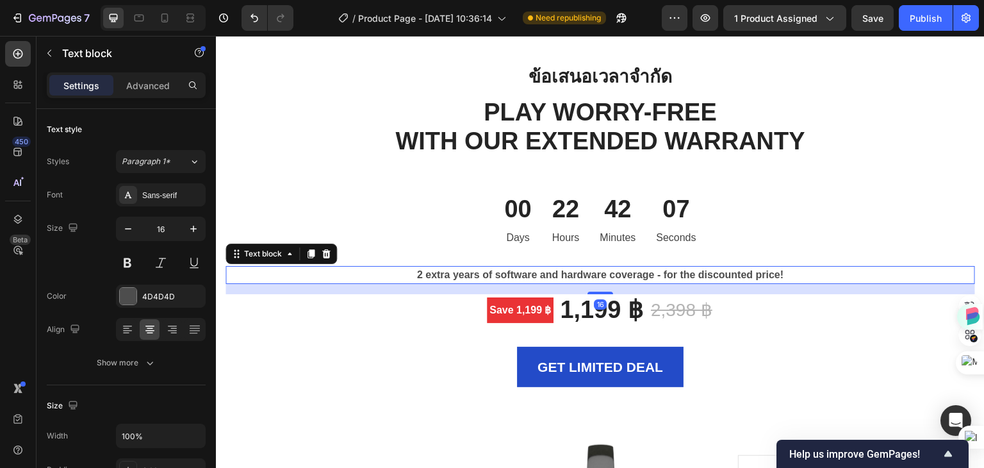
click at [802, 276] on p "2 extra years of software and hardware coverage - for the discounted price!" at bounding box center [600, 274] width 747 height 15
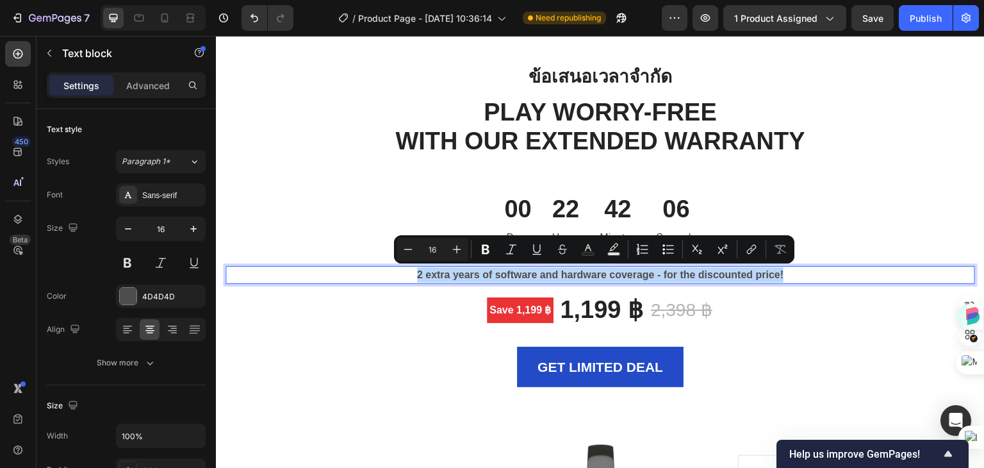
drag, startPoint x: 812, startPoint y: 276, endPoint x: 404, endPoint y: 272, distance: 408.3
click at [404, 272] on p "2 extra years of software and hardware coverage - for the discounted price!" at bounding box center [600, 274] width 747 height 15
copy p "2 extra years of software and hardware coverage - for the discounted price!"
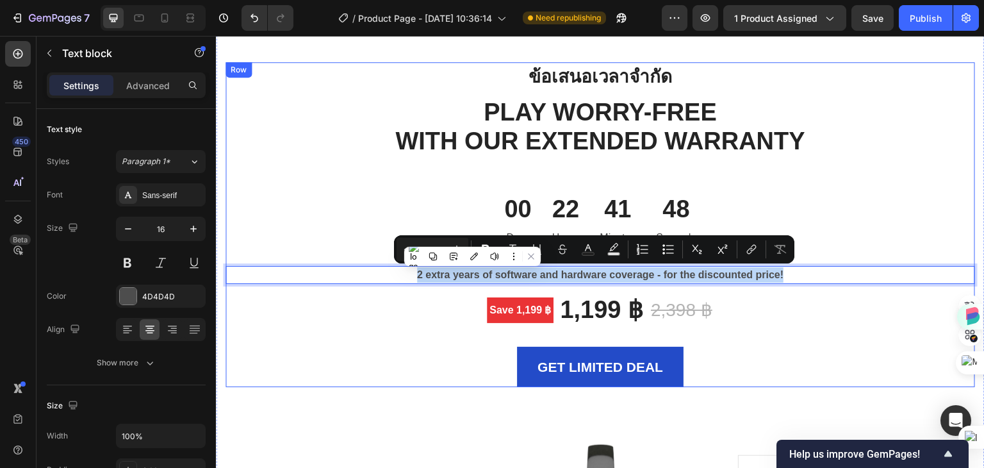
click at [356, 190] on div "ข้อเสนอเวลาจำกัด Text block PLAY WORRY-FREE WITH OUR EXTENDED WARRANTY Heading …" at bounding box center [601, 225] width 750 height 326
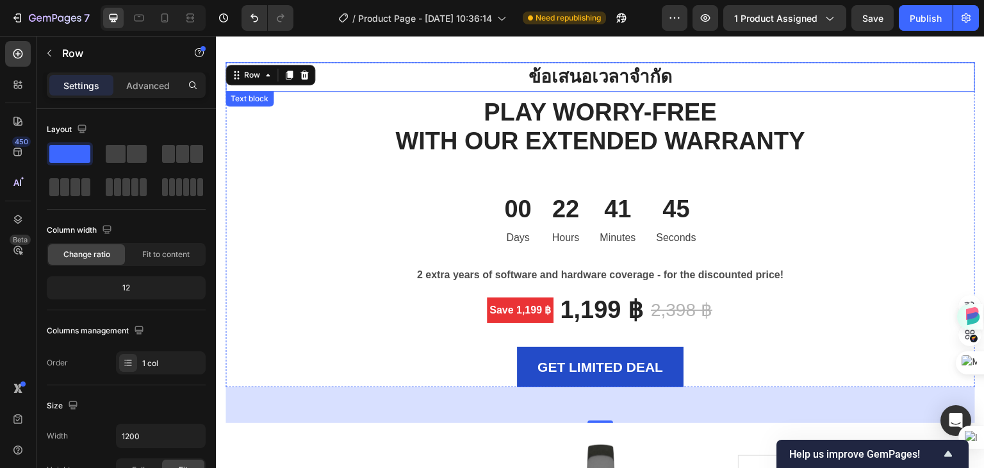
click at [562, 75] on p "ข้อเสนอเวลาจำกัด" at bounding box center [600, 76] width 727 height 27
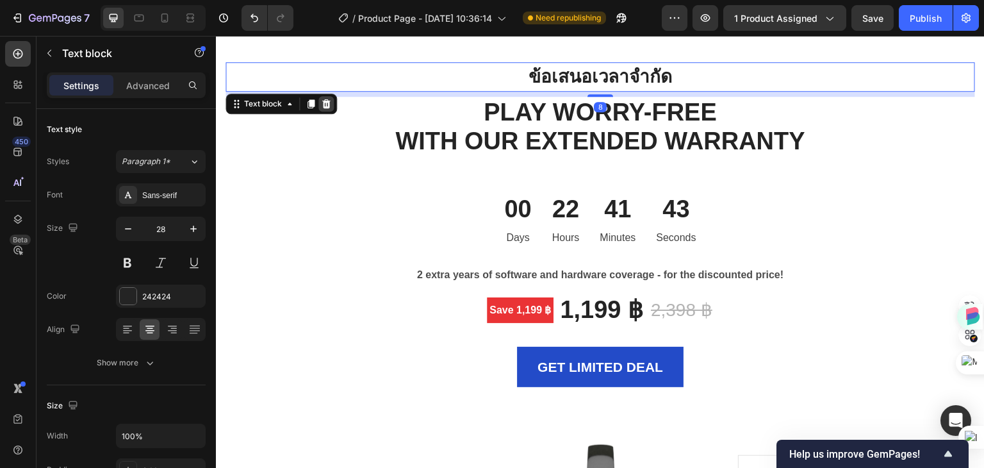
click at [327, 104] on icon at bounding box center [326, 104] width 10 height 10
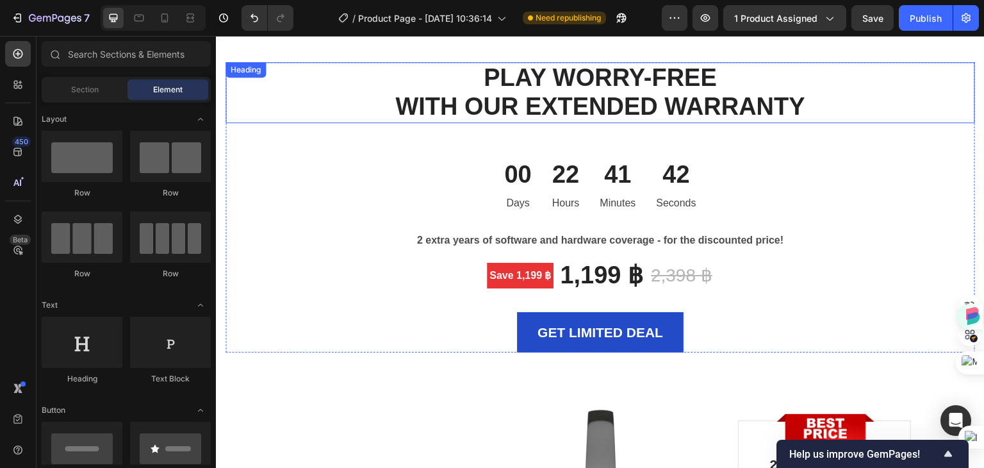
click at [525, 85] on p "PLAY WORRY-FREE WITH OUR EXTENDED WARRANTY" at bounding box center [600, 92] width 747 height 58
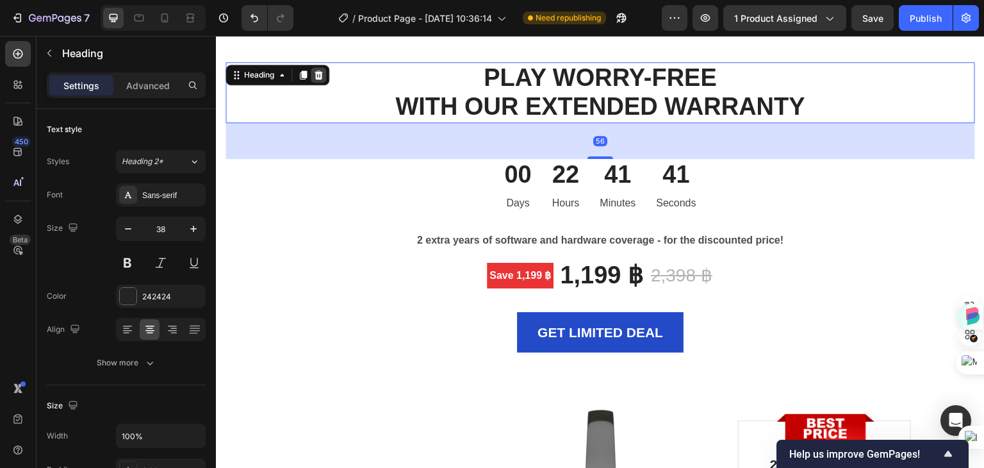
click at [318, 75] on icon at bounding box center [318, 75] width 10 height 10
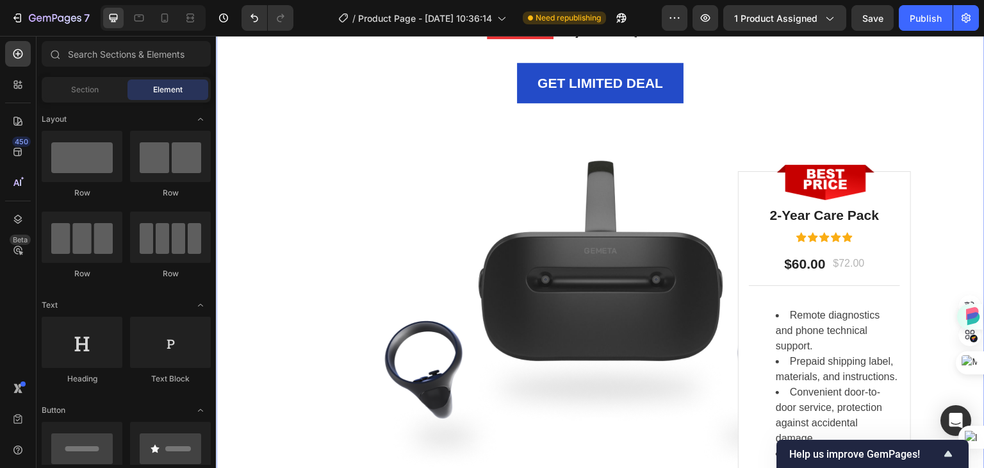
scroll to position [4422, 0]
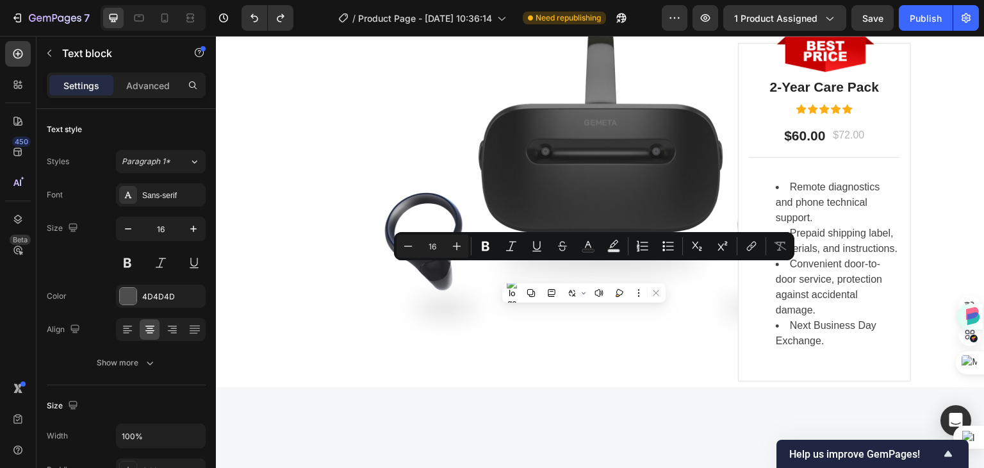
drag, startPoint x: 815, startPoint y: 271, endPoint x: 395, endPoint y: 271, distance: 419.1
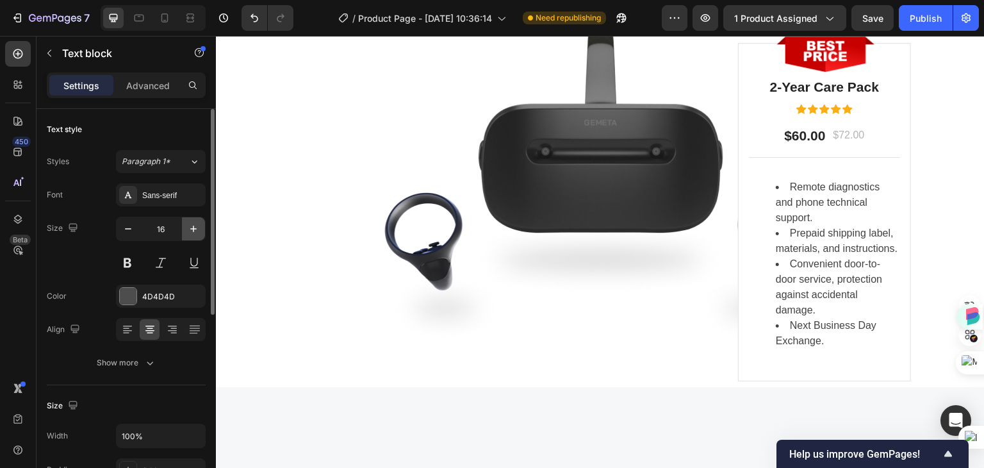
click at [194, 229] on icon "button" at bounding box center [193, 229] width 6 height 6
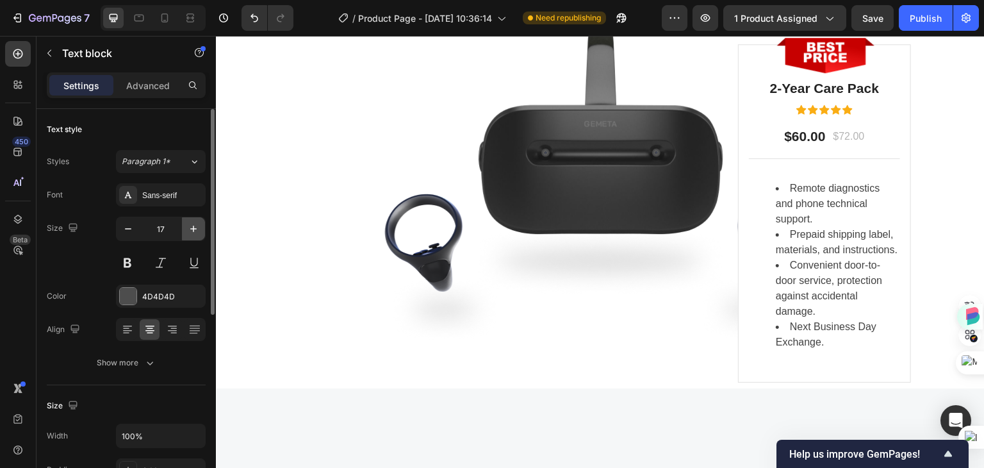
click at [194, 229] on icon "button" at bounding box center [193, 229] width 6 height 6
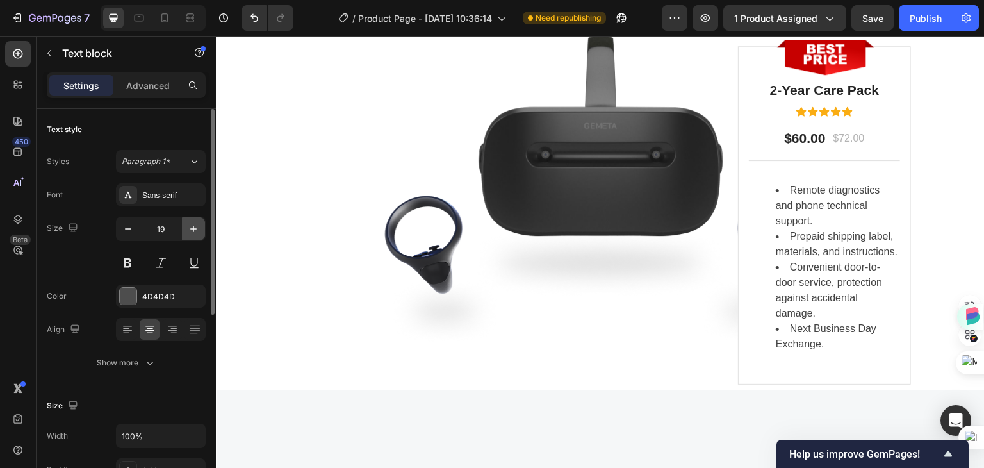
click at [194, 229] on icon "button" at bounding box center [193, 229] width 6 height 6
click at [192, 228] on icon "button" at bounding box center [193, 228] width 13 height 13
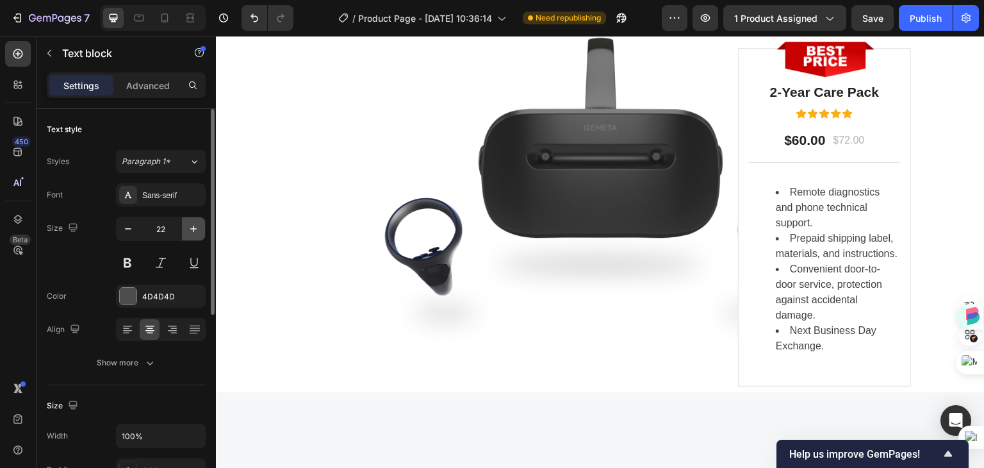
click at [192, 228] on icon "button" at bounding box center [193, 228] width 13 height 13
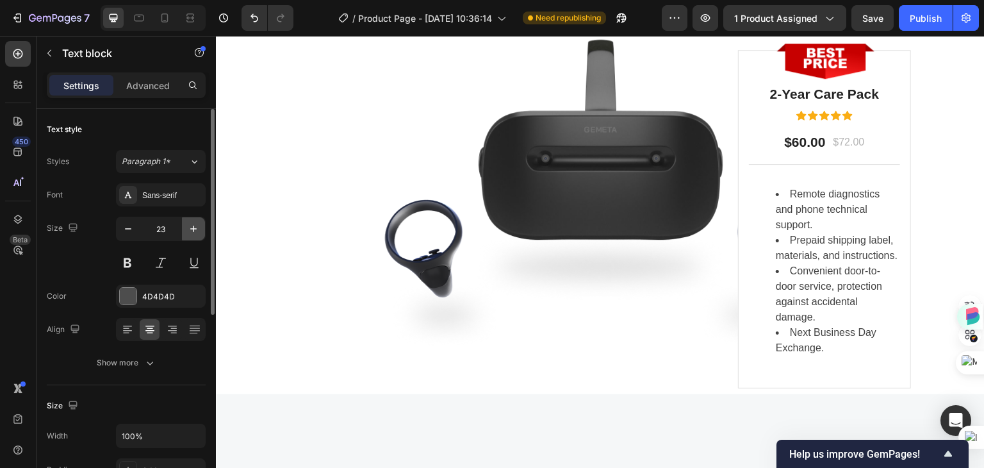
click at [192, 228] on icon "button" at bounding box center [193, 228] width 13 height 13
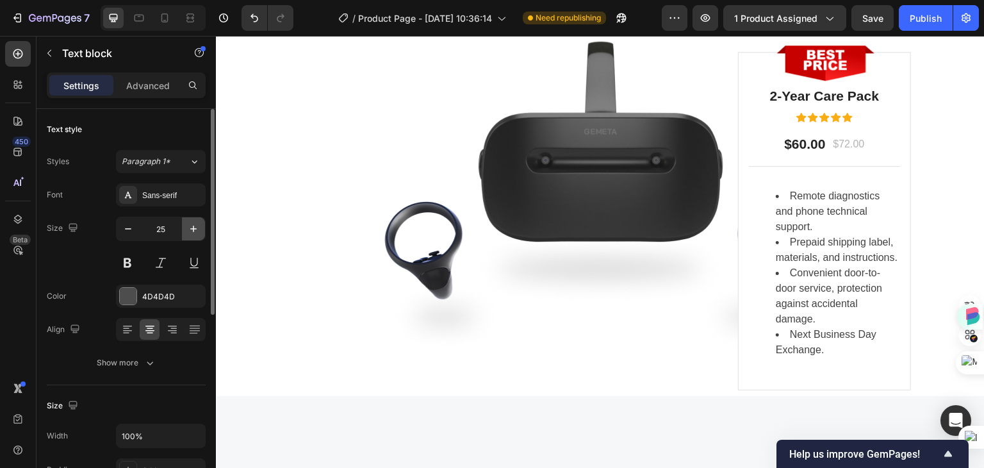
click at [192, 228] on icon "button" at bounding box center [193, 228] width 13 height 13
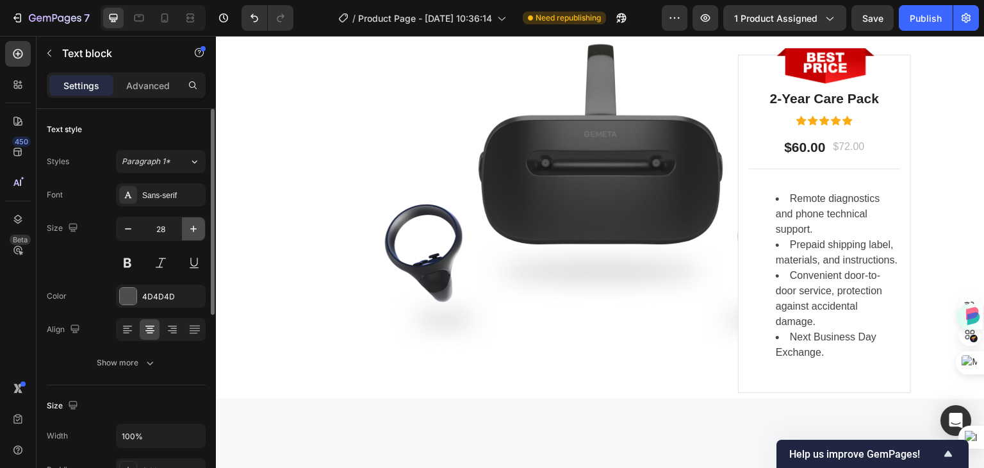
click at [192, 228] on icon "button" at bounding box center [193, 228] width 13 height 13
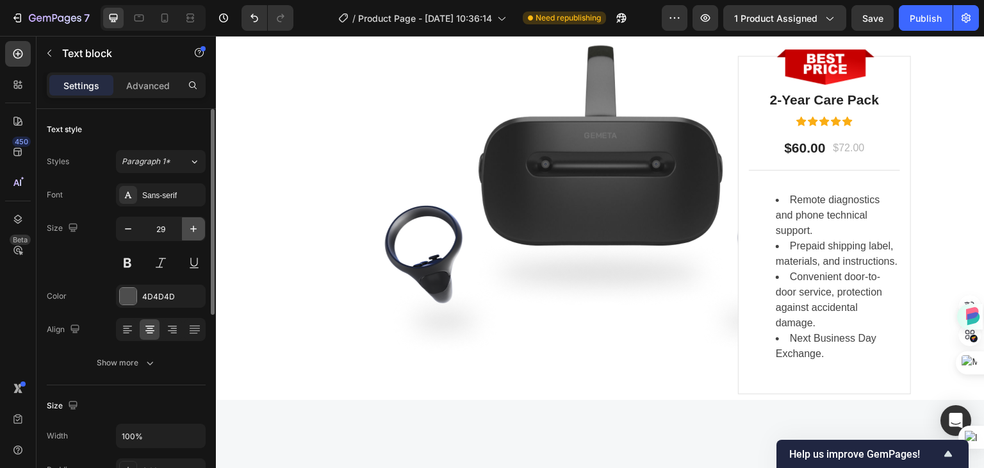
click at [192, 228] on icon "button" at bounding box center [193, 228] width 13 height 13
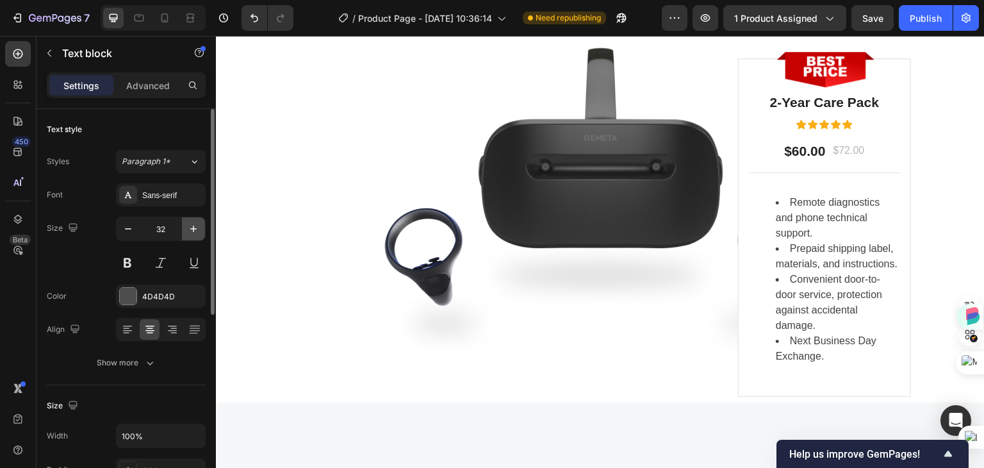
click at [192, 228] on icon "button" at bounding box center [193, 228] width 13 height 13
type input "33"
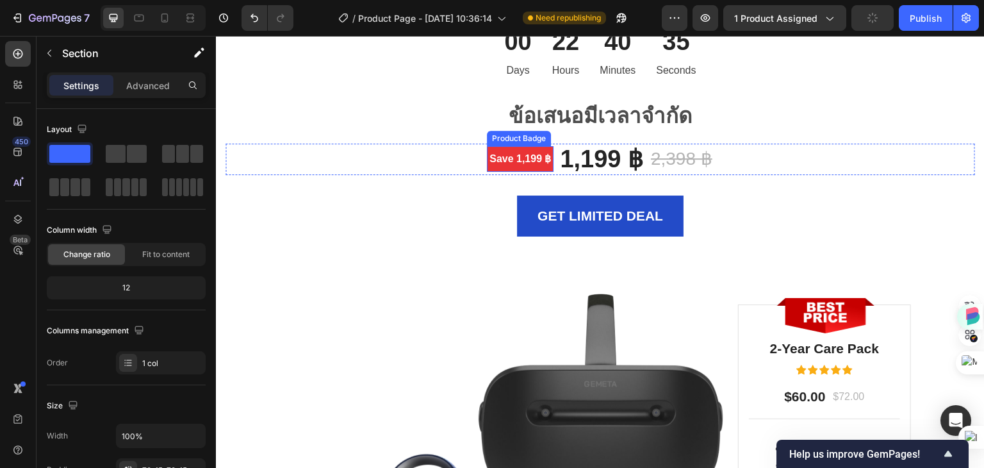
scroll to position [4614, 0]
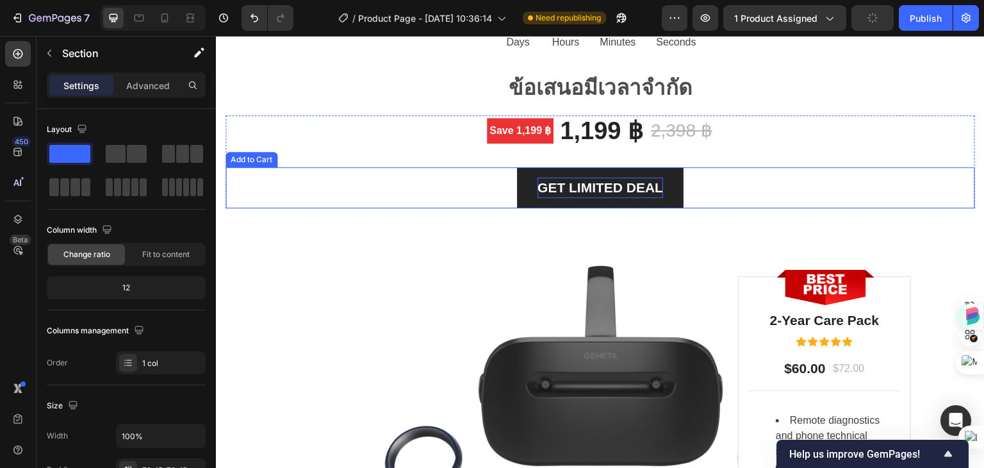
click at [632, 190] on div "GET LIMITED DEAL" at bounding box center [601, 188] width 126 height 21
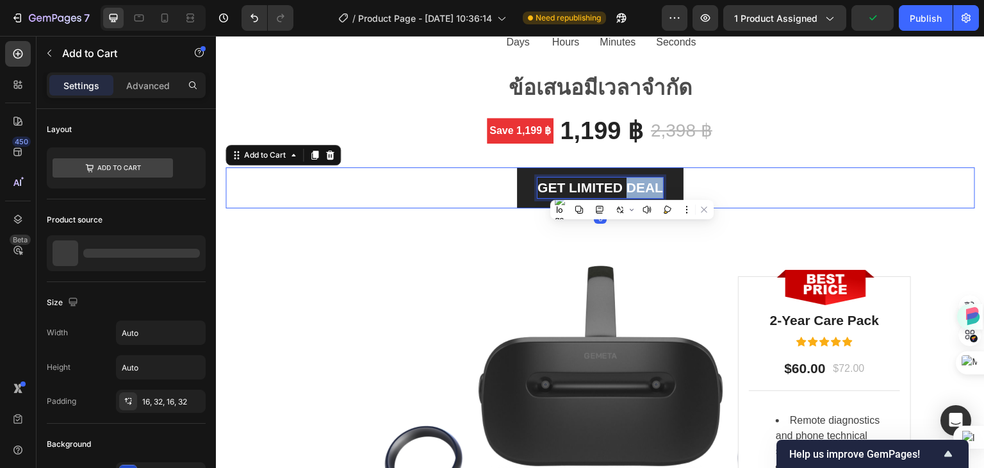
click at [655, 192] on p "GET LIMITED DEAL" at bounding box center [601, 188] width 126 height 21
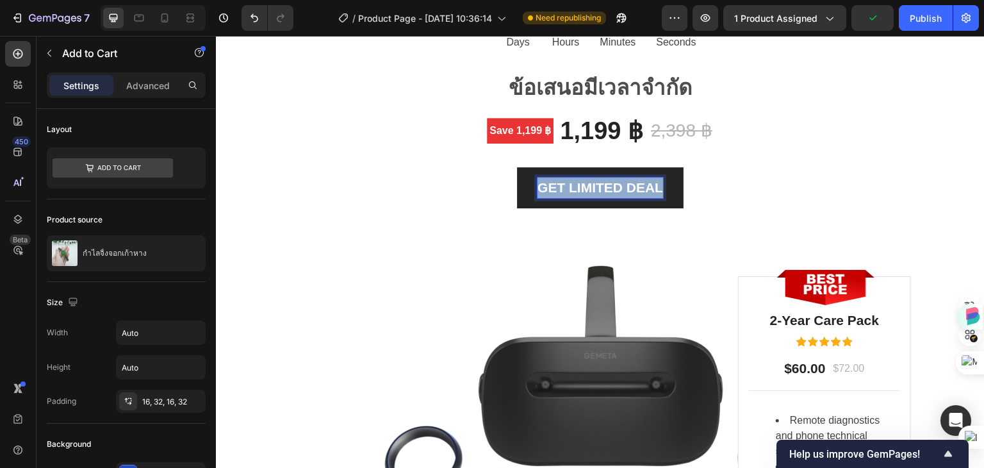
drag, startPoint x: 656, startPoint y: 188, endPoint x: 536, endPoint y: 192, distance: 119.9
click at [538, 192] on p "GET LIMITED DEAL" at bounding box center [601, 188] width 126 height 21
copy p "GET LIMITED DEAL"
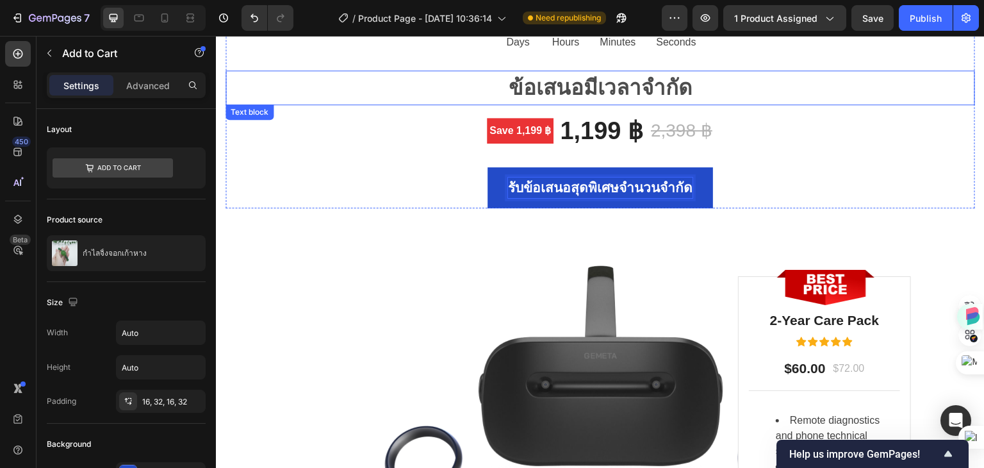
click at [674, 88] on p "ข้อเสนอมีเวลาจำกัด" at bounding box center [600, 88] width 747 height 32
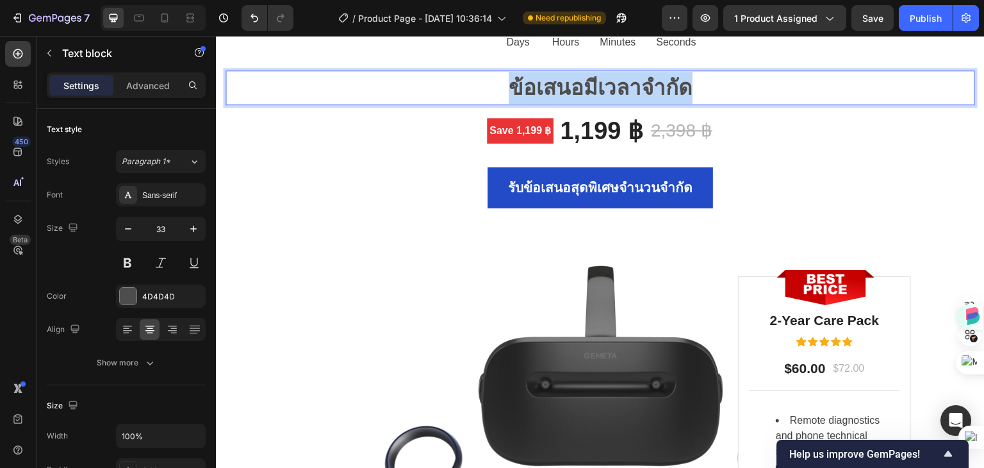
drag, startPoint x: 729, startPoint y: 85, endPoint x: 481, endPoint y: 83, distance: 248.0
click at [481, 83] on p "ข้อเสนอมีเวลาจำกัด" at bounding box center [600, 88] width 747 height 32
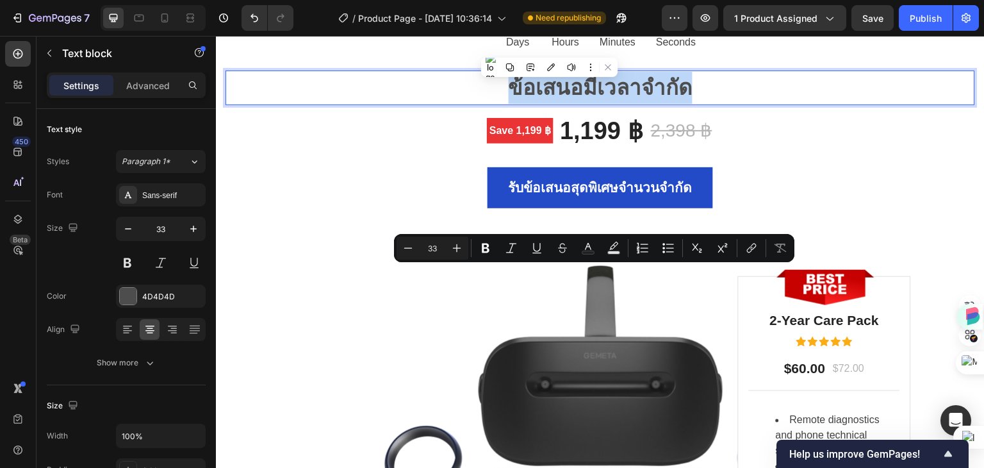
scroll to position [4422, 0]
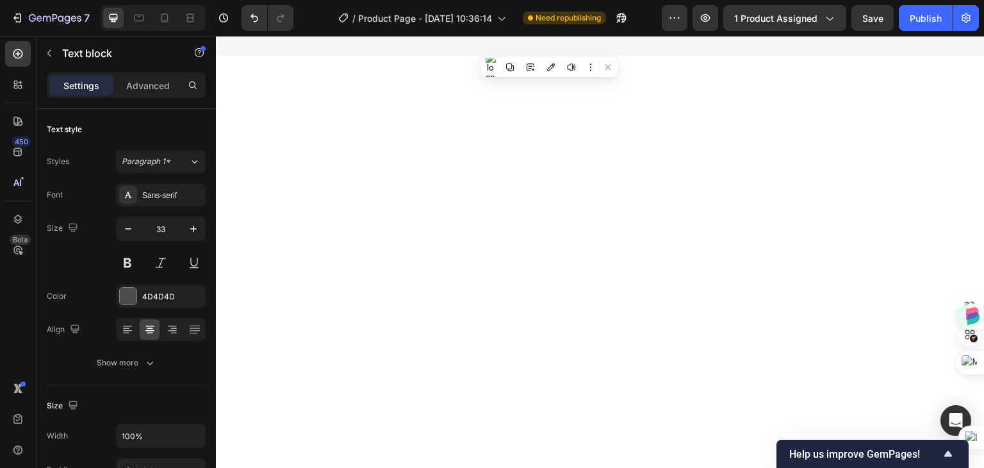
type input "16"
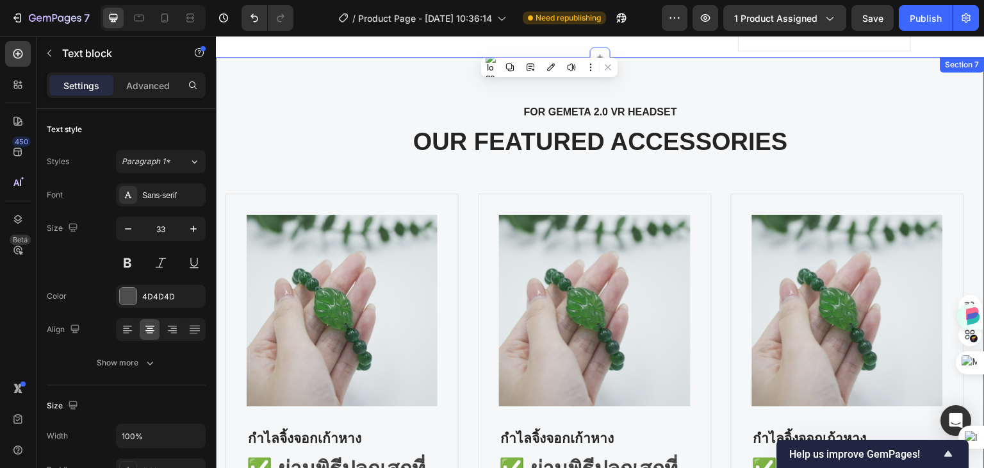
scroll to position [5127, 0]
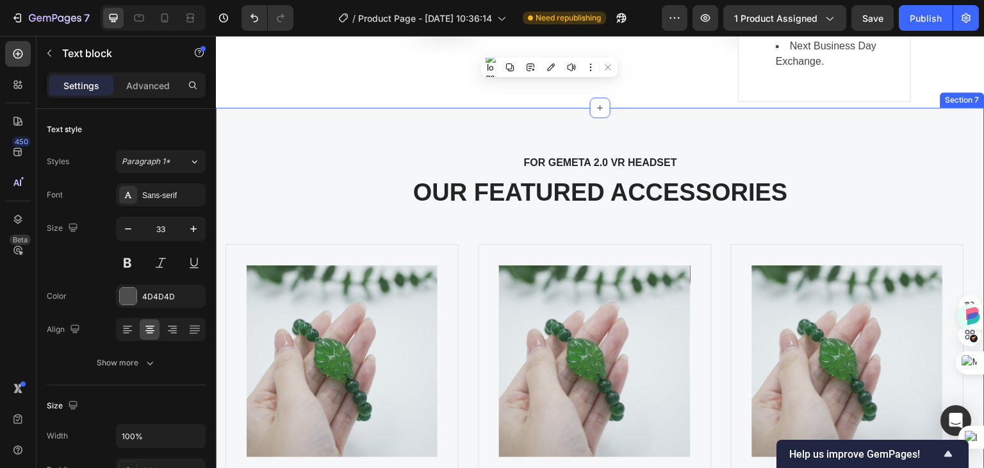
click at [637, 162] on p "FOR GEMETA 2.0 VR HEADSET" at bounding box center [600, 162] width 727 height 15
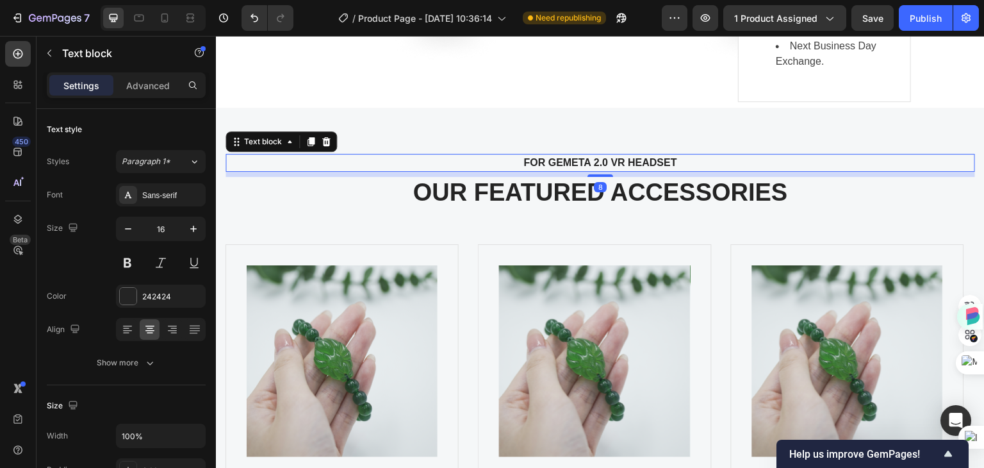
click at [680, 160] on p "FOR GEMETA 2.0 VR HEADSET" at bounding box center [600, 162] width 727 height 15
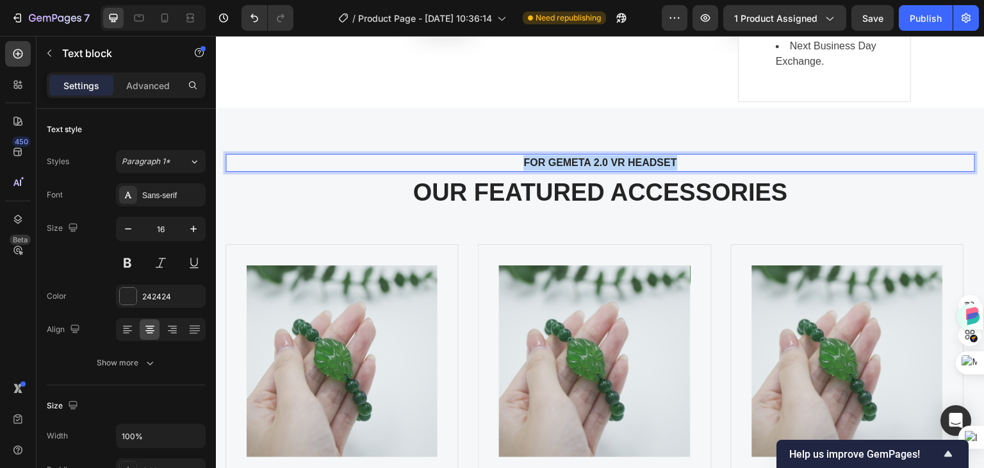
drag, startPoint x: 722, startPoint y: 163, endPoint x: 494, endPoint y: 162, distance: 227.5
click at [494, 162] on p "FOR GEMETA 2.0 VR HEADSET" at bounding box center [600, 162] width 727 height 15
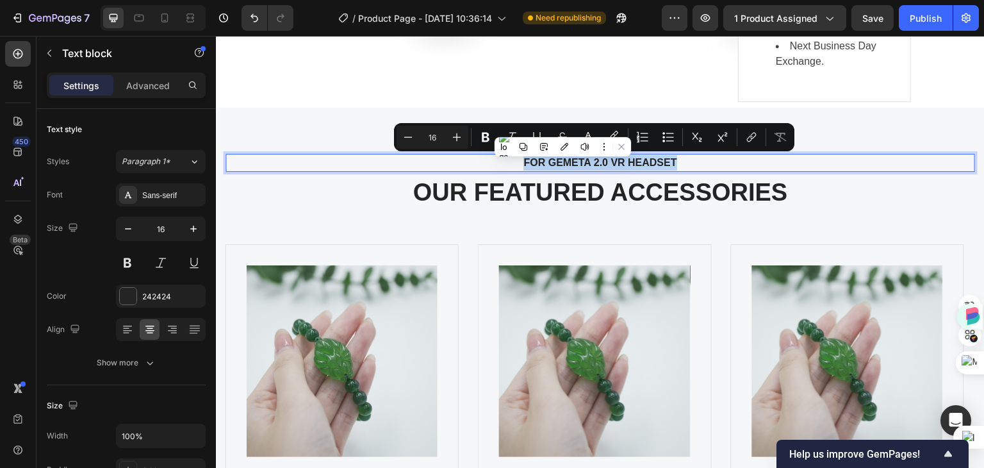
copy p "FOR GEMETA 2.0 VR HEADSET"
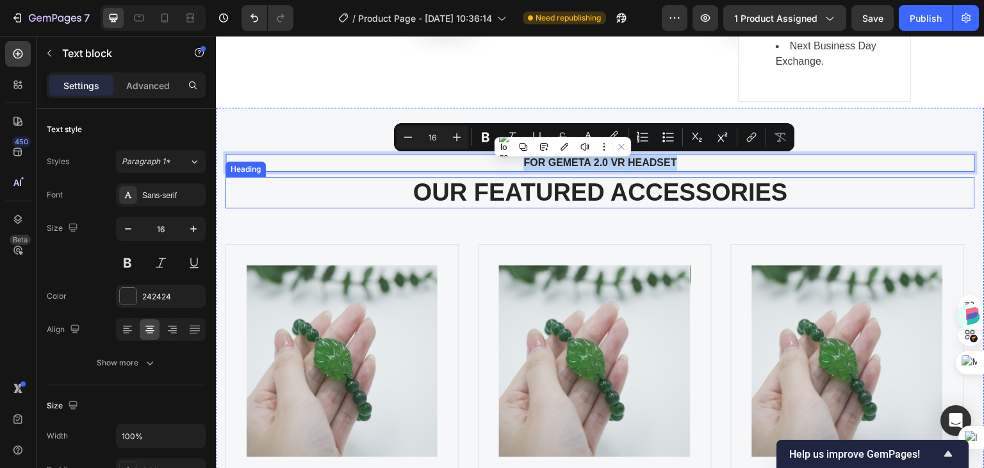
click at [783, 191] on p "OUR FEATURED ACCESSORIES" at bounding box center [600, 192] width 747 height 29
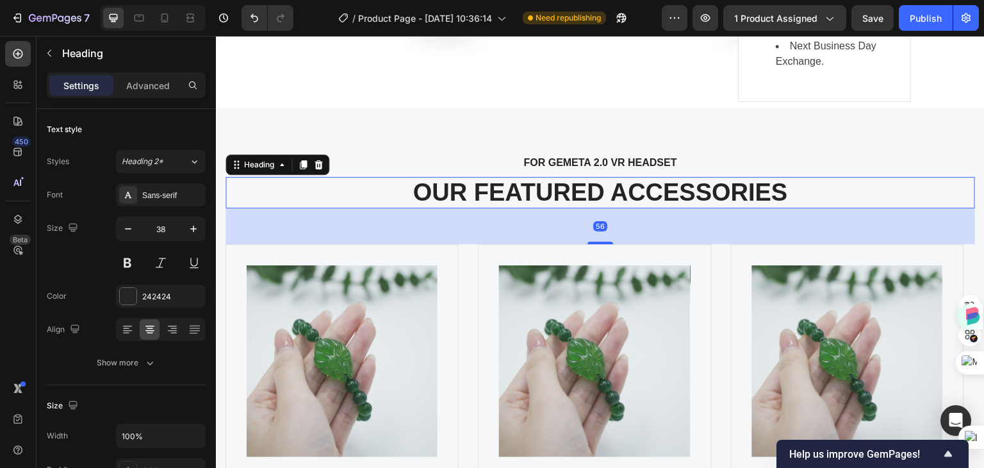
click at [804, 191] on p "OUR FEATURED ACCESSORIES" at bounding box center [600, 192] width 747 height 29
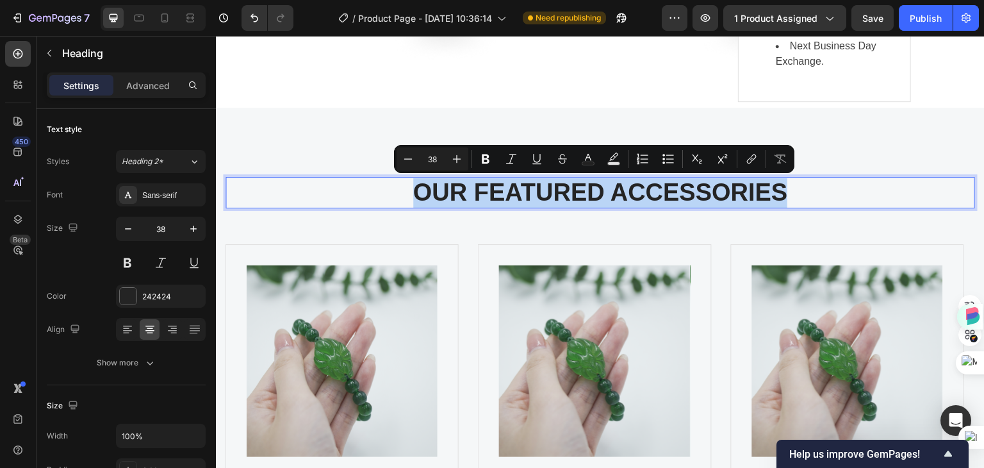
drag, startPoint x: 804, startPoint y: 191, endPoint x: 406, endPoint y: 198, distance: 398.0
click at [406, 198] on p "OUR FEATURED ACCESSORIES" at bounding box center [600, 192] width 747 height 29
copy p "OUR FEATURED ACCESSORIES"
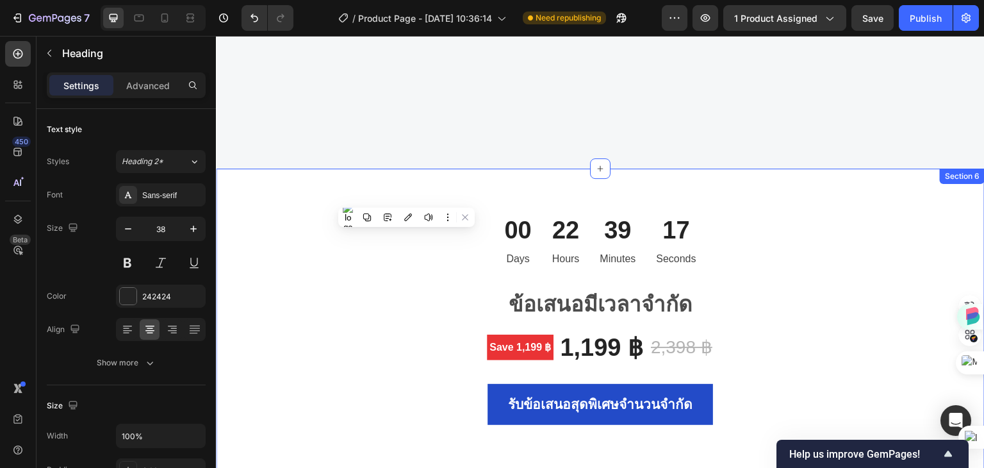
scroll to position [4358, 0]
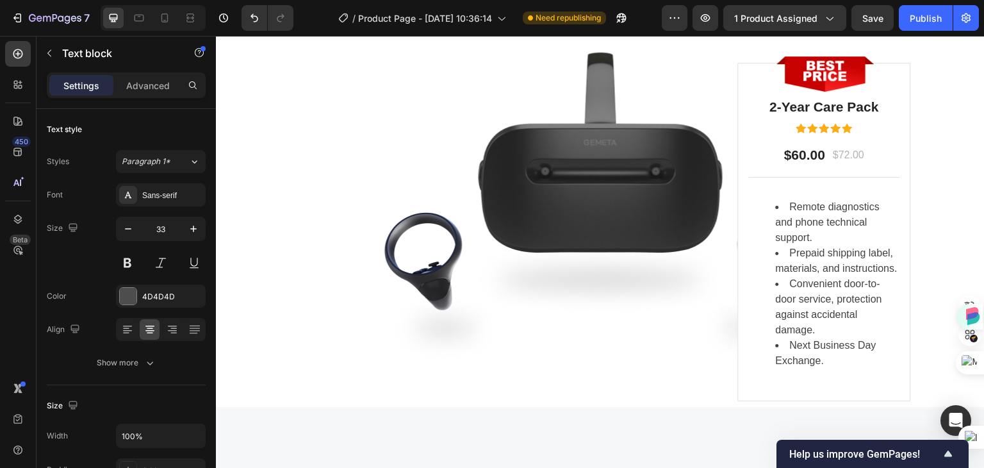
scroll to position [4422, 0]
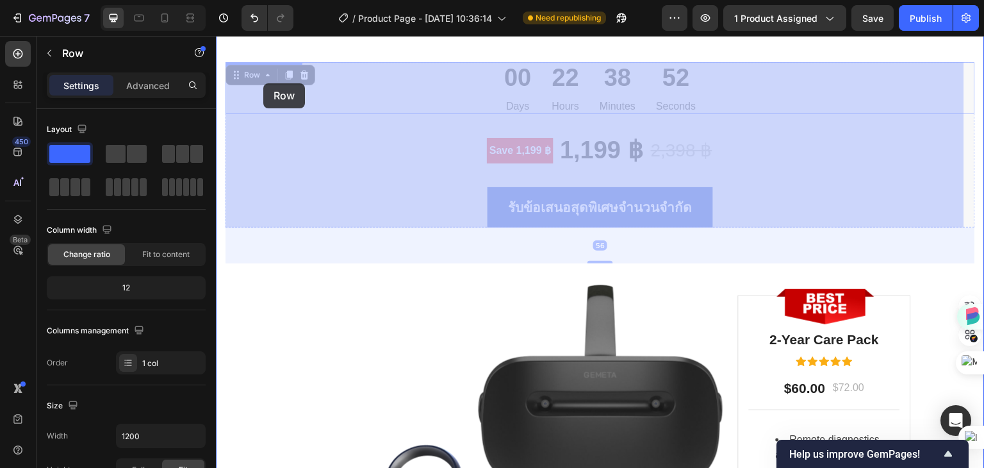
scroll to position [4527, 0]
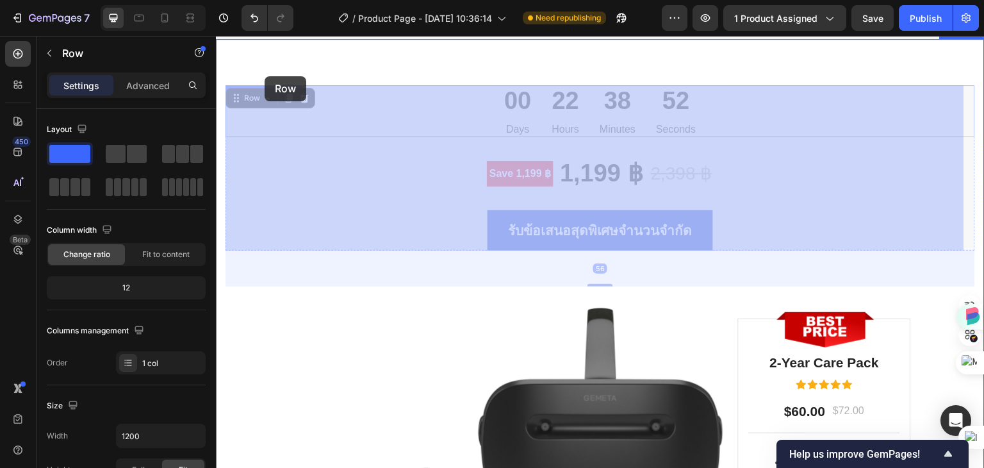
drag, startPoint x: 254, startPoint y: 119, endPoint x: 265, endPoint y: 76, distance: 43.5
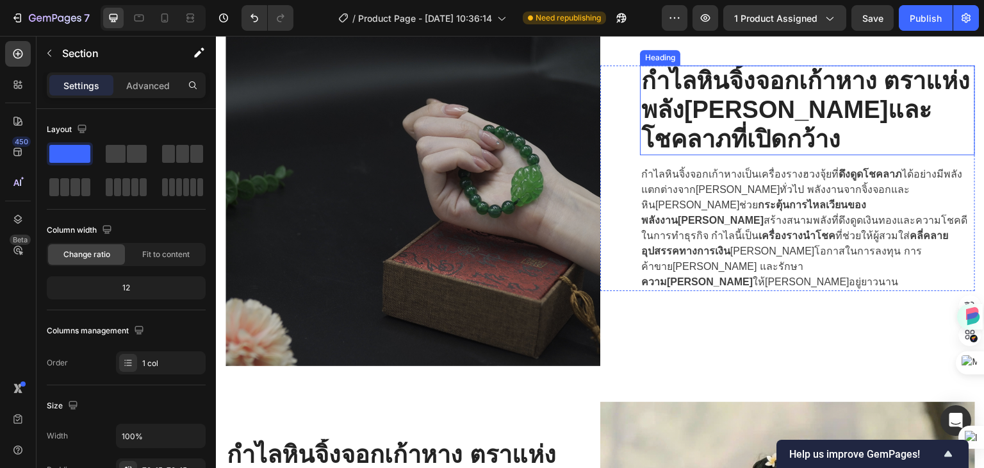
scroll to position [1848, 0]
